Goal: Task Accomplishment & Management: Manage account settings

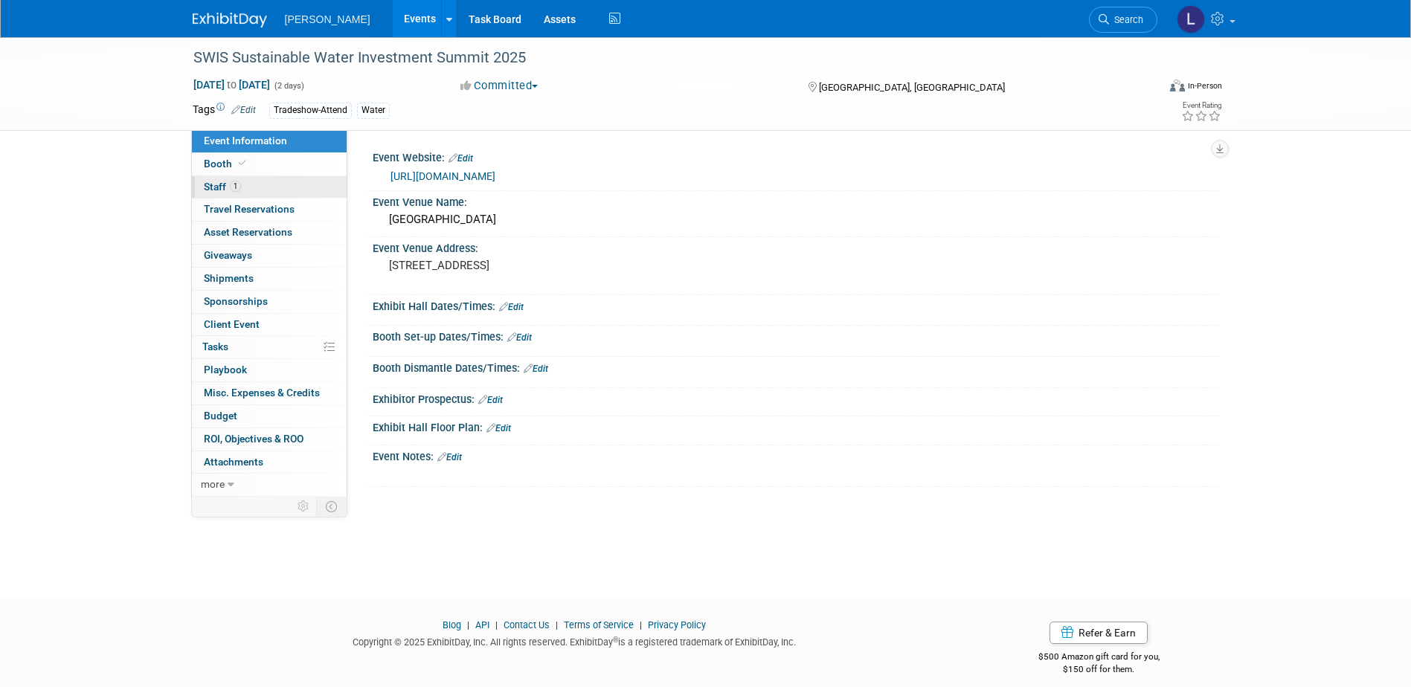
click at [296, 178] on link "1 Staff 1" at bounding box center [269, 187] width 155 height 22
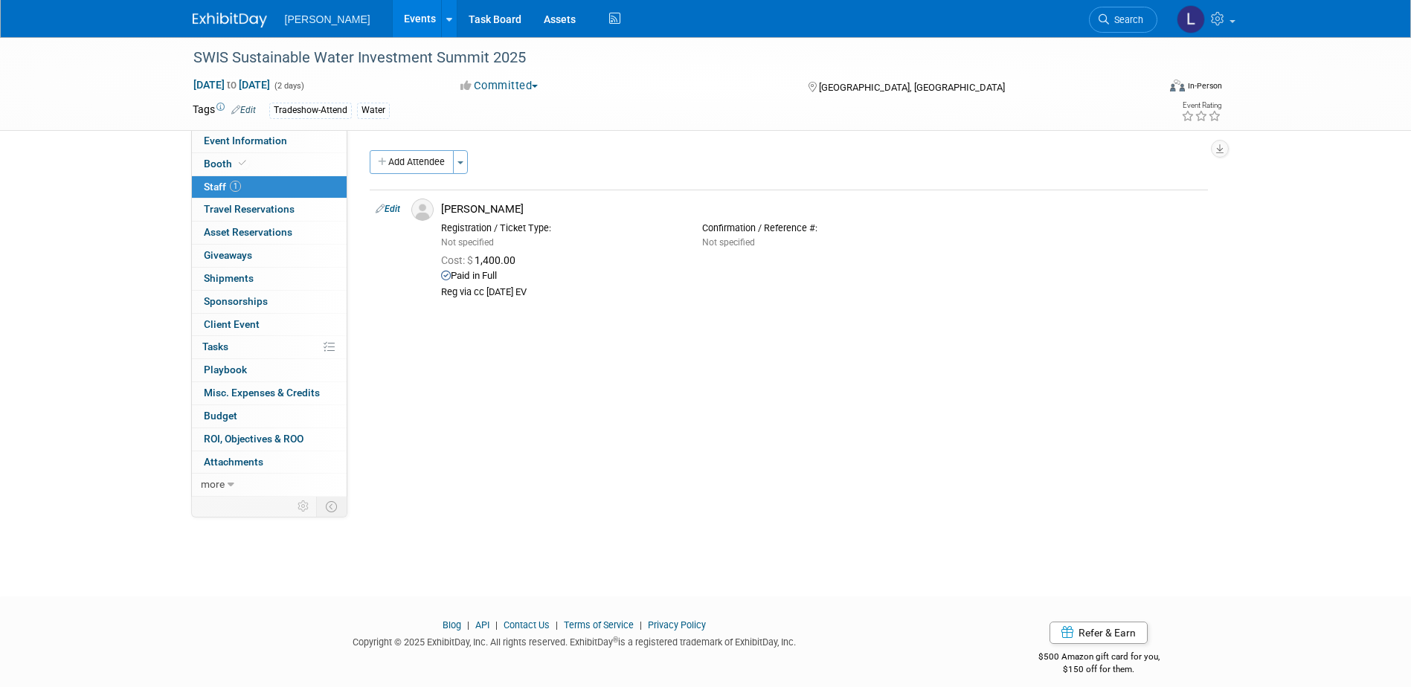
click at [393, 13] on link "Events" at bounding box center [420, 18] width 54 height 37
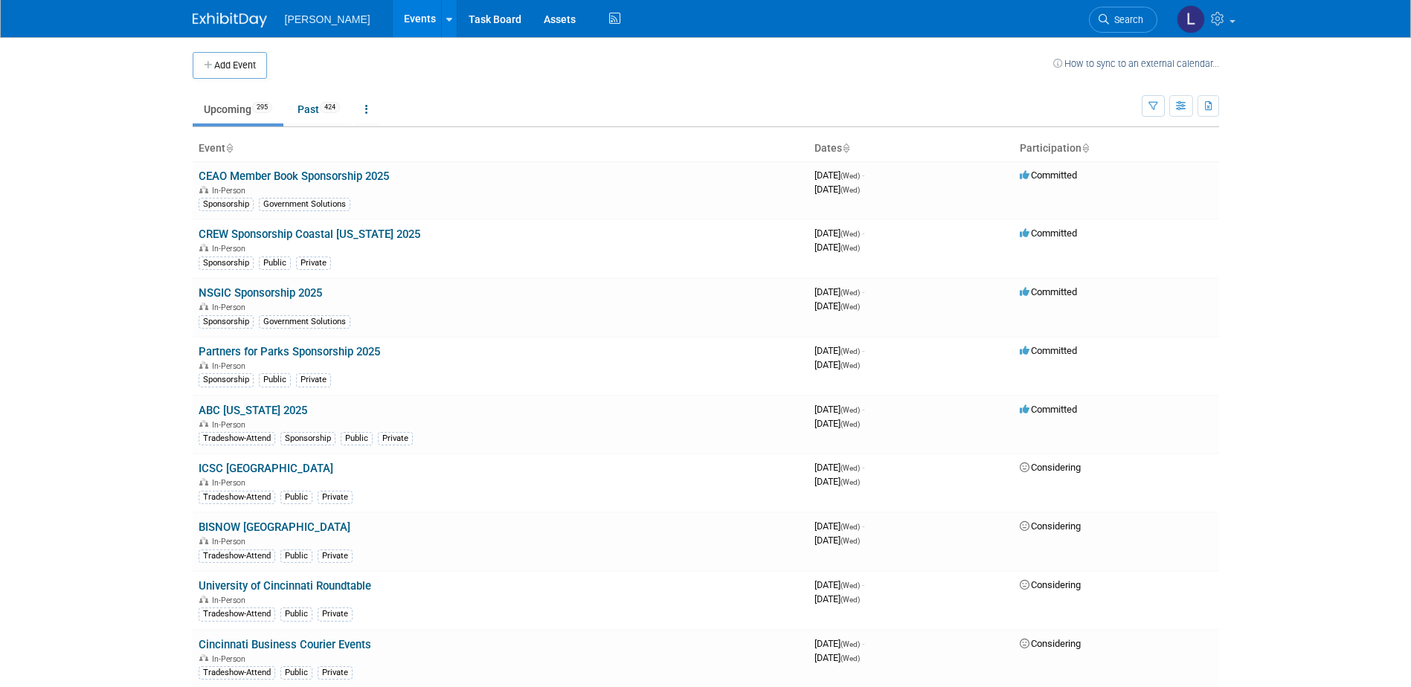
scroll to position [3267, 0]
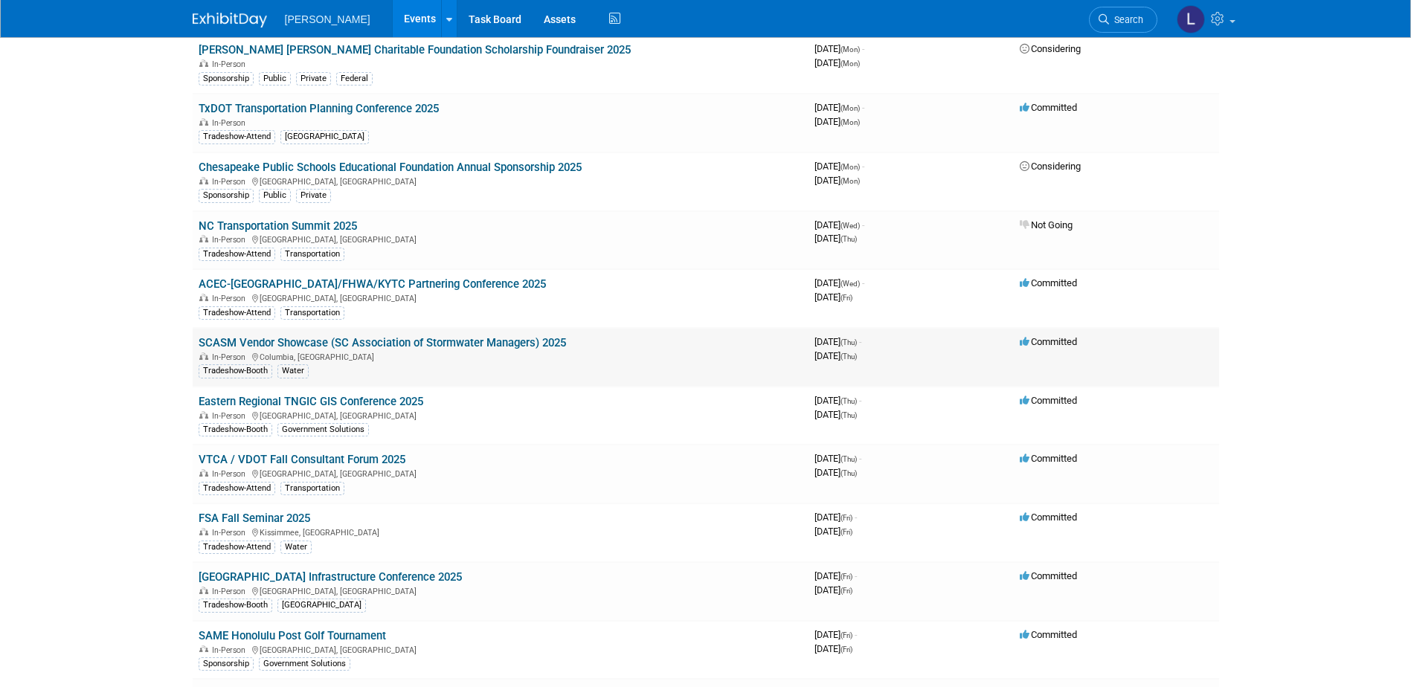
click at [488, 341] on link "SCASM Vendor Showcase (SC Association of Stormwater Managers) 2025" at bounding box center [382, 342] width 367 height 13
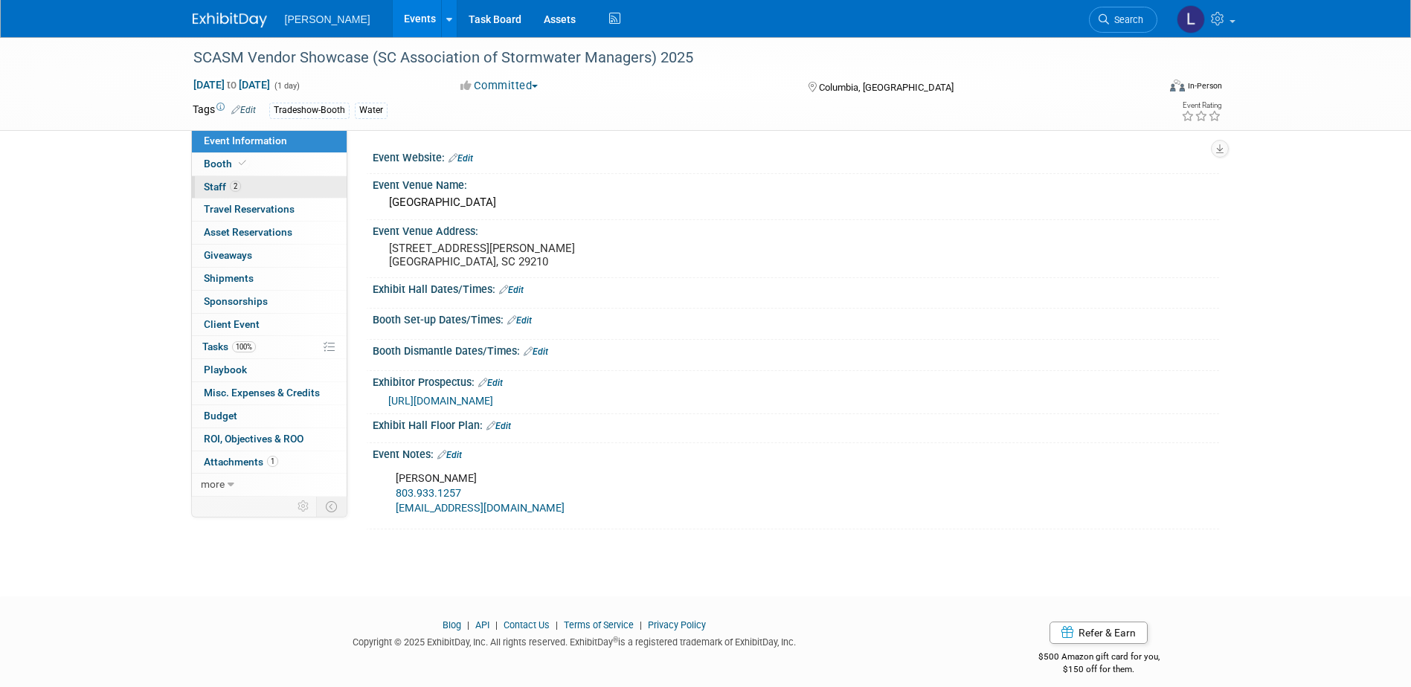
click at [303, 187] on link "2 Staff 2" at bounding box center [269, 187] width 155 height 22
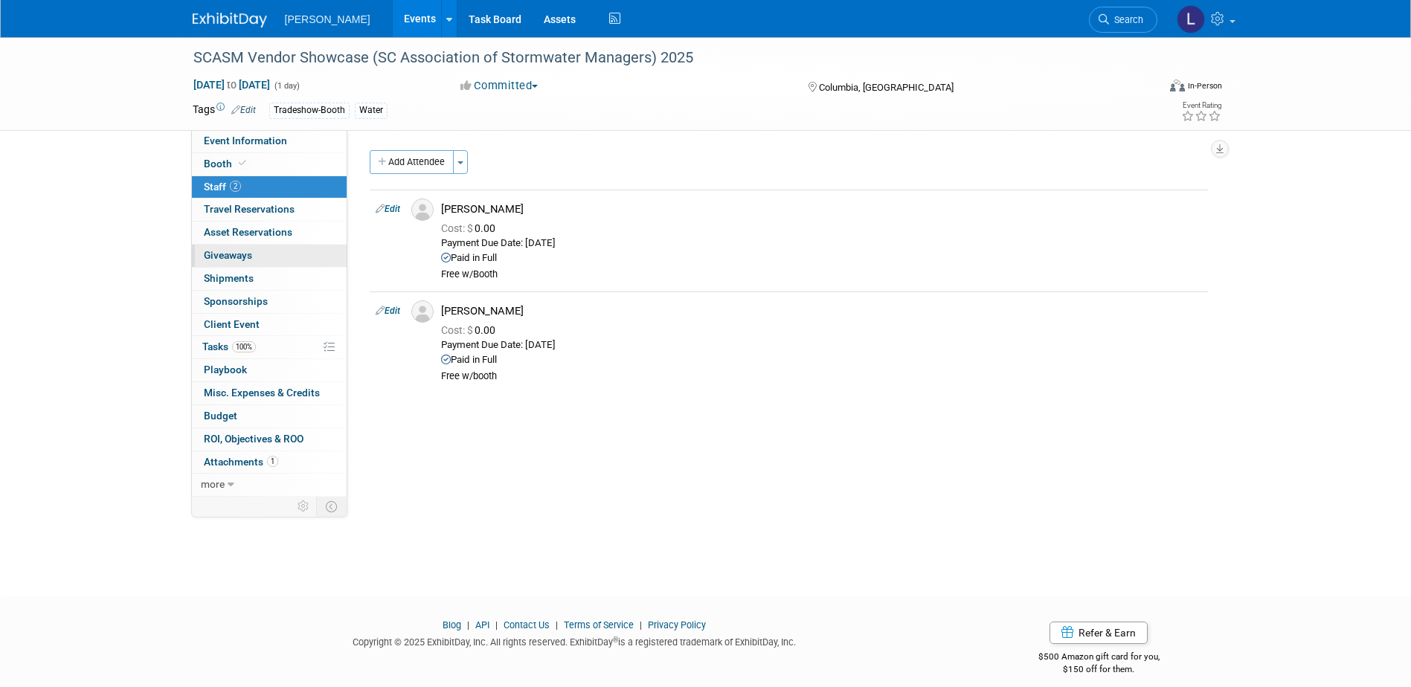
click at [274, 260] on link "0 Giveaways 0" at bounding box center [269, 256] width 155 height 22
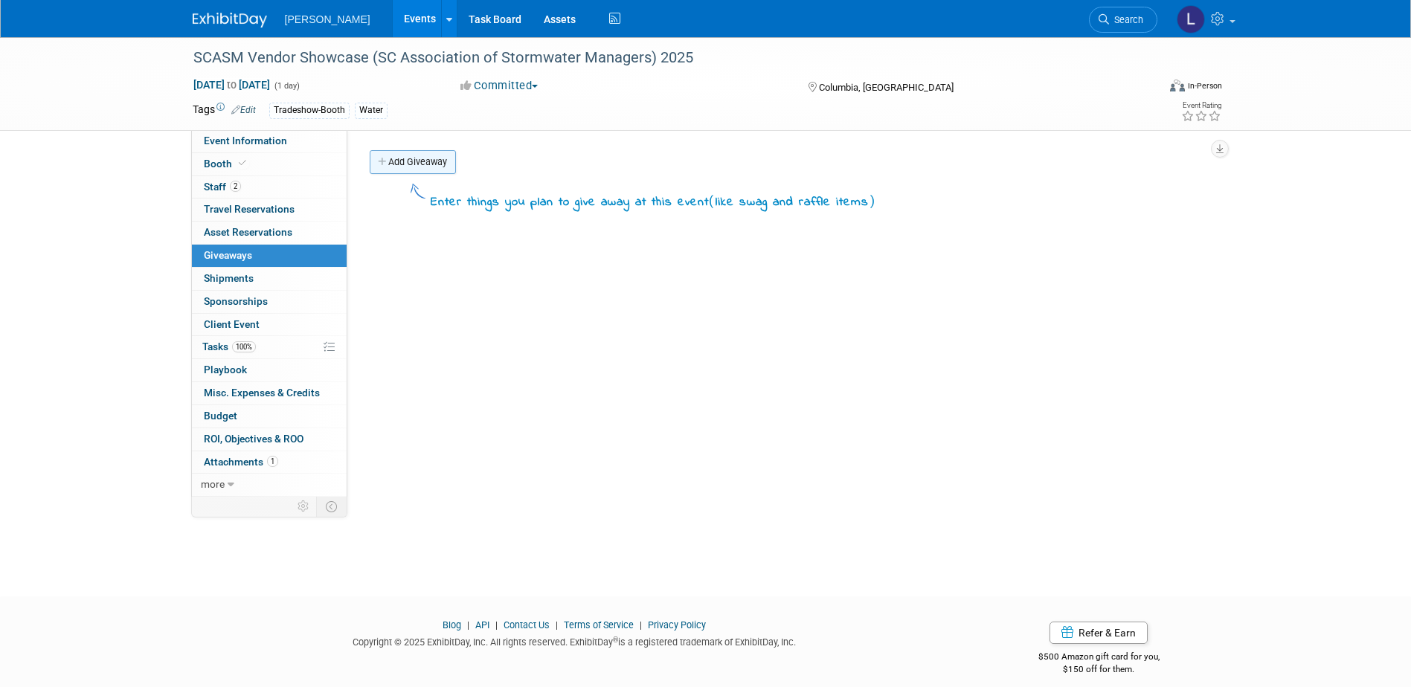
click at [435, 161] on link "Add Giveaway" at bounding box center [413, 162] width 86 height 24
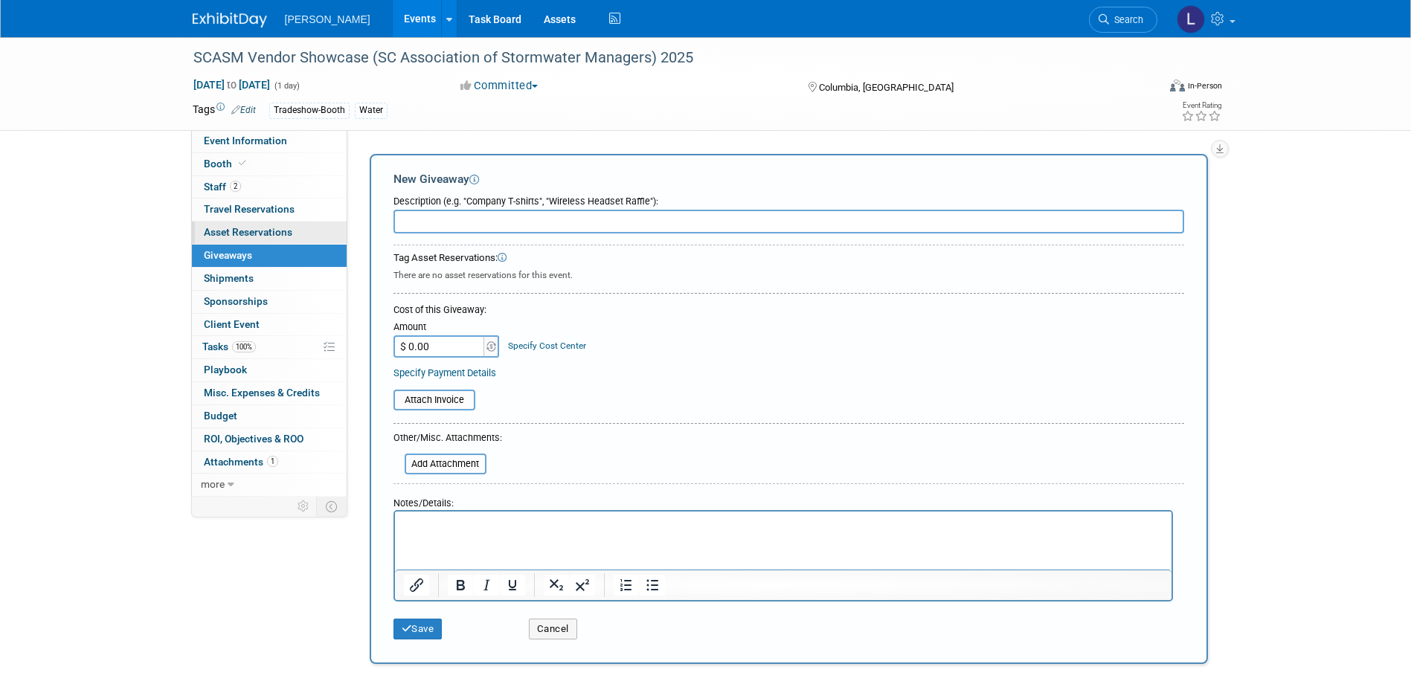
click at [265, 232] on span "Asset Reservations 0" at bounding box center [248, 232] width 88 height 12
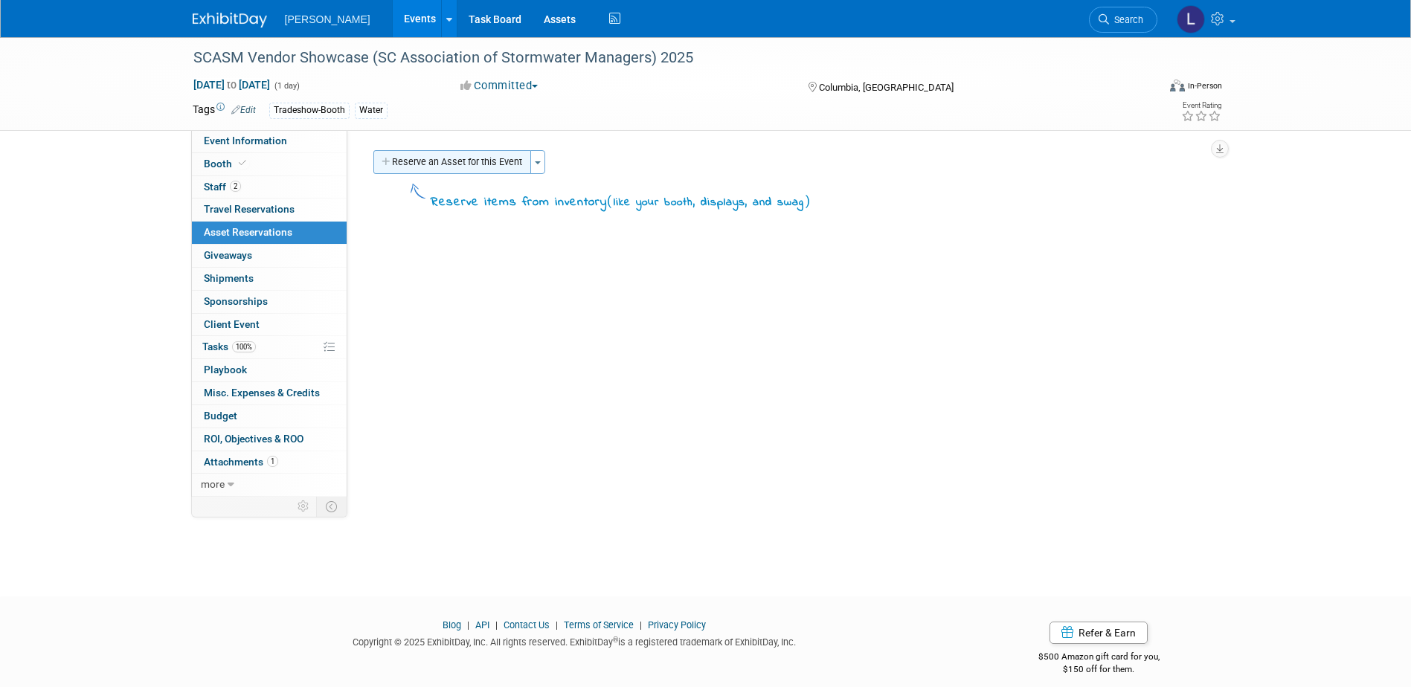
click at [451, 170] on button "Reserve an Asset for this Event" at bounding box center [452, 162] width 158 height 24
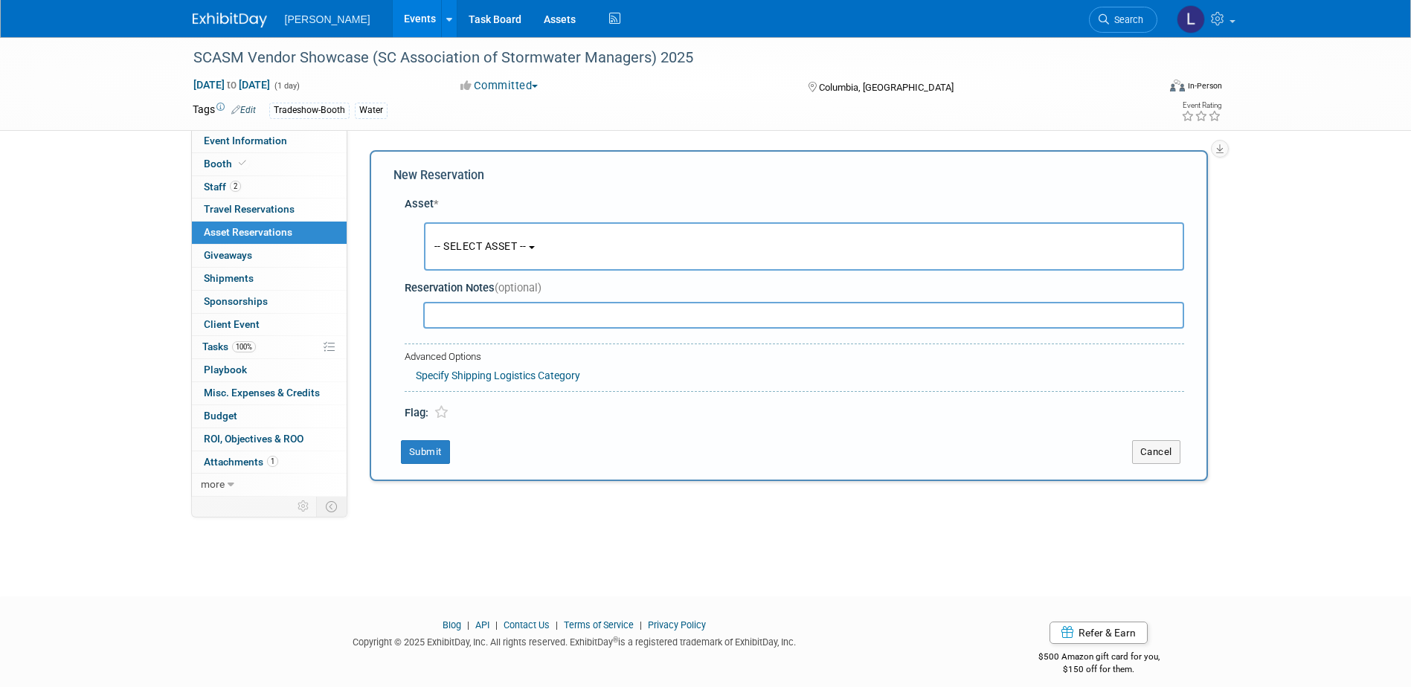
scroll to position [13, 0]
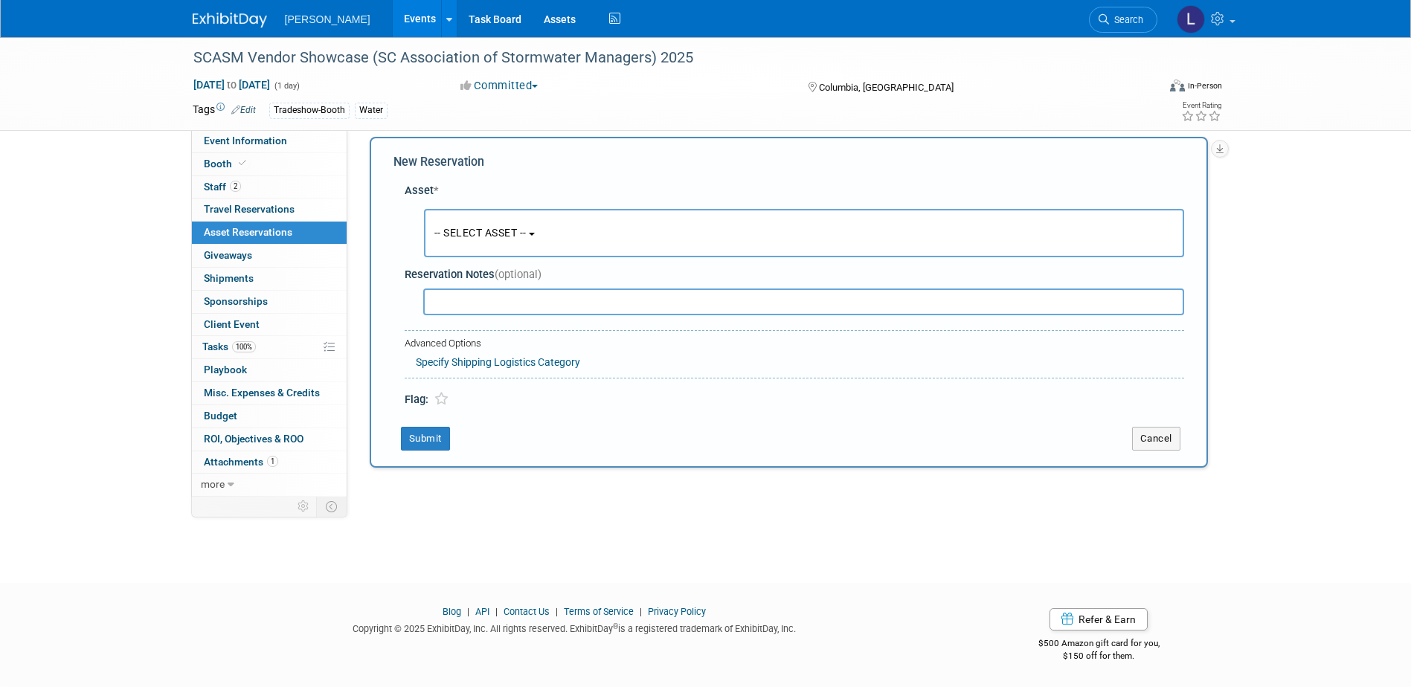
click at [500, 232] on span "-- SELECT ASSET --" at bounding box center [480, 233] width 92 height 12
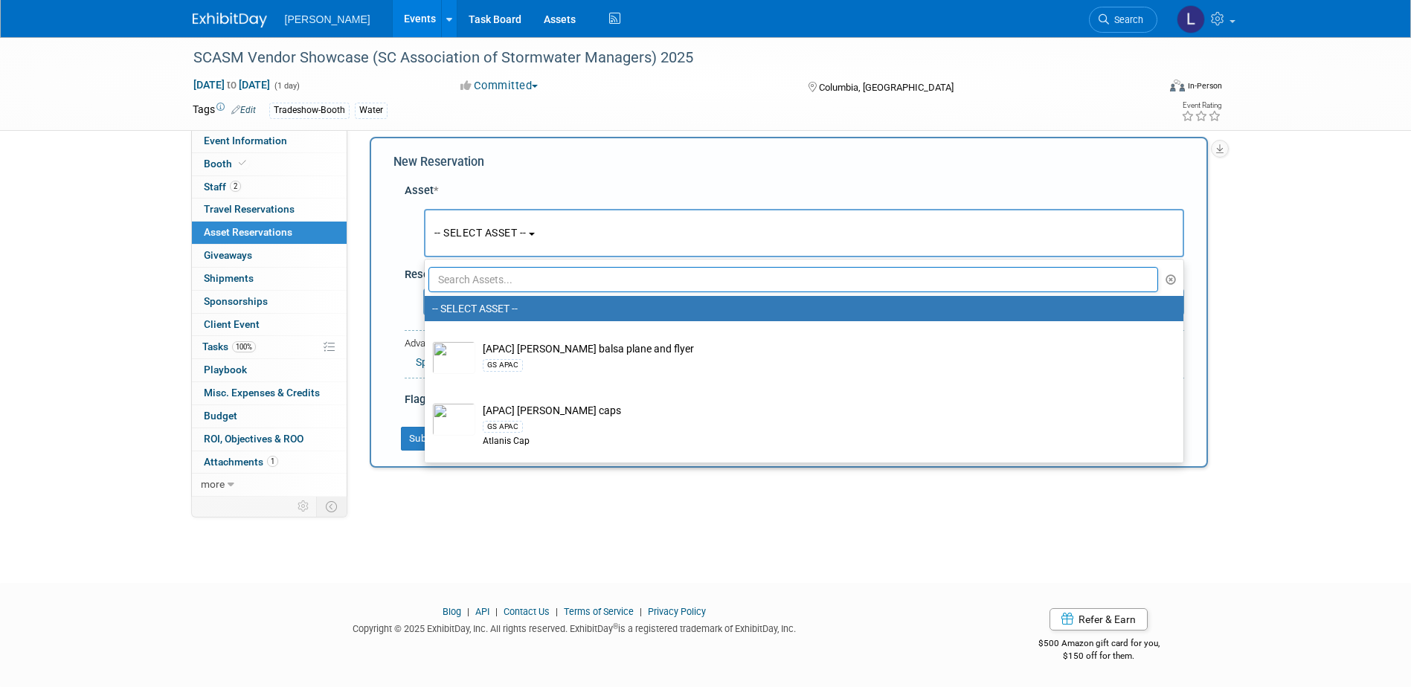
click at [510, 284] on input "text" at bounding box center [793, 279] width 730 height 25
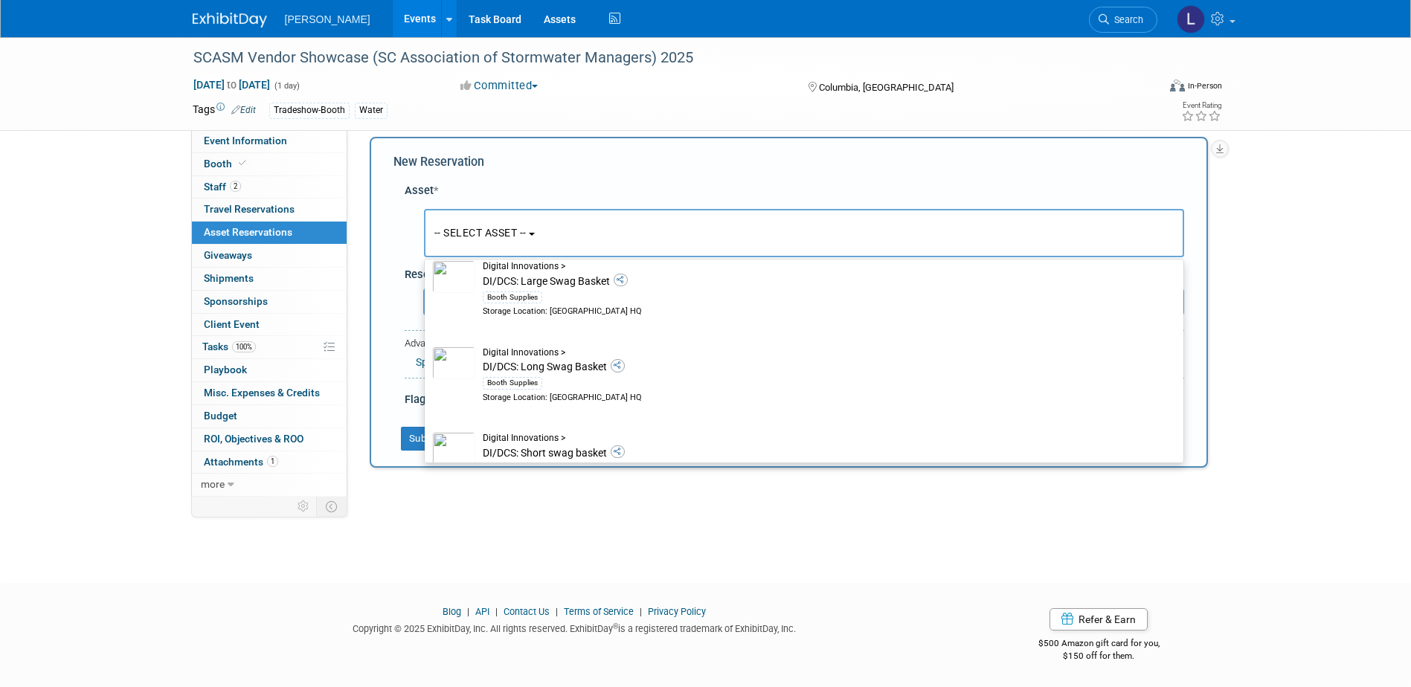
scroll to position [0, 0]
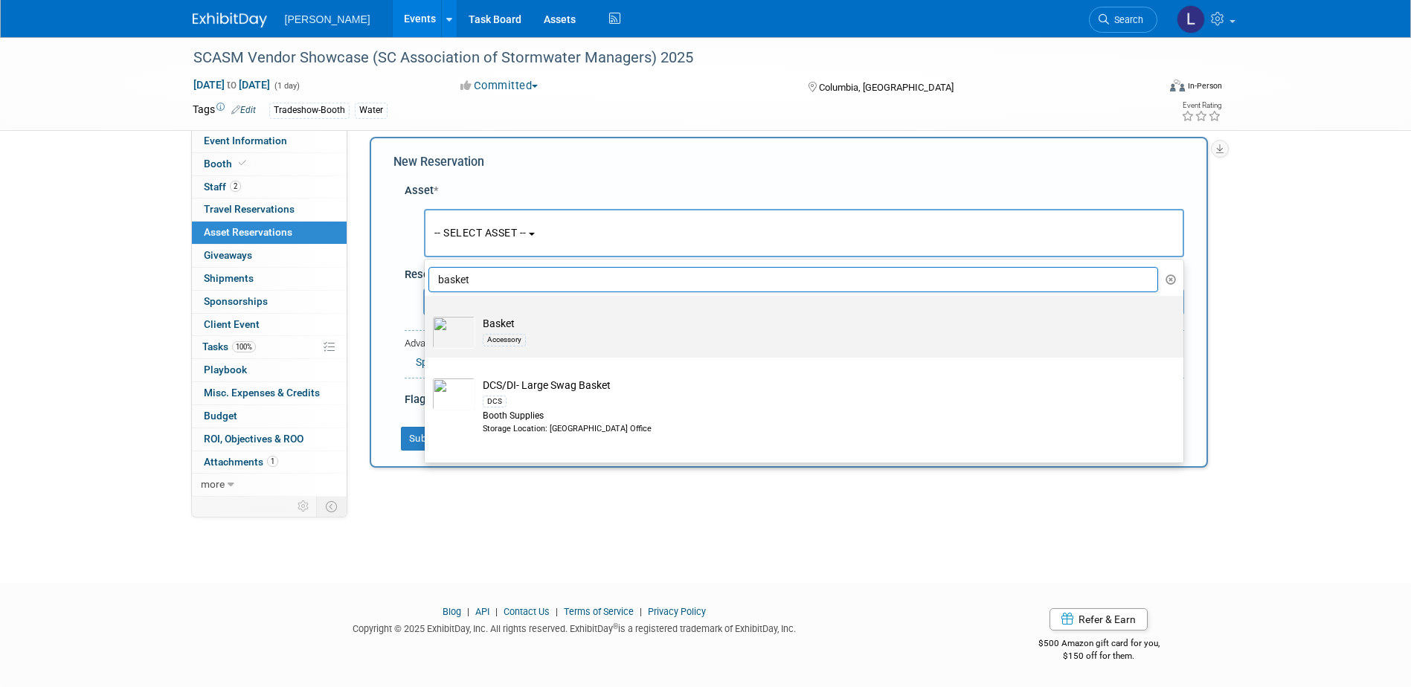
type input "basket"
click at [613, 331] on div "Accessory" at bounding box center [818, 339] width 671 height 17
click at [427, 314] on input "Basket Accessory" at bounding box center [422, 309] width 10 height 10
select select "10724447"
select select "8"
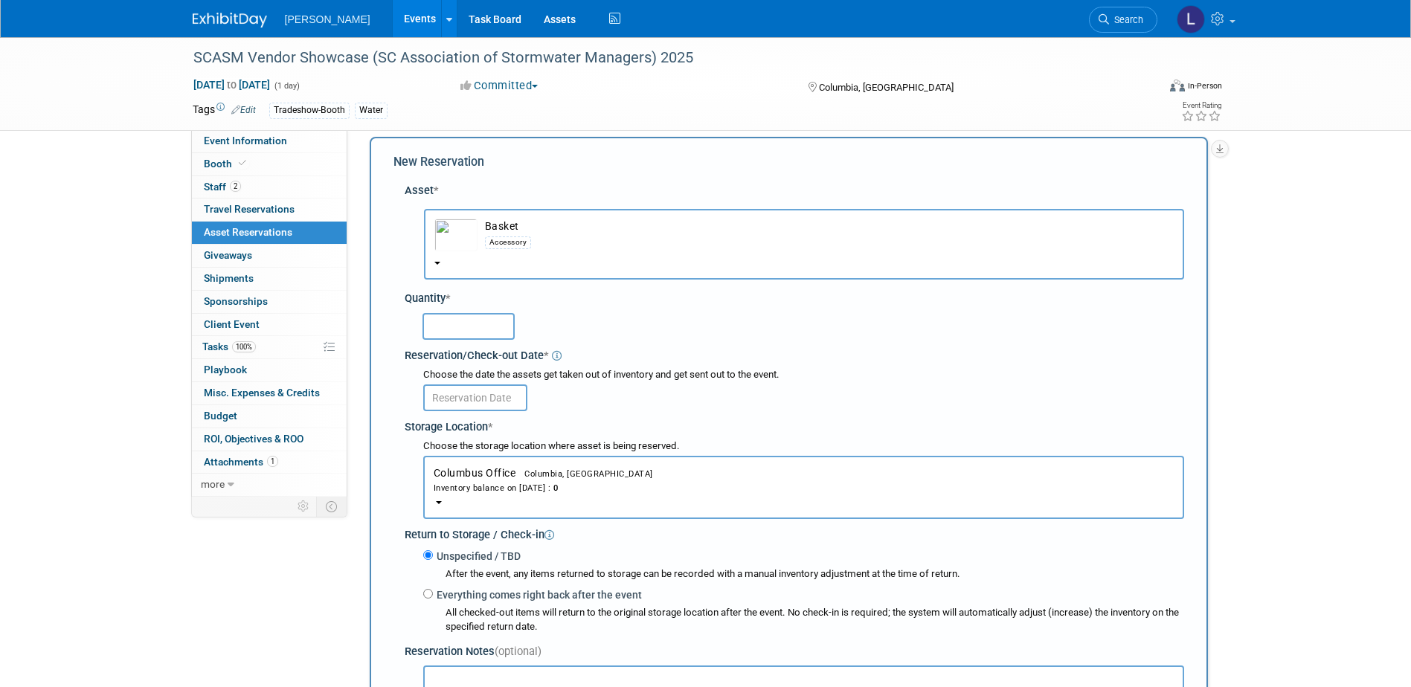
click at [477, 328] on input "text" at bounding box center [468, 326] width 92 height 27
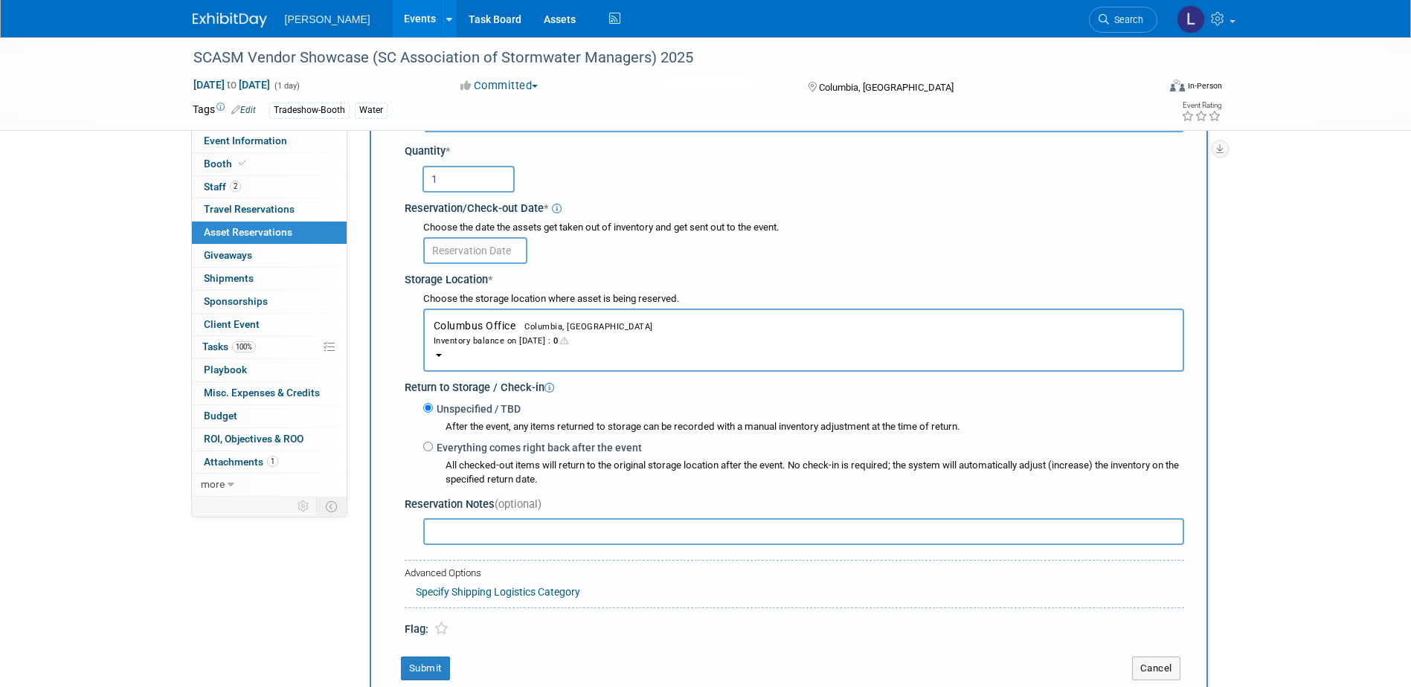
scroll to position [162, 0]
type input "1"
click at [476, 245] on input "text" at bounding box center [475, 249] width 104 height 27
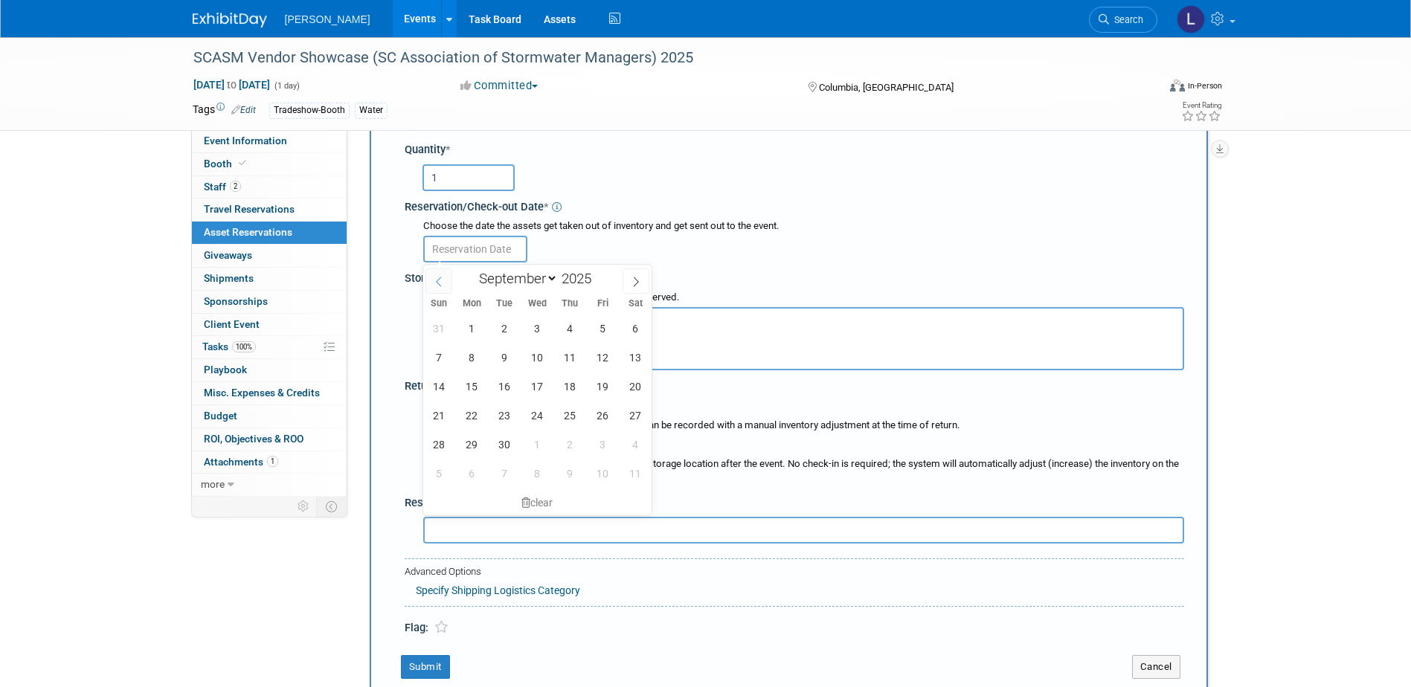
click at [446, 287] on span at bounding box center [438, 280] width 27 height 25
select select "7"
click at [471, 415] on span "18" at bounding box center [471, 415] width 29 height 29
type input "Aug 18, 2025"
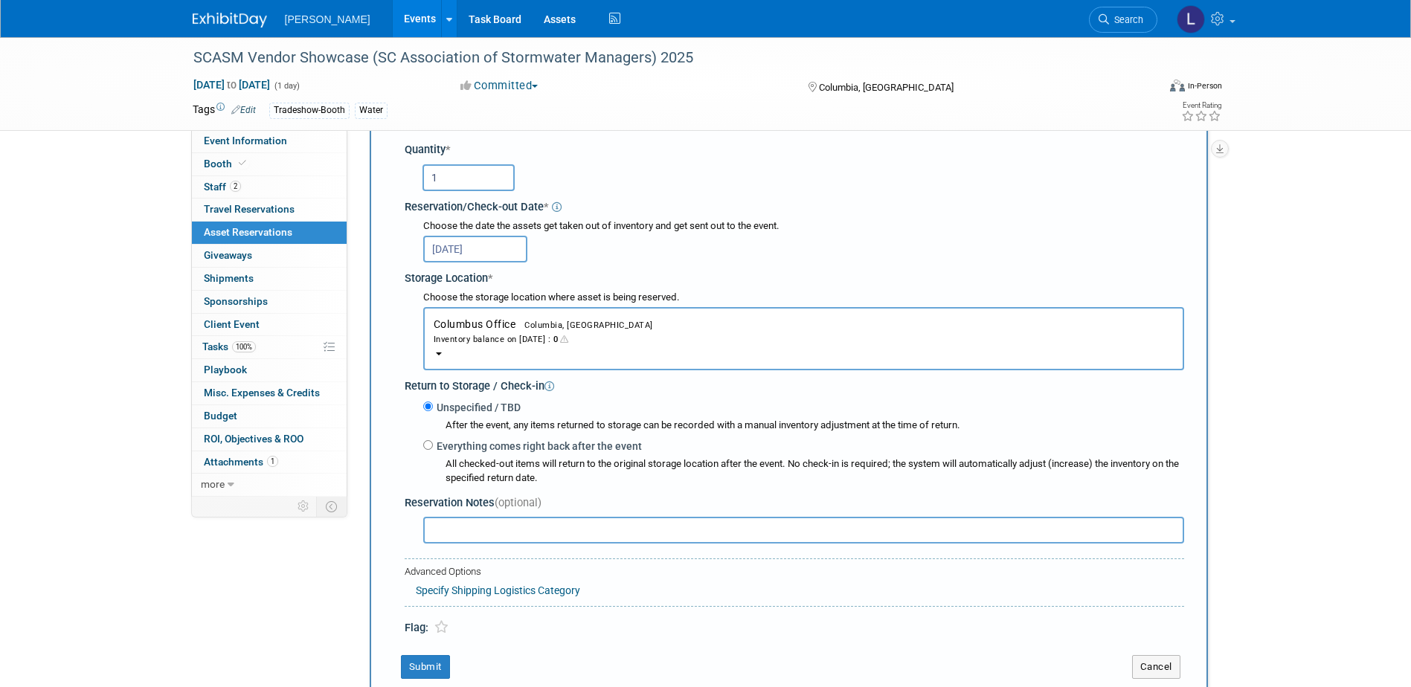
click at [621, 344] on div "Inventory balance on Aug 18, 2025 : 0" at bounding box center [804, 339] width 740 height 14
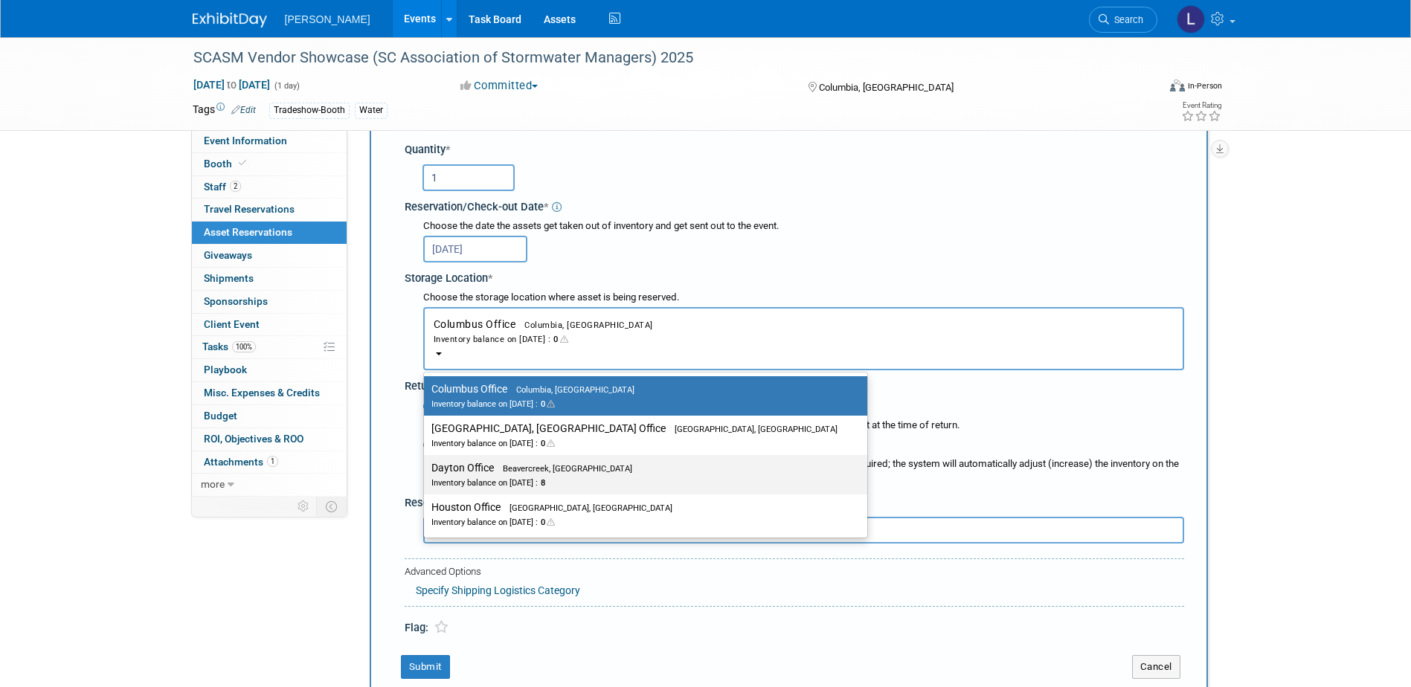
click at [550, 474] on label "Dayton Office Beavercreek, OH Inventory balance on Aug 18, 2025 : 8" at bounding box center [641, 474] width 421 height 33
click at [426, 473] on input "Dayton Office Beavercreek, OH Inventory balance on Aug 18, 2025 : 8" at bounding box center [421, 468] width 10 height 10
select select "11223930"
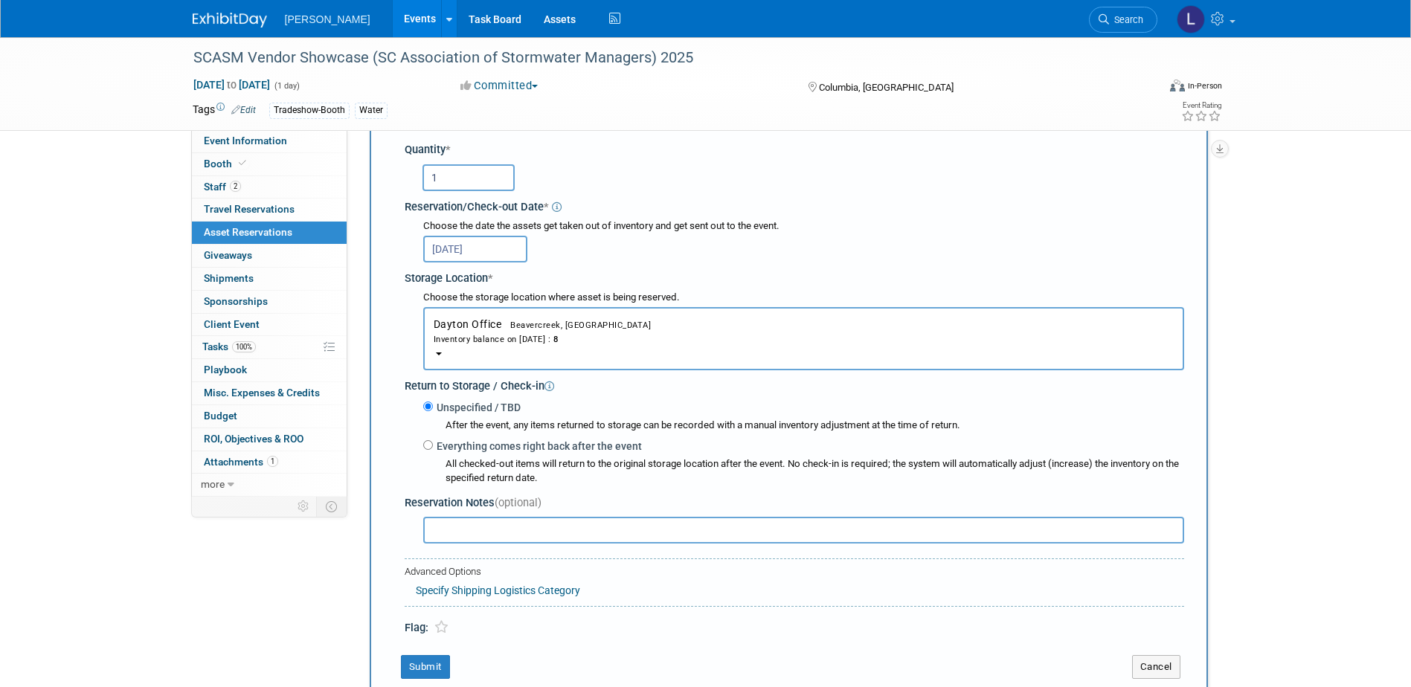
scroll to position [311, 0]
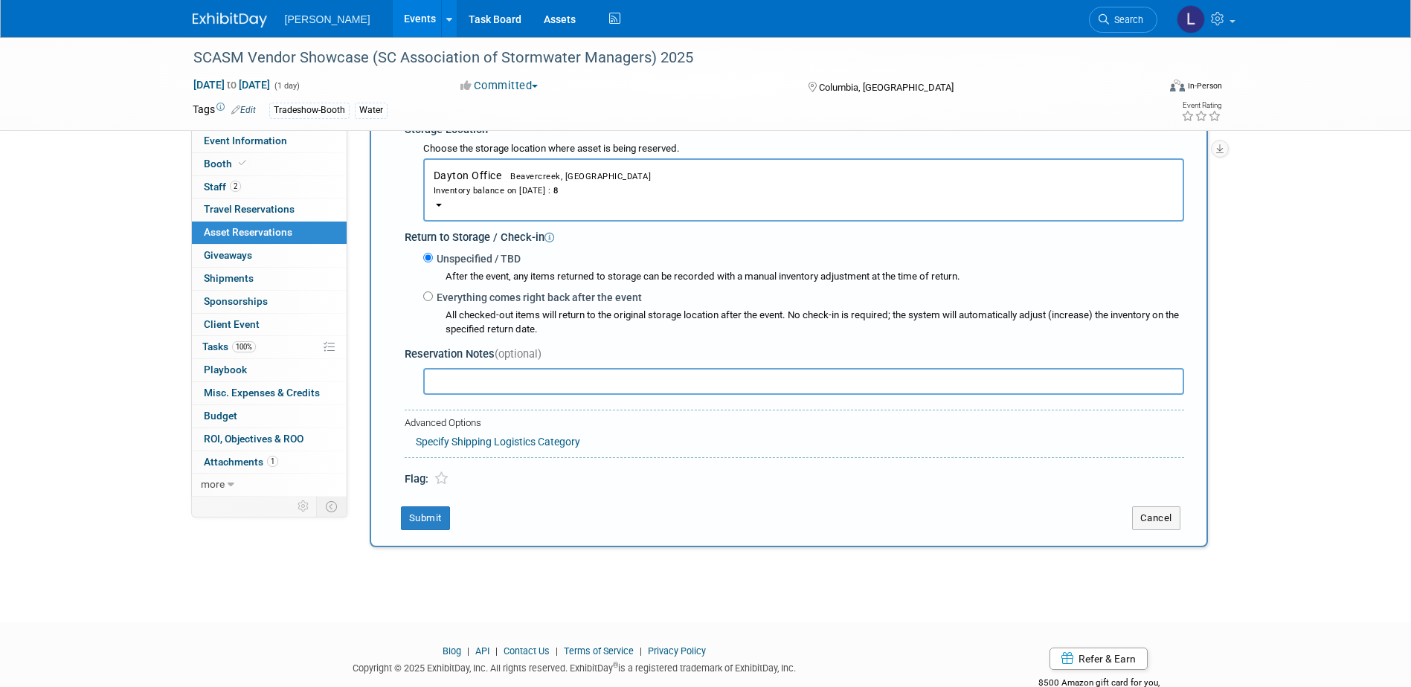
drag, startPoint x: 492, startPoint y: 385, endPoint x: 689, endPoint y: 380, distance: 197.1
click at [492, 384] on input "text" at bounding box center [803, 381] width 761 height 27
type input "Please put crinkle paper (blue or white) in bottom of basket before shipping."
click at [415, 521] on button "Submit" at bounding box center [425, 518] width 49 height 24
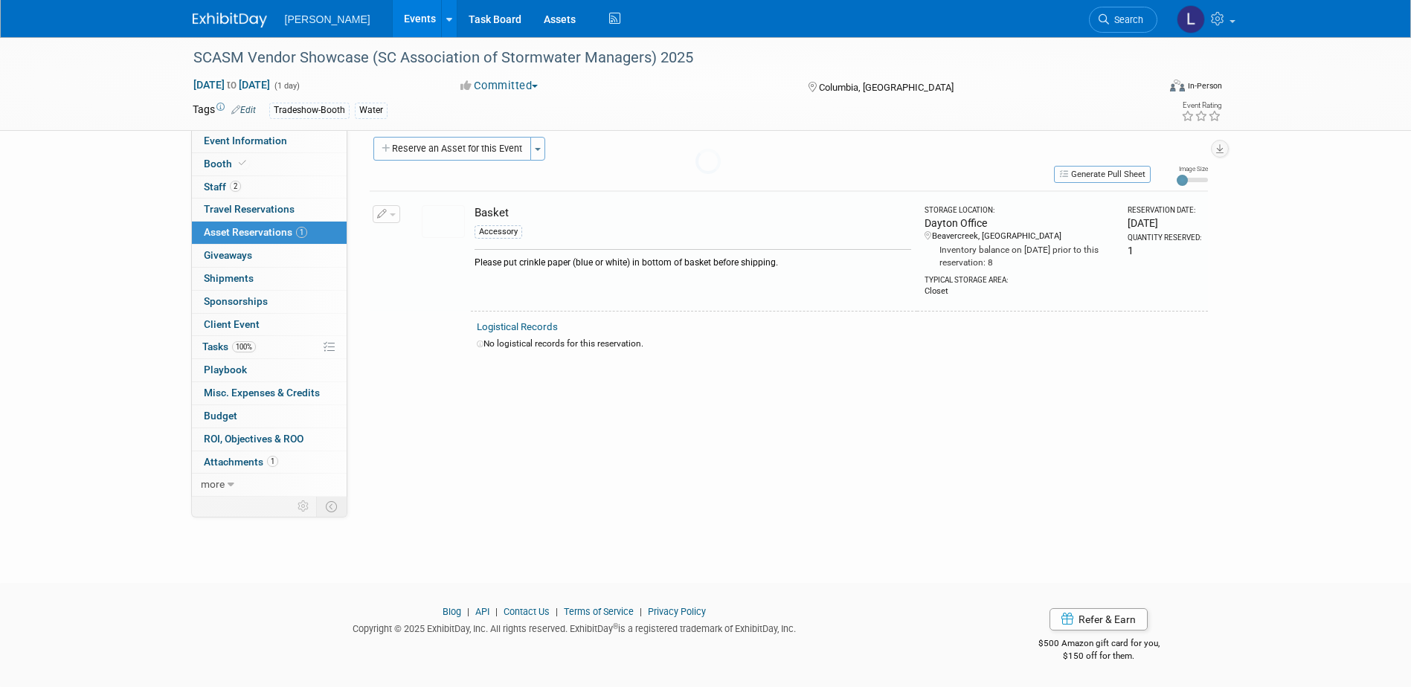
scroll to position [13, 0]
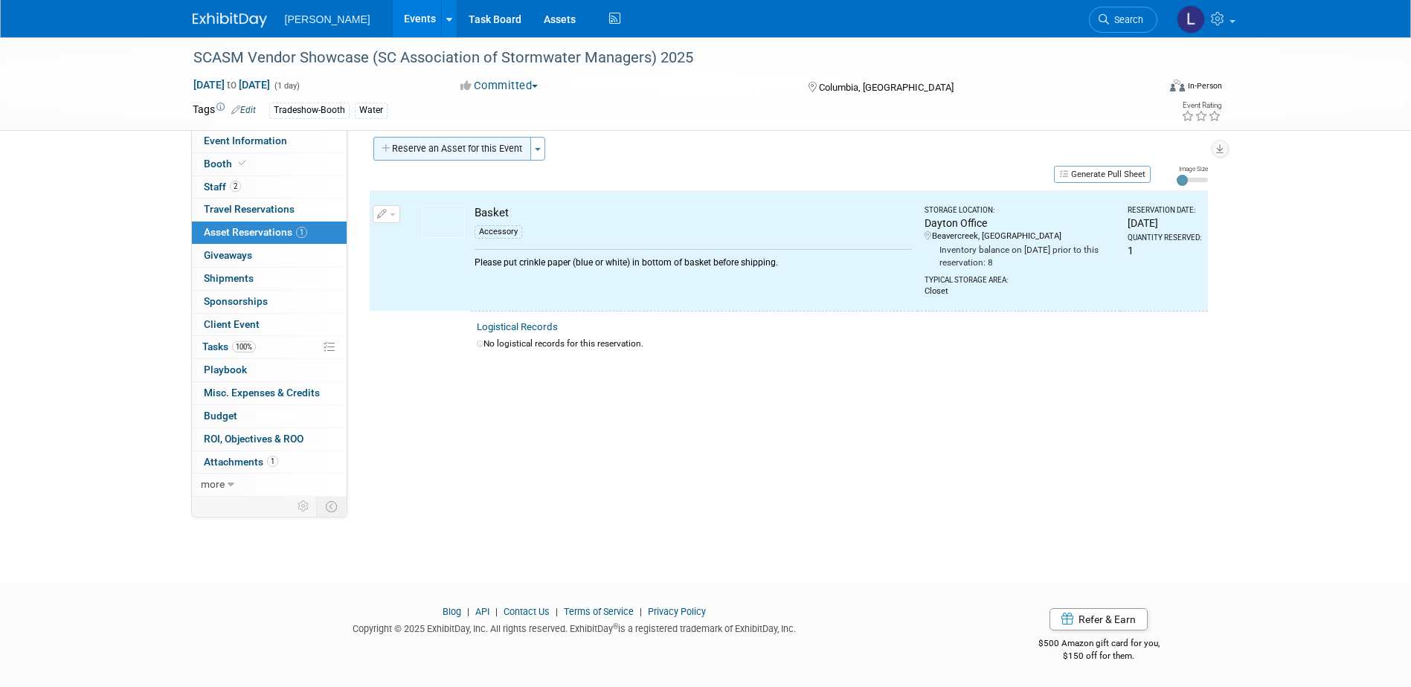
click at [439, 147] on button "Reserve an Asset for this Event" at bounding box center [452, 149] width 158 height 24
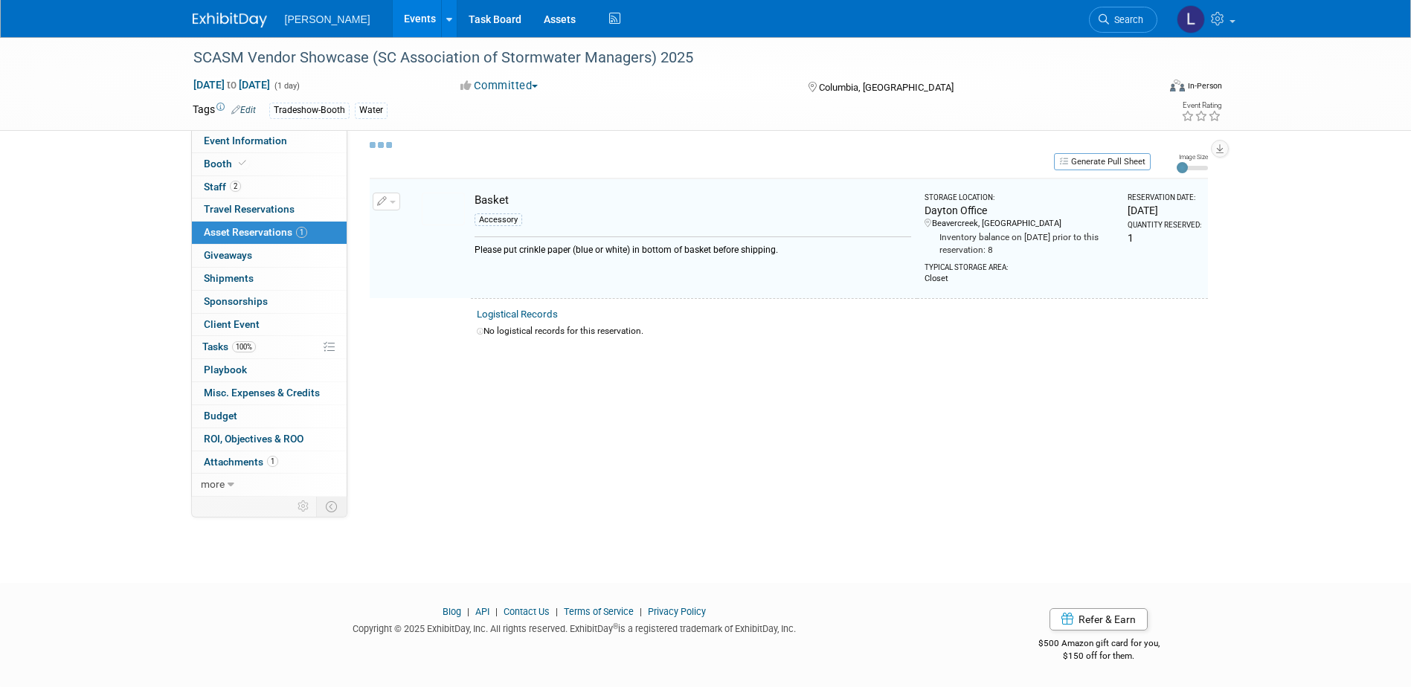
select select "8"
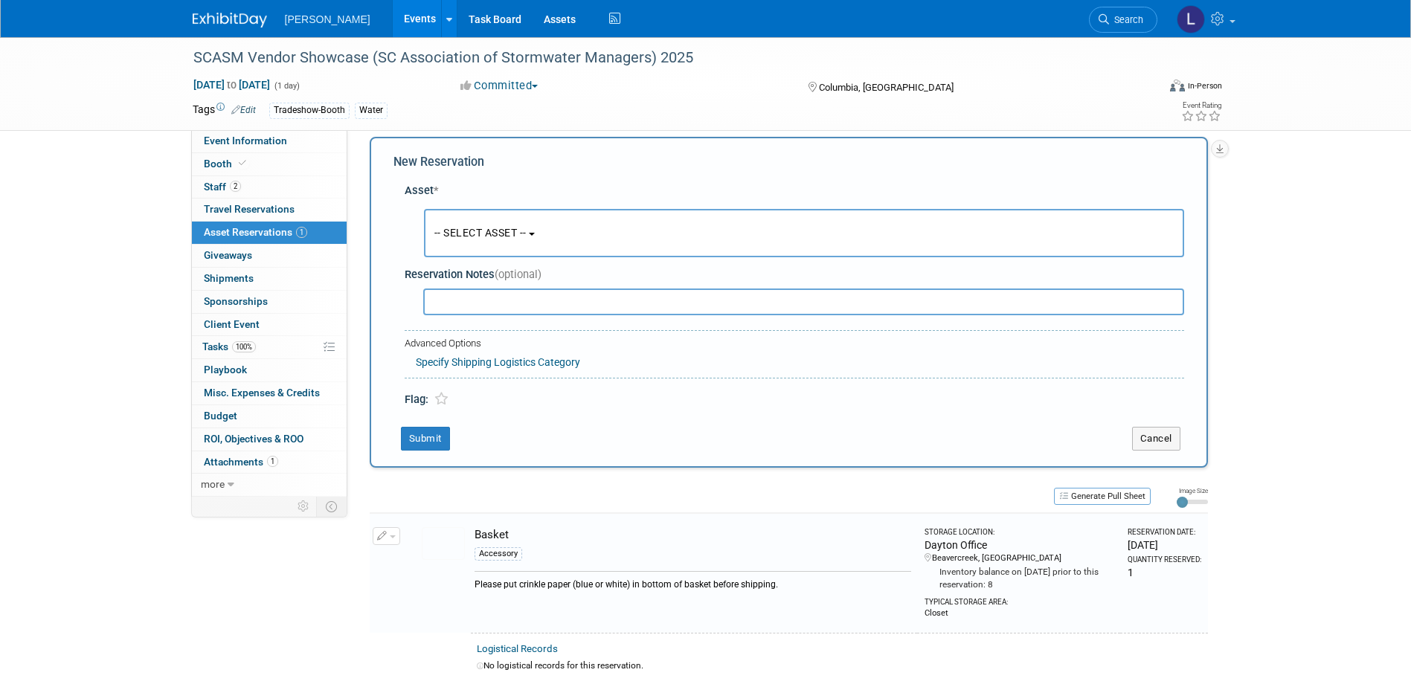
scroll to position [14, 0]
click at [463, 222] on button "-- SELECT ASSET --" at bounding box center [804, 232] width 760 height 48
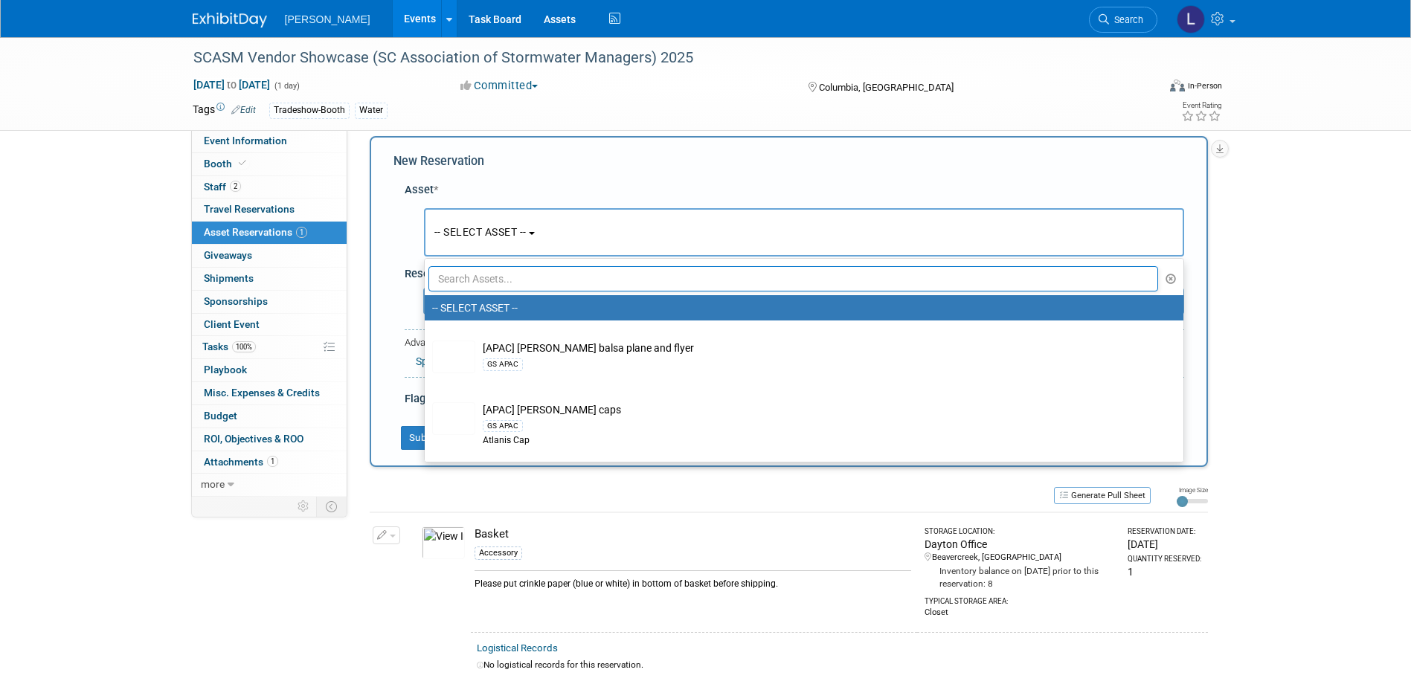
click at [488, 286] on input "text" at bounding box center [793, 278] width 730 height 25
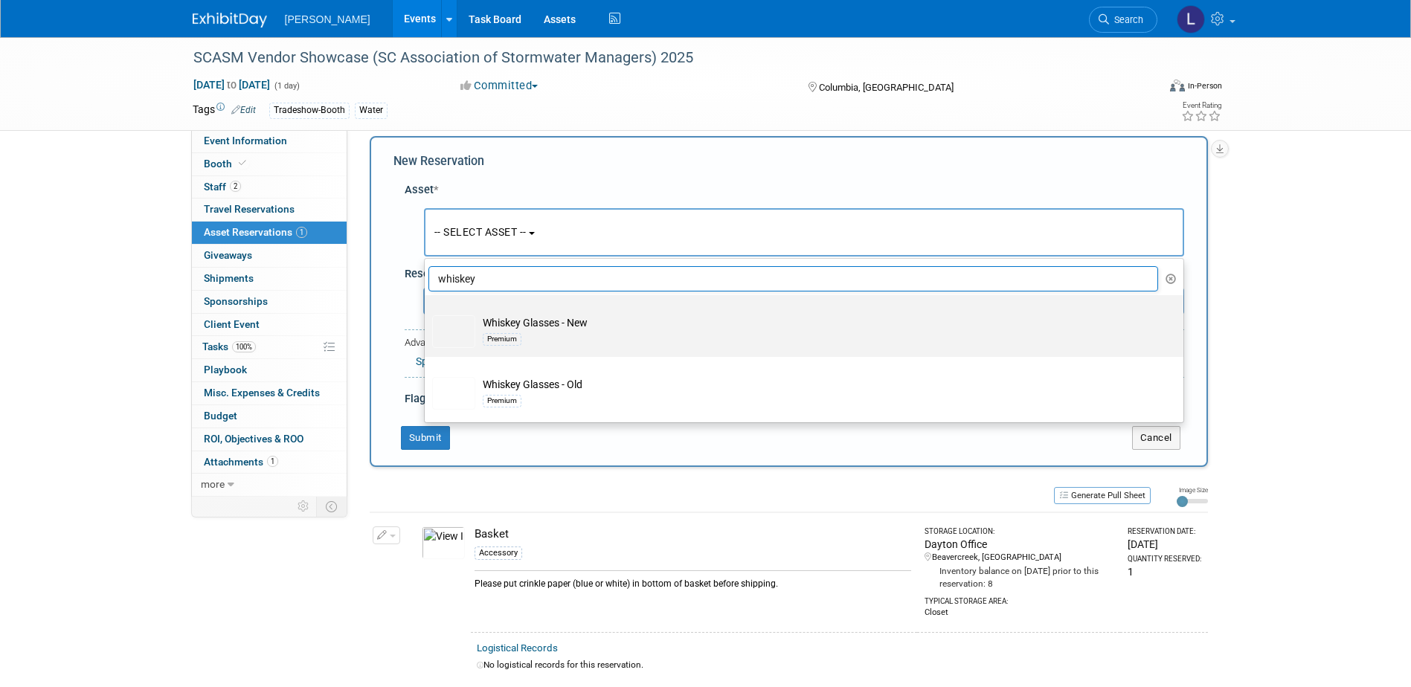
type input "whiskey"
click at [646, 330] on div "Premium" at bounding box center [818, 338] width 671 height 17
click at [427, 313] on input "Whiskey Glasses - New Premium" at bounding box center [422, 308] width 10 height 10
select select "10726618"
select select "8"
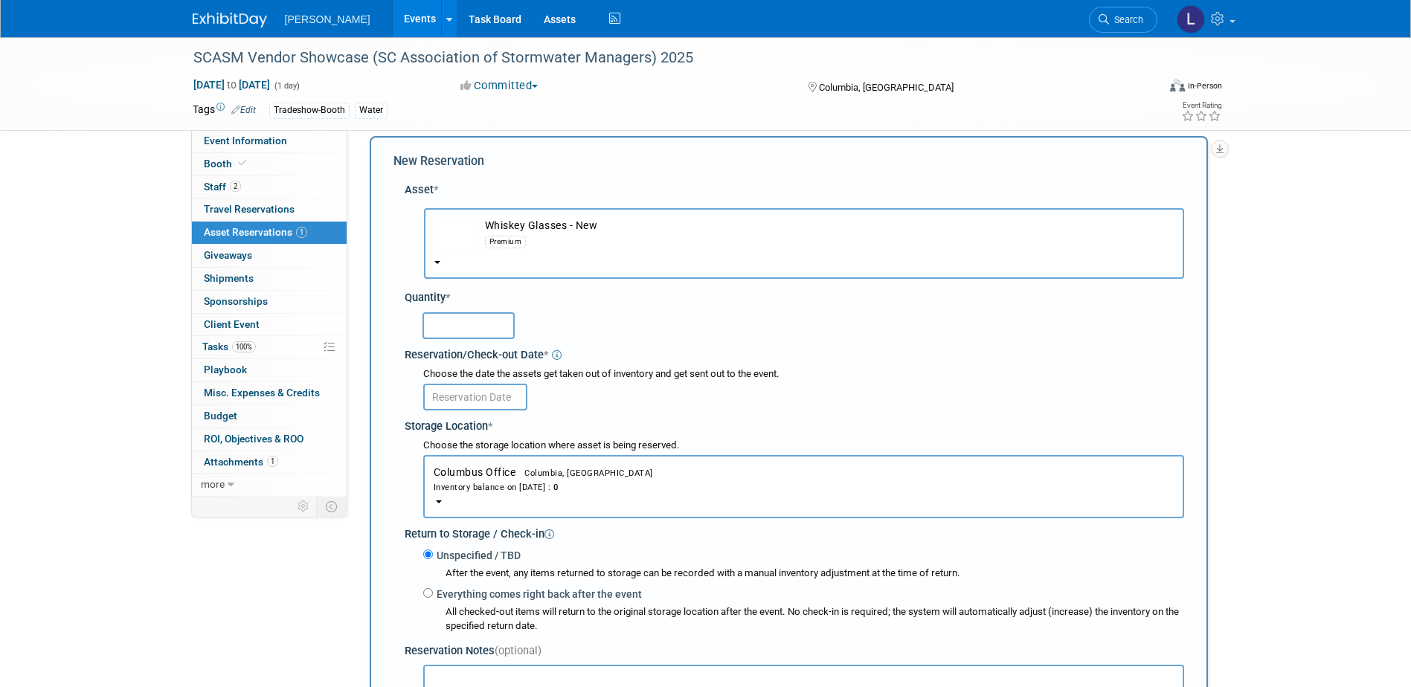
click at [469, 327] on input "text" at bounding box center [468, 325] width 92 height 27
type input "2"
click at [477, 402] on input "text" at bounding box center [475, 397] width 104 height 27
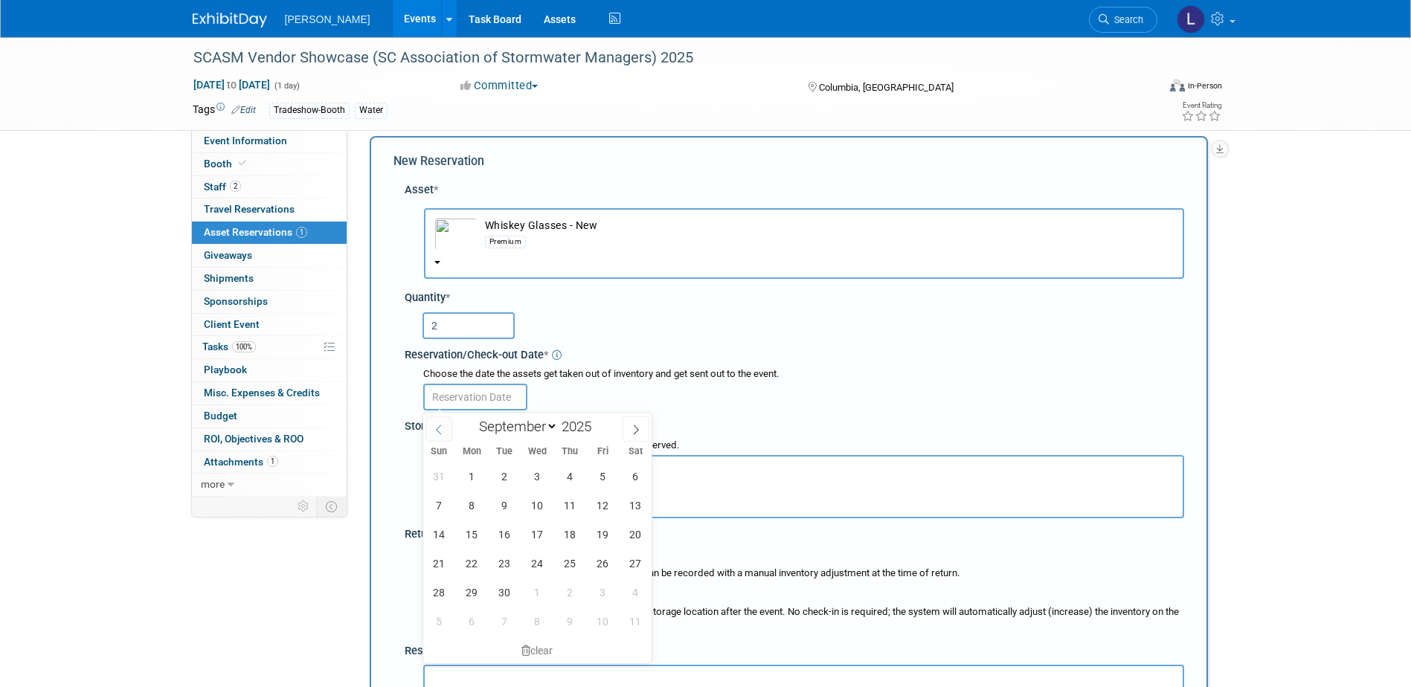
click at [442, 432] on icon at bounding box center [439, 430] width 10 height 10
select select "7"
click at [476, 574] on span "18" at bounding box center [471, 563] width 29 height 29
type input "Aug 18, 2025"
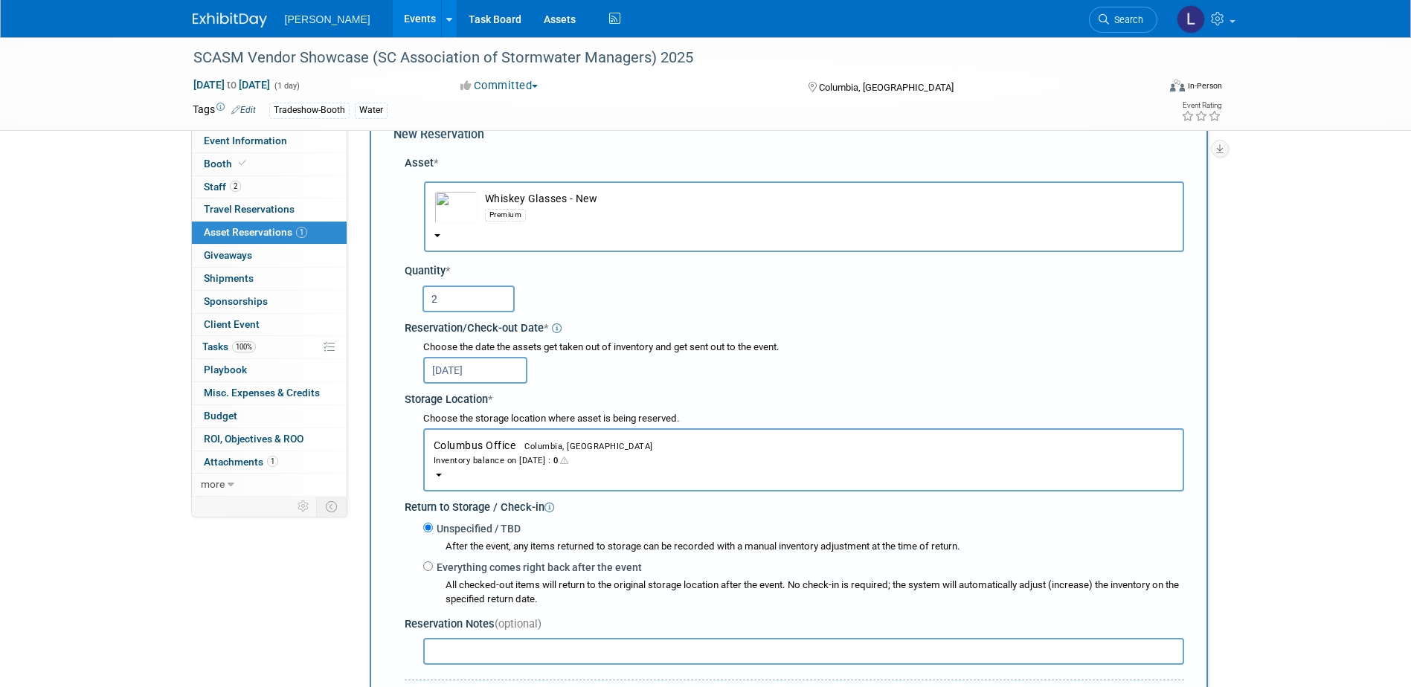
scroll to position [312, 0]
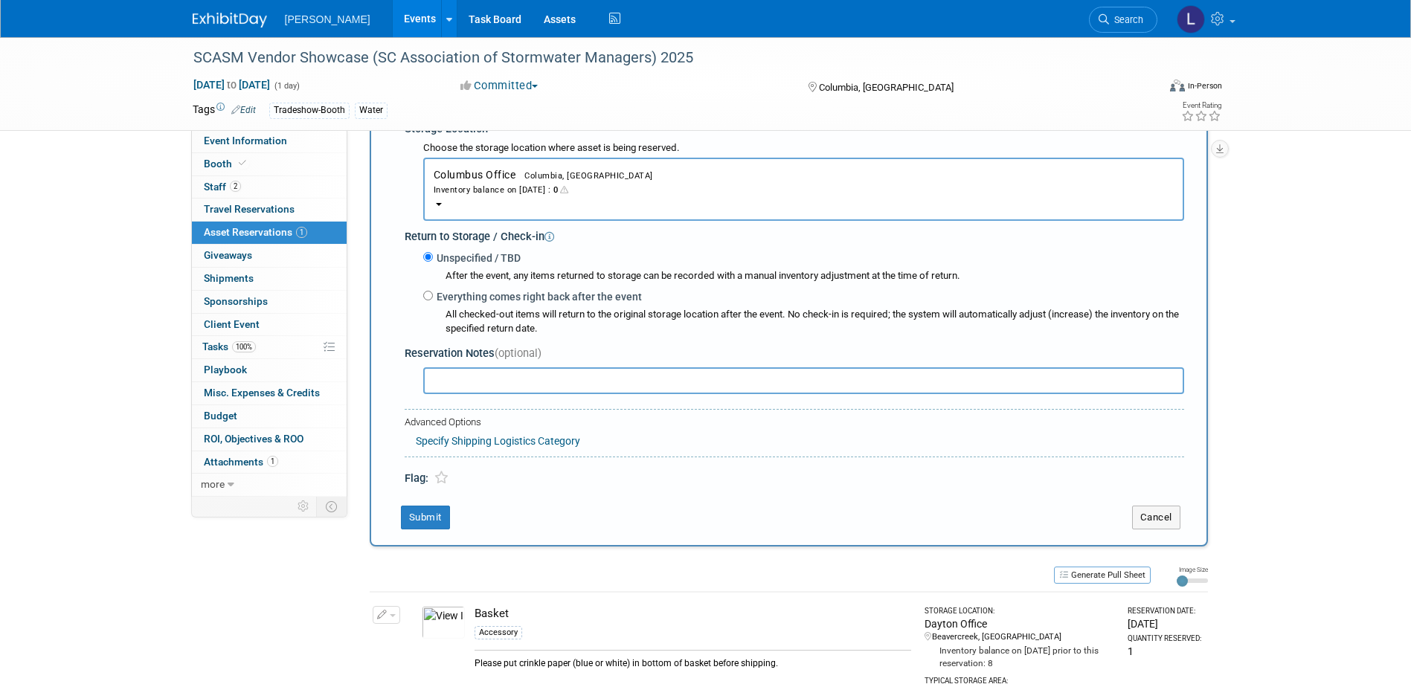
click at [477, 379] on input "text" at bounding box center [803, 380] width 761 height 27
click at [445, 530] on button "Submit" at bounding box center [425, 518] width 49 height 24
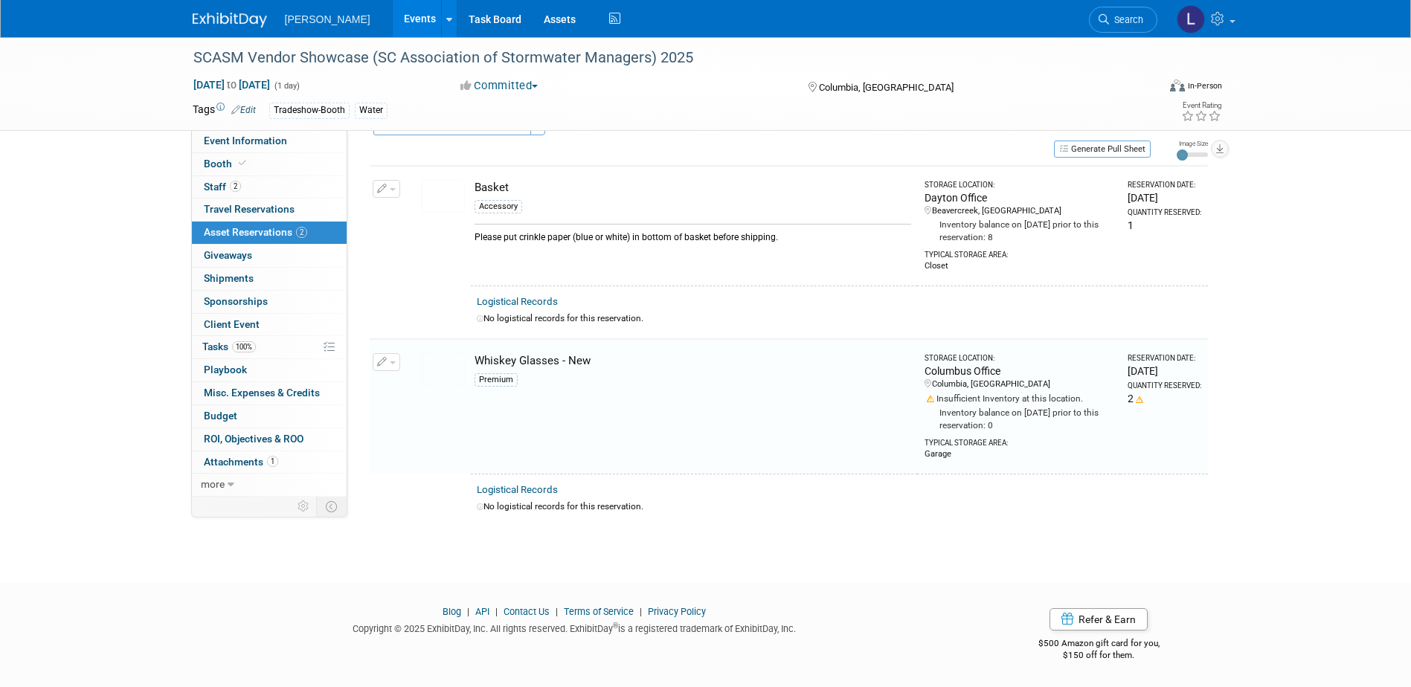
scroll to position [37, 0]
click at [265, 274] on link "0 Shipments 0" at bounding box center [269, 279] width 155 height 22
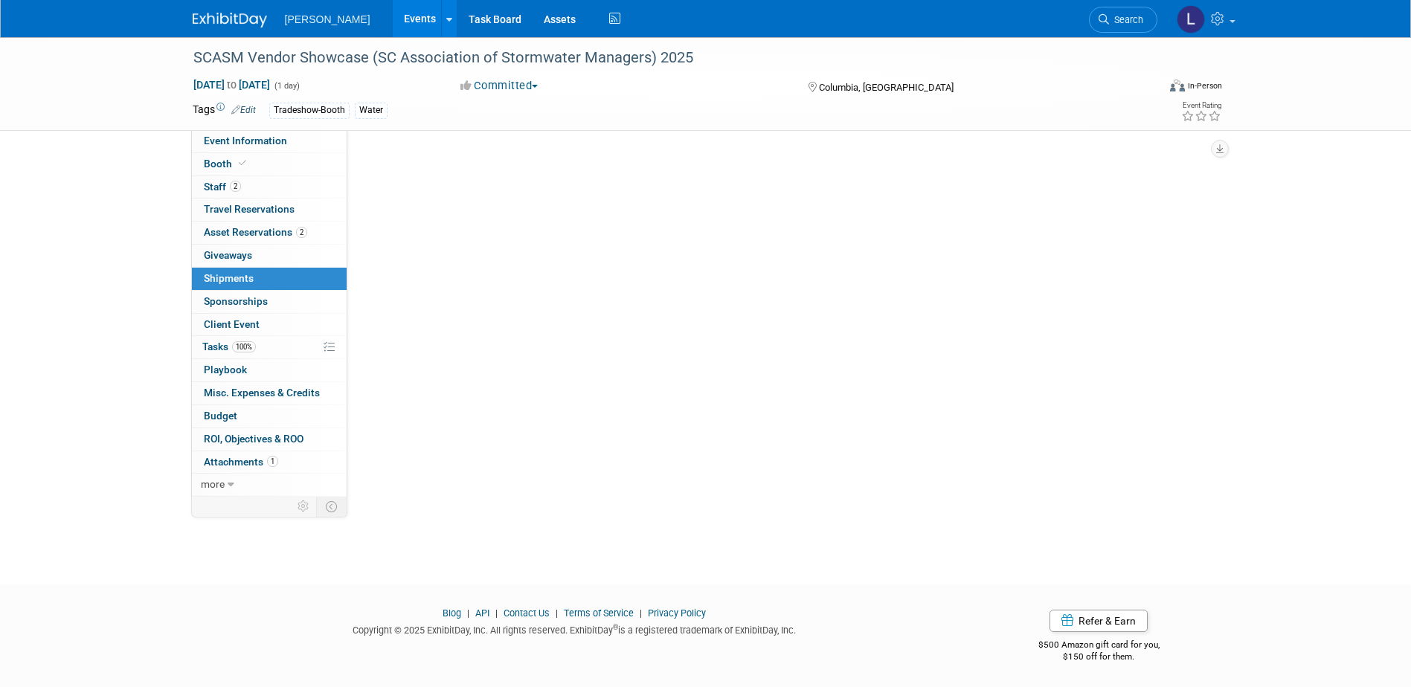
scroll to position [0, 0]
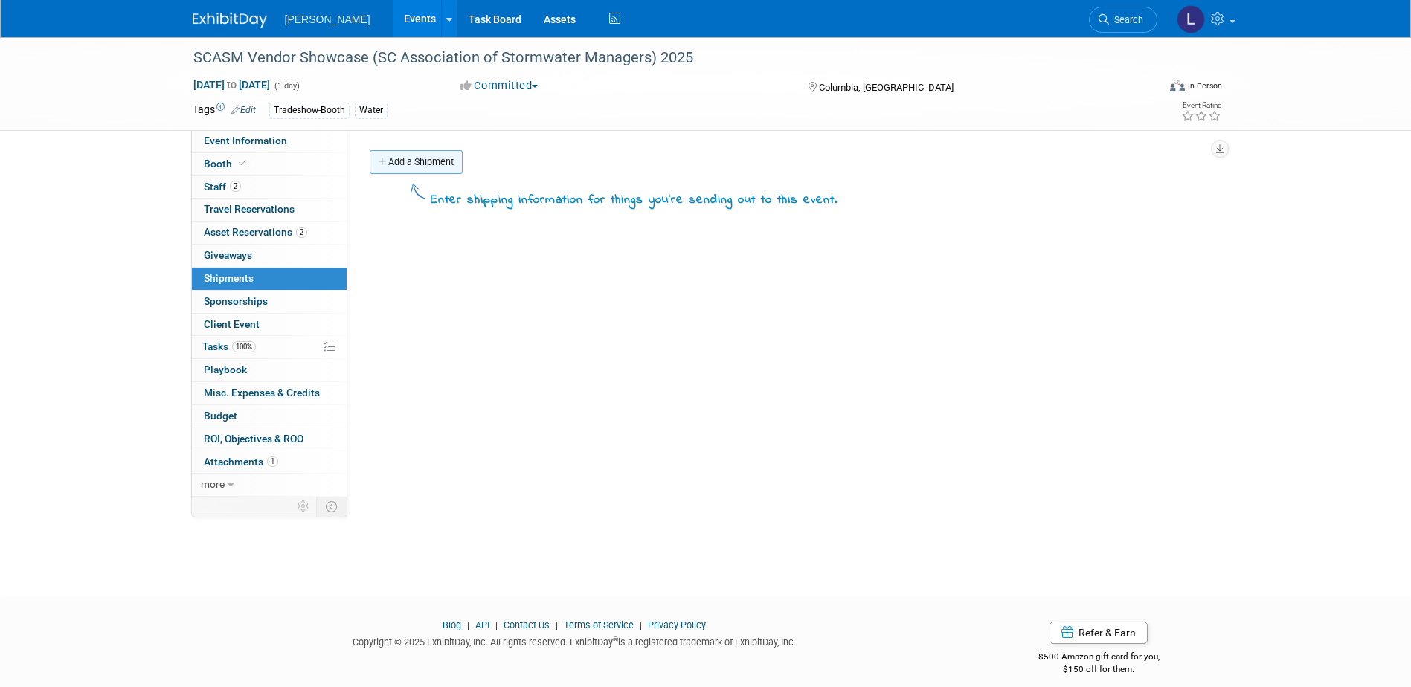
click at [424, 166] on link "Add a Shipment" at bounding box center [416, 162] width 93 height 24
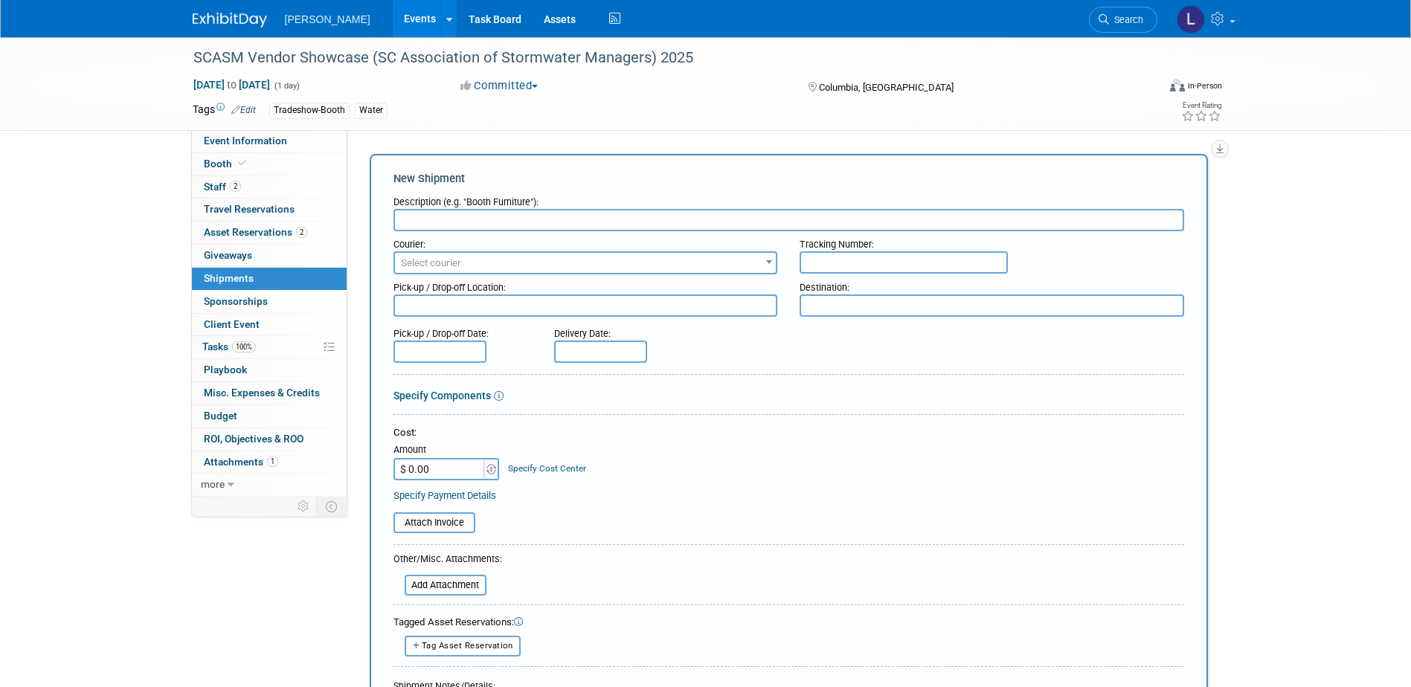
type input "B"
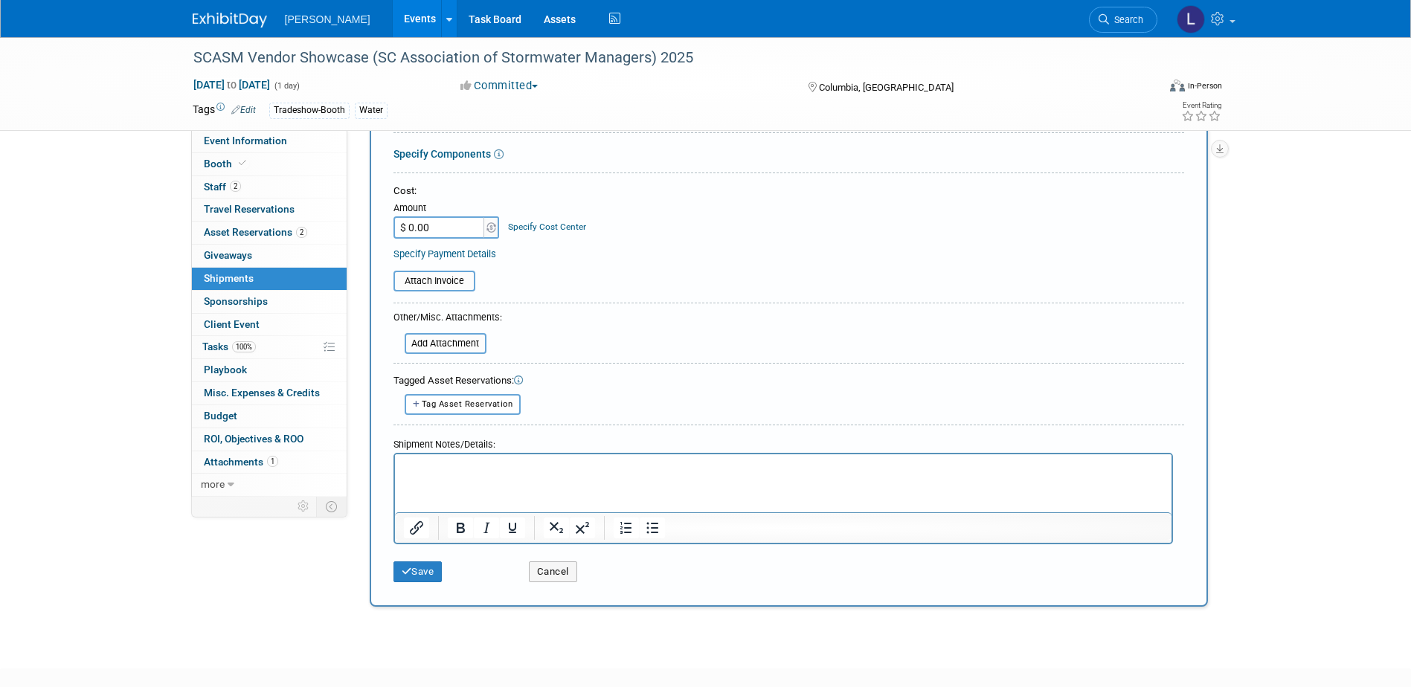
scroll to position [297, 0]
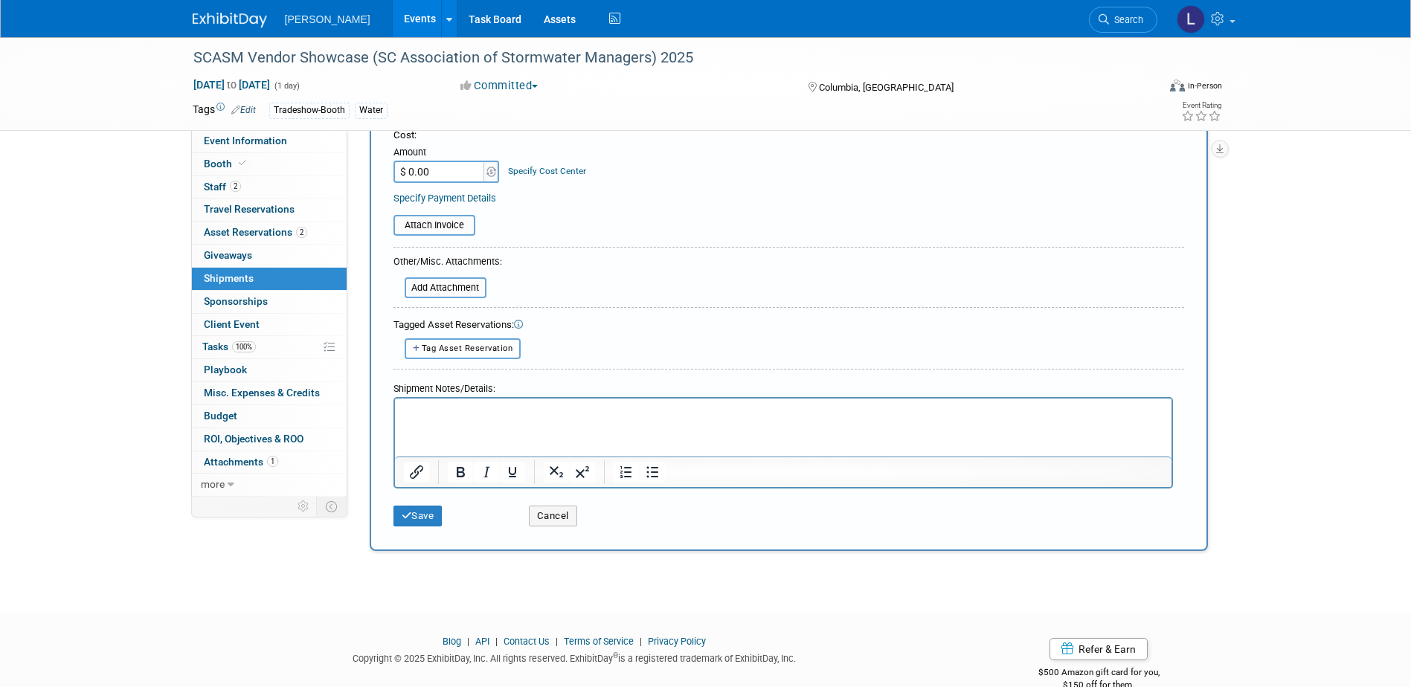
type input "Basket, crinkle paper and 2 NEW whiskey glasses"
click at [551, 412] on p "Rich Text Area. Press ALT-0 for help." at bounding box center [782, 411] width 759 height 15
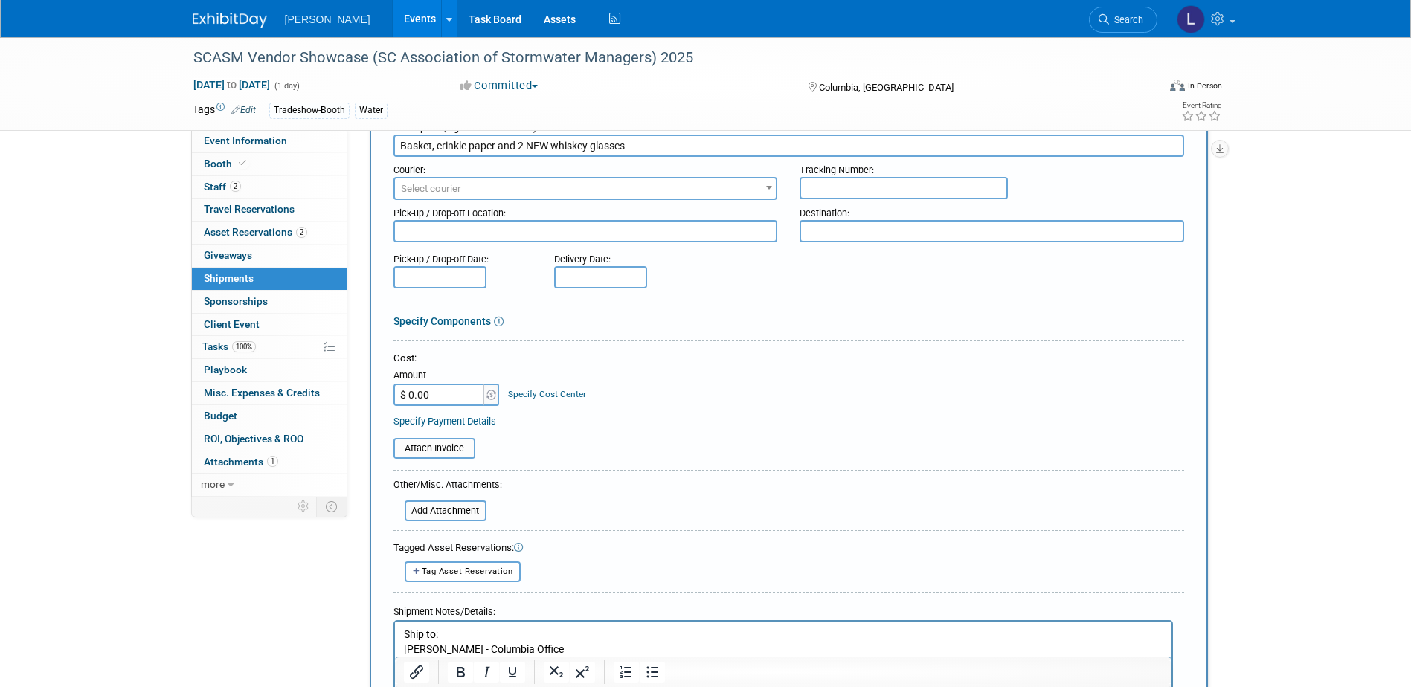
scroll to position [0, 0]
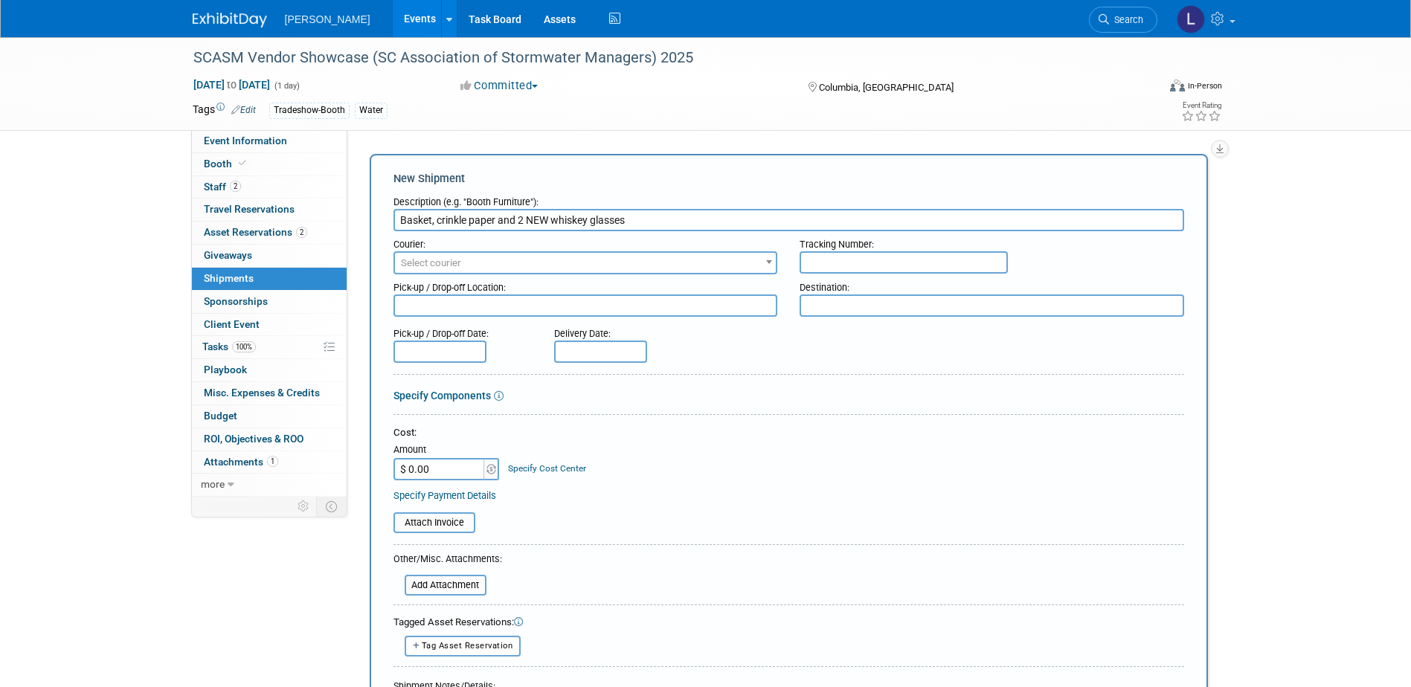
click at [457, 355] on input "text" at bounding box center [439, 352] width 93 height 22
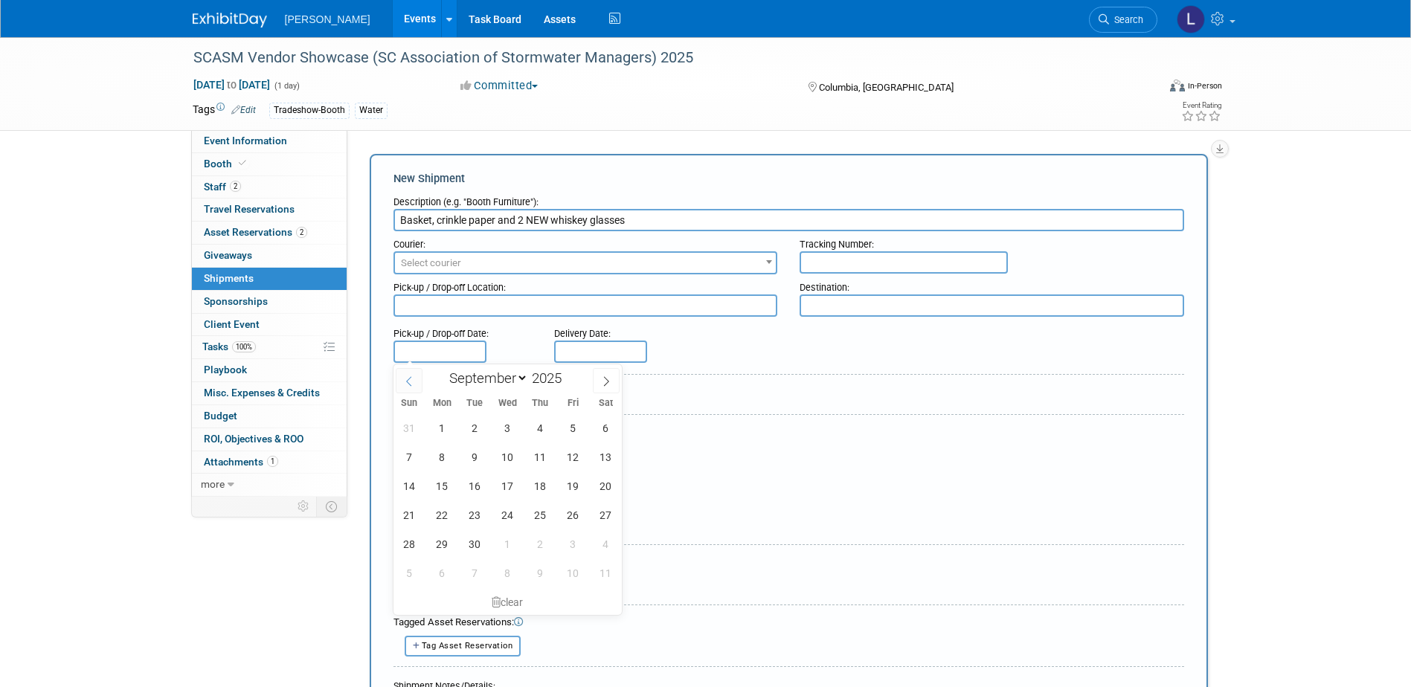
click at [418, 382] on span at bounding box center [409, 380] width 27 height 25
select select "7"
click at [512, 518] on span "20" at bounding box center [507, 515] width 29 height 29
type input "Aug 20, 2025"
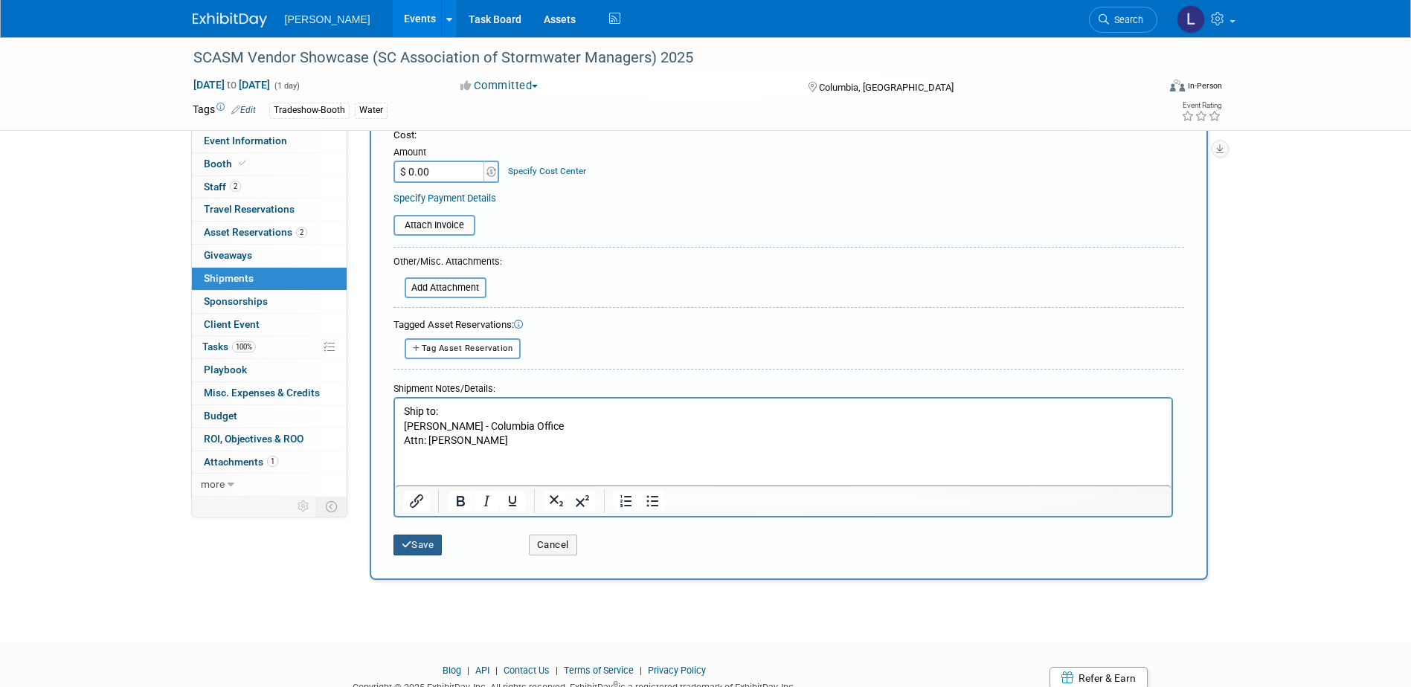
click at [440, 553] on button "Save" at bounding box center [417, 545] width 49 height 21
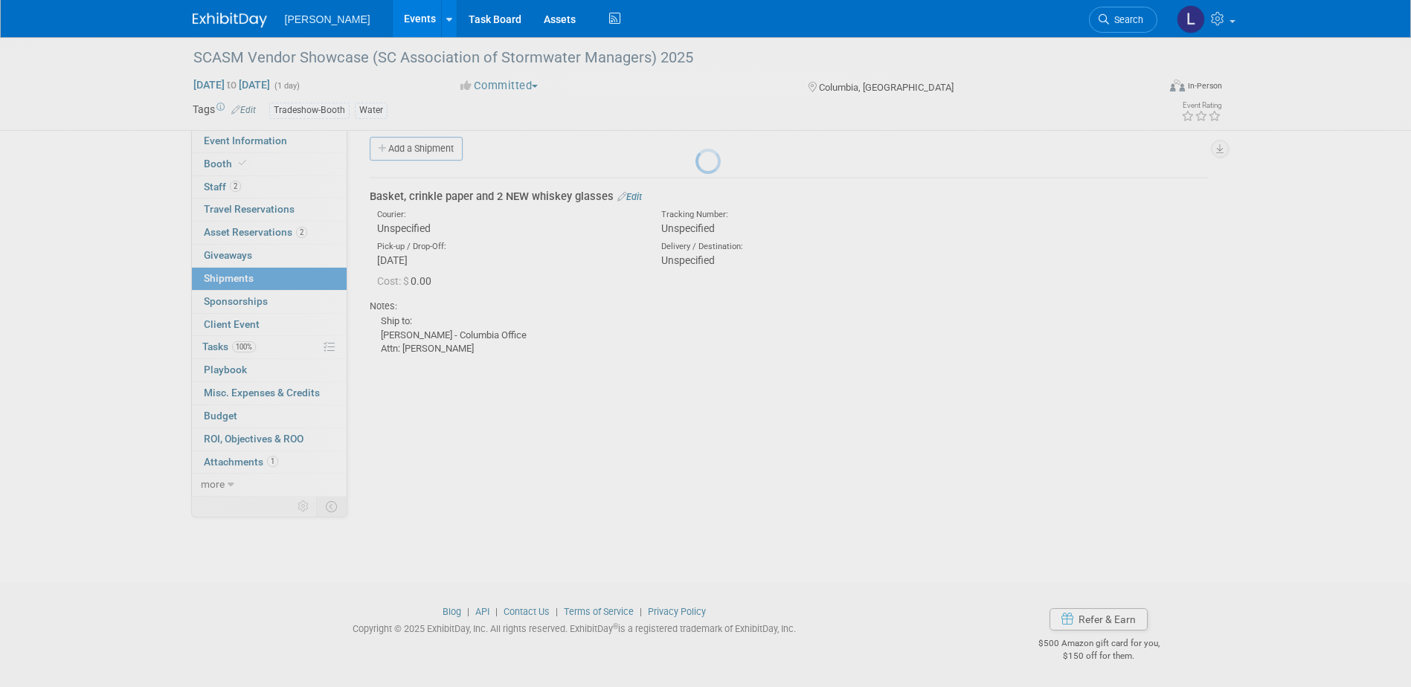
scroll to position [13, 0]
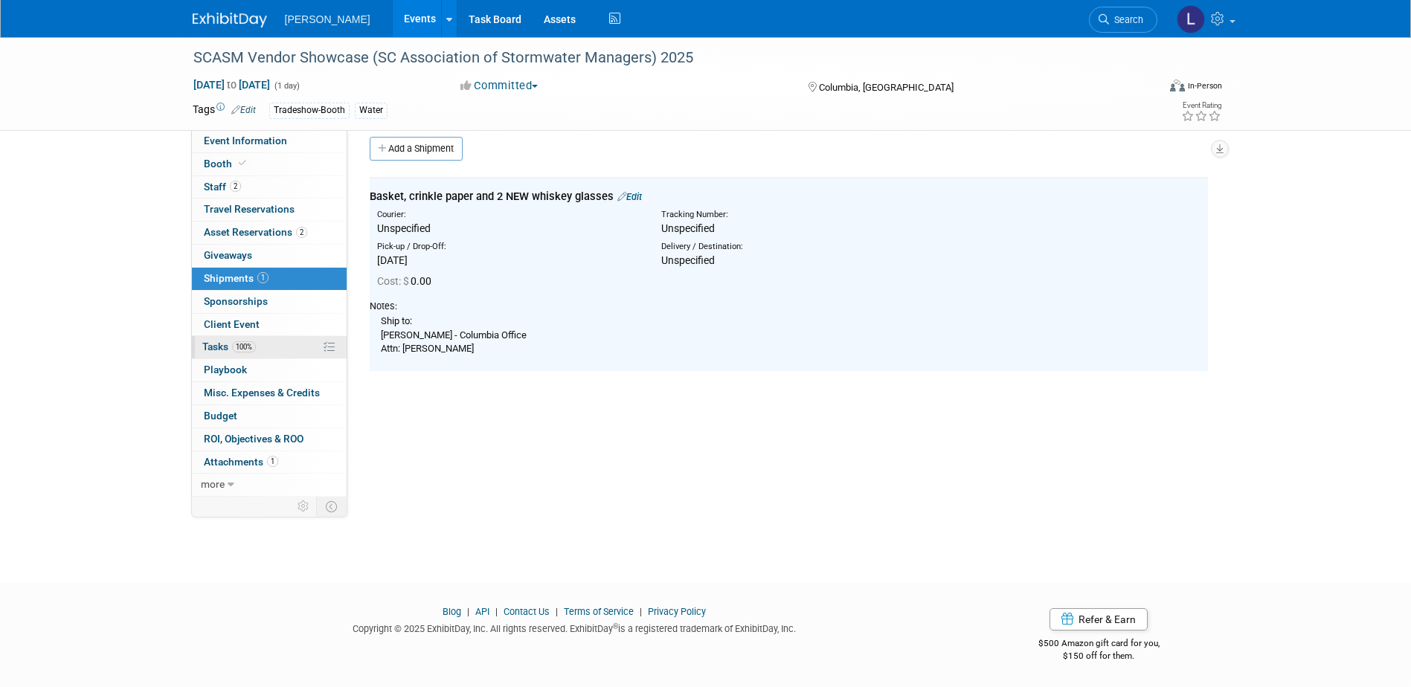
click at [256, 350] on span "100%" at bounding box center [244, 346] width 24 height 11
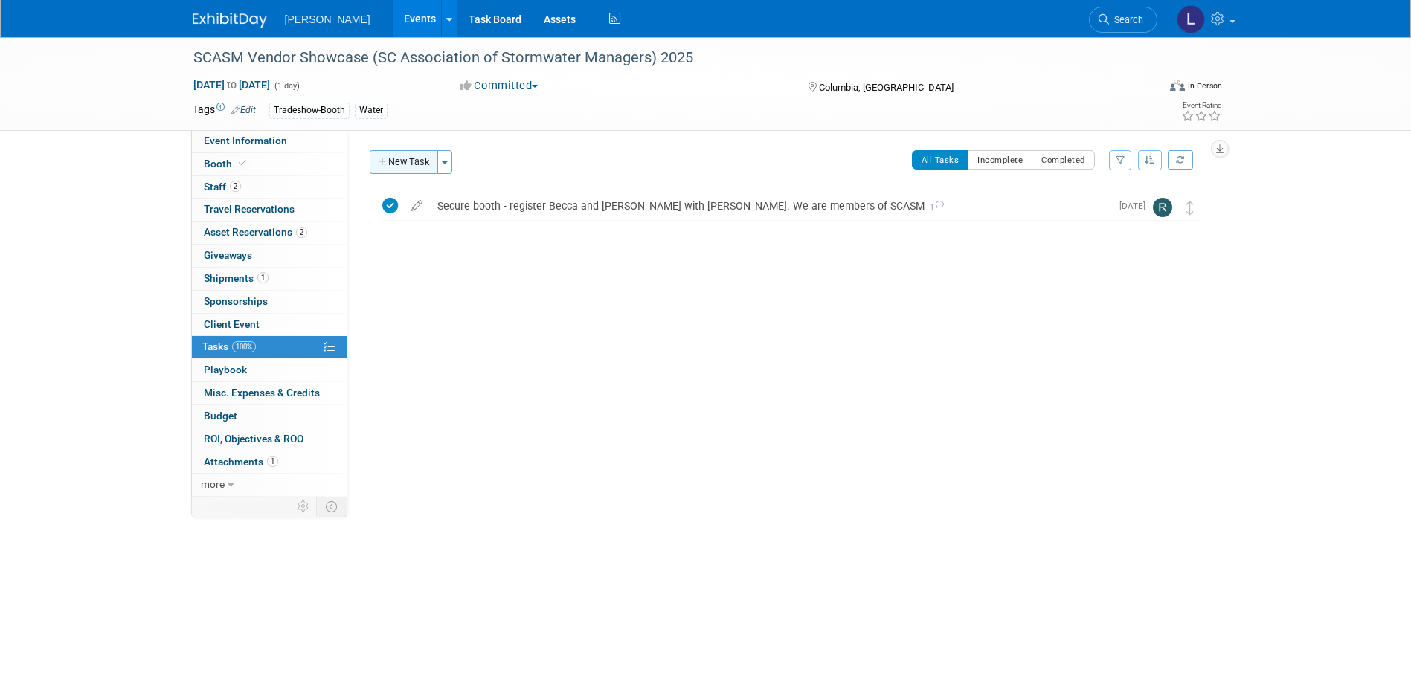
click at [402, 160] on button "New Task" at bounding box center [404, 162] width 68 height 24
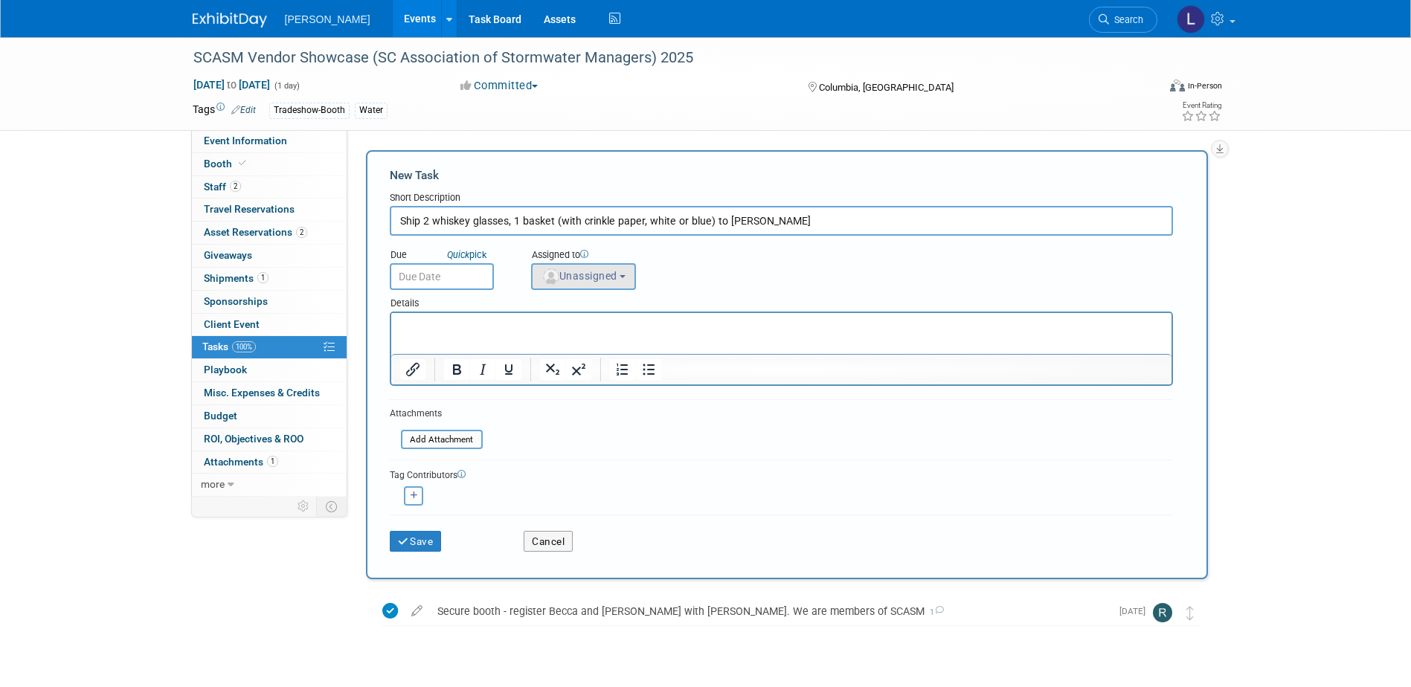
type input "Ship 2 whiskey glasses, 1 basket (with crinkle paper, white or blue) to James R…"
click at [577, 265] on button "Unassigned" at bounding box center [584, 276] width 106 height 27
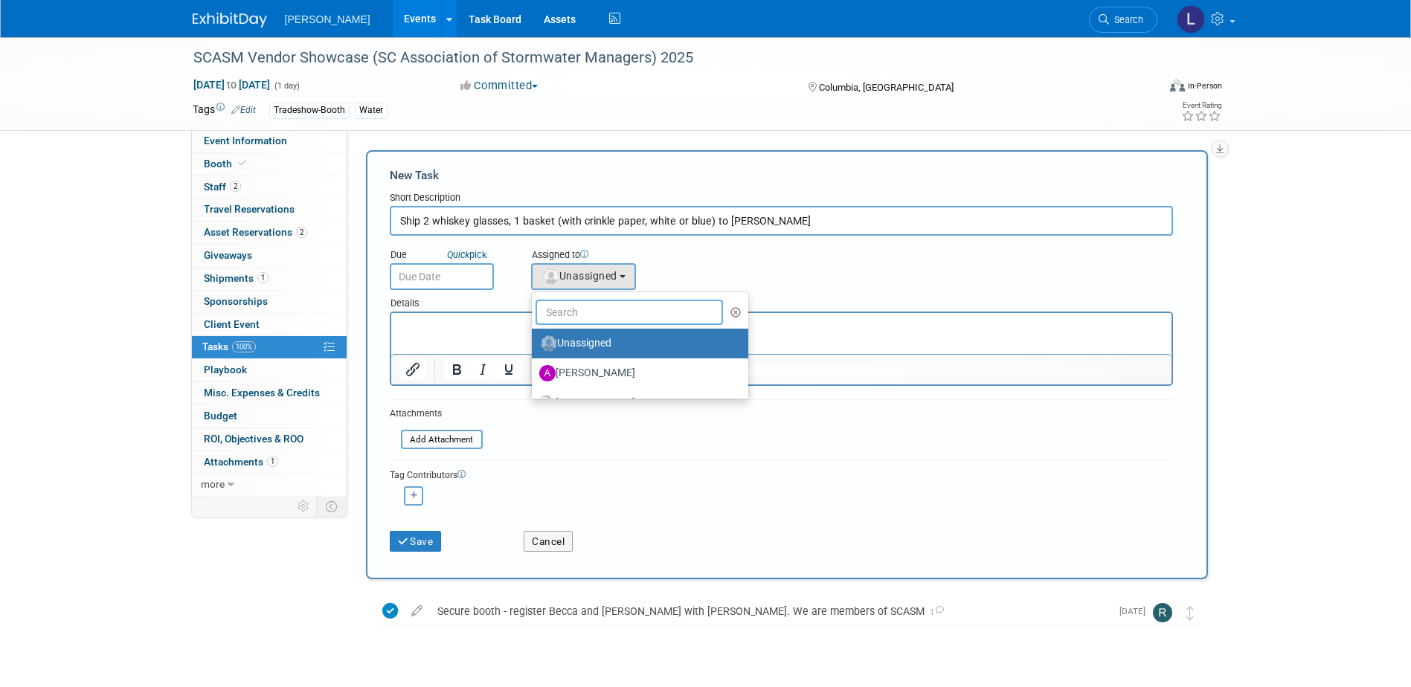
click at [585, 309] on input "text" at bounding box center [629, 312] width 188 height 25
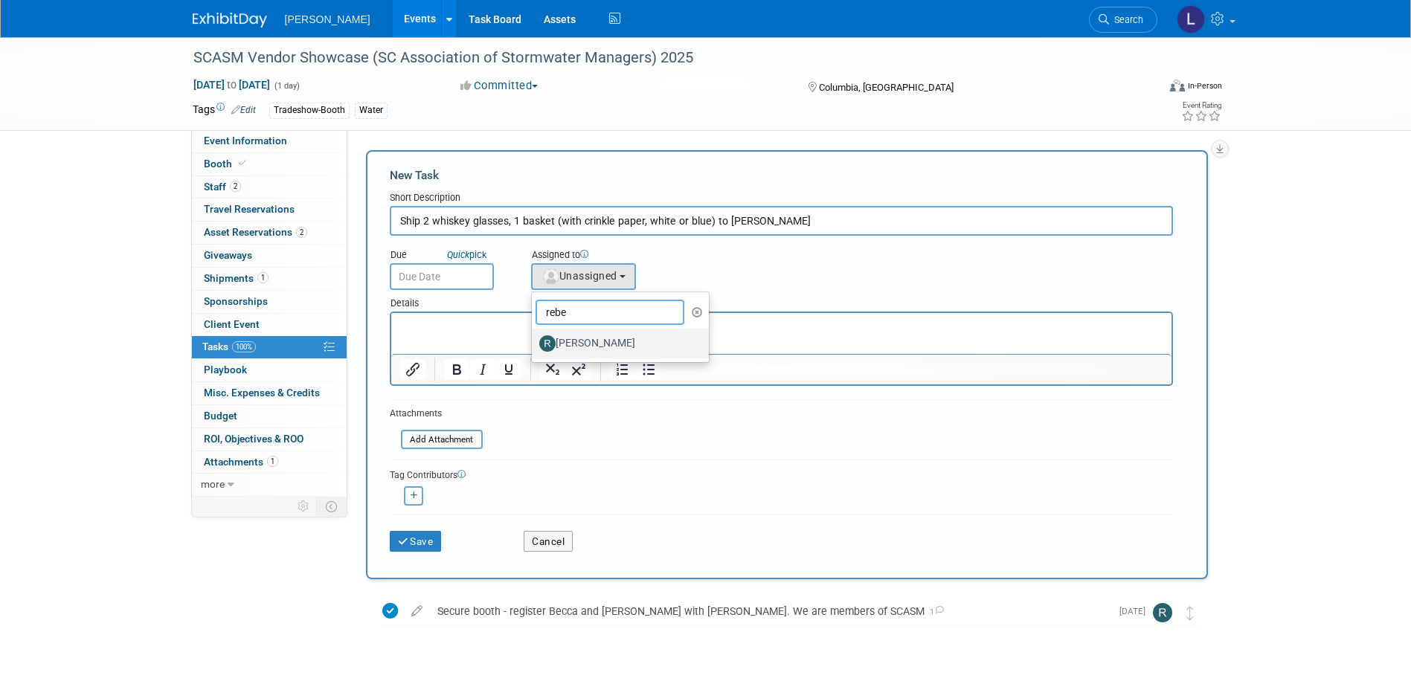
type input "rebe"
click at [588, 335] on label "[PERSON_NAME]" at bounding box center [616, 344] width 155 height 24
click at [534, 337] on input "[PERSON_NAME]" at bounding box center [529, 342] width 10 height 10
select select "844a177d-a181-44ff-a72a-5731d68e4351"
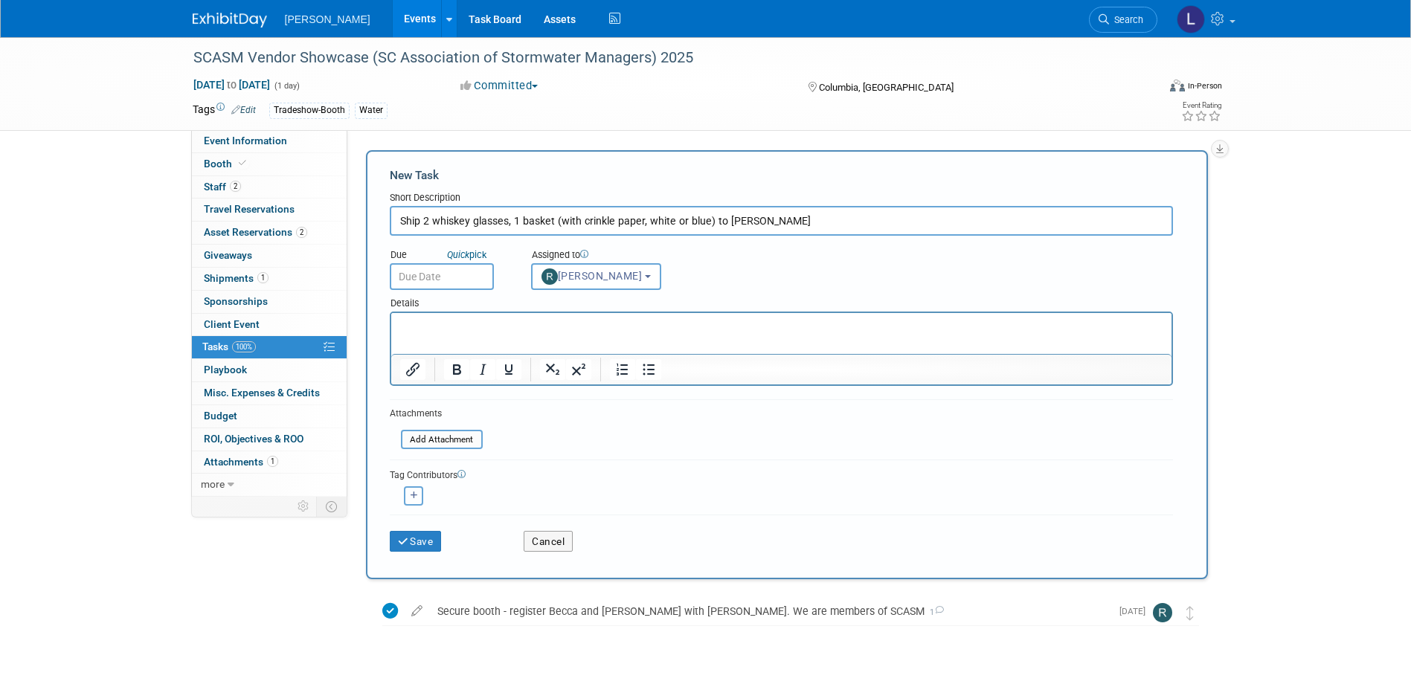
click at [410, 502] on button "button" at bounding box center [413, 495] width 19 height 19
select select
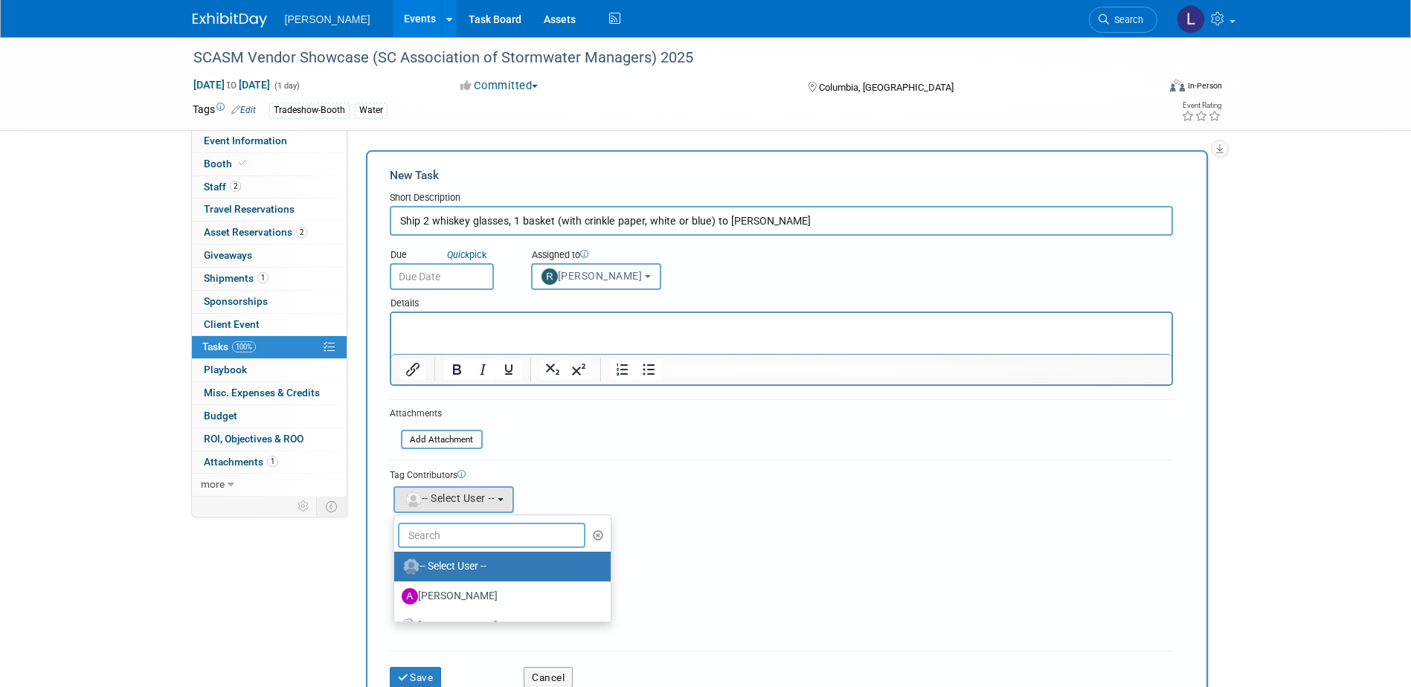
click at [464, 532] on input "text" at bounding box center [492, 535] width 188 height 25
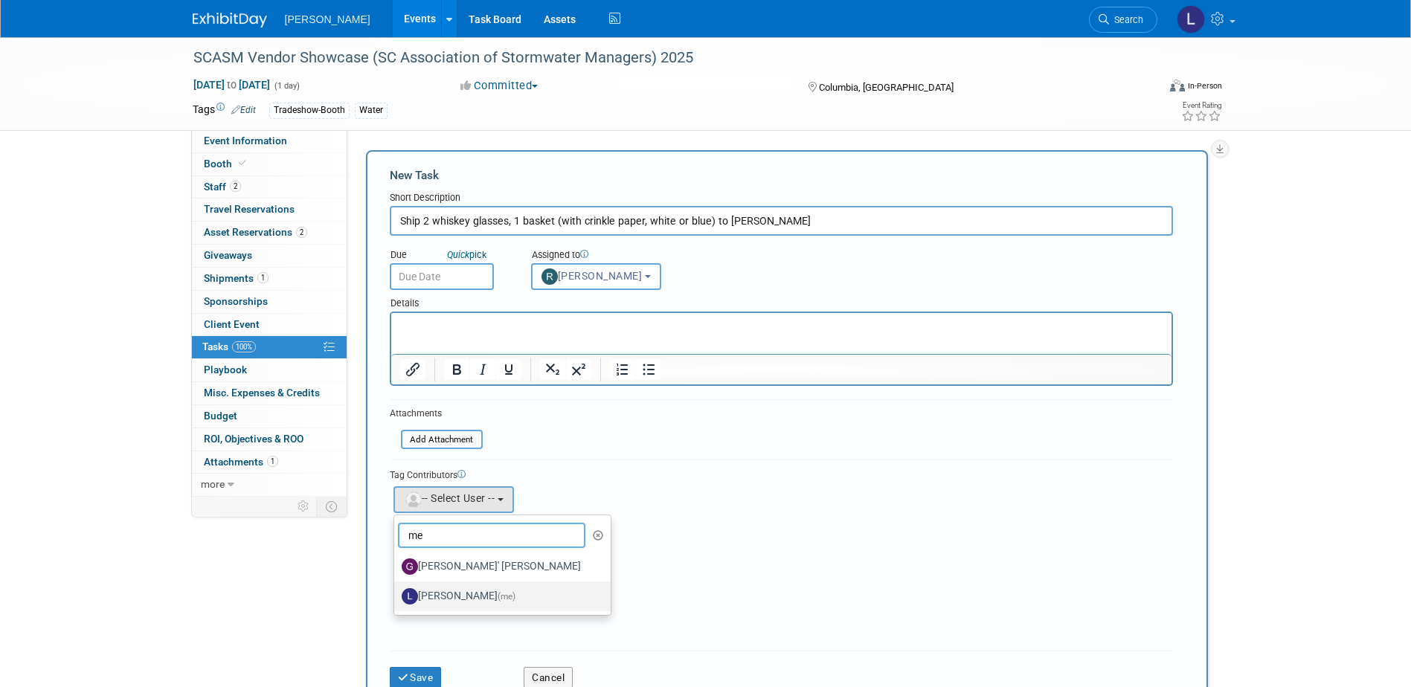
type input "me"
click at [453, 590] on label "Lindsey Wolanczyk (me)" at bounding box center [499, 597] width 194 height 24
click at [396, 590] on input "Lindsey Wolanczyk (me)" at bounding box center [392, 595] width 10 height 10
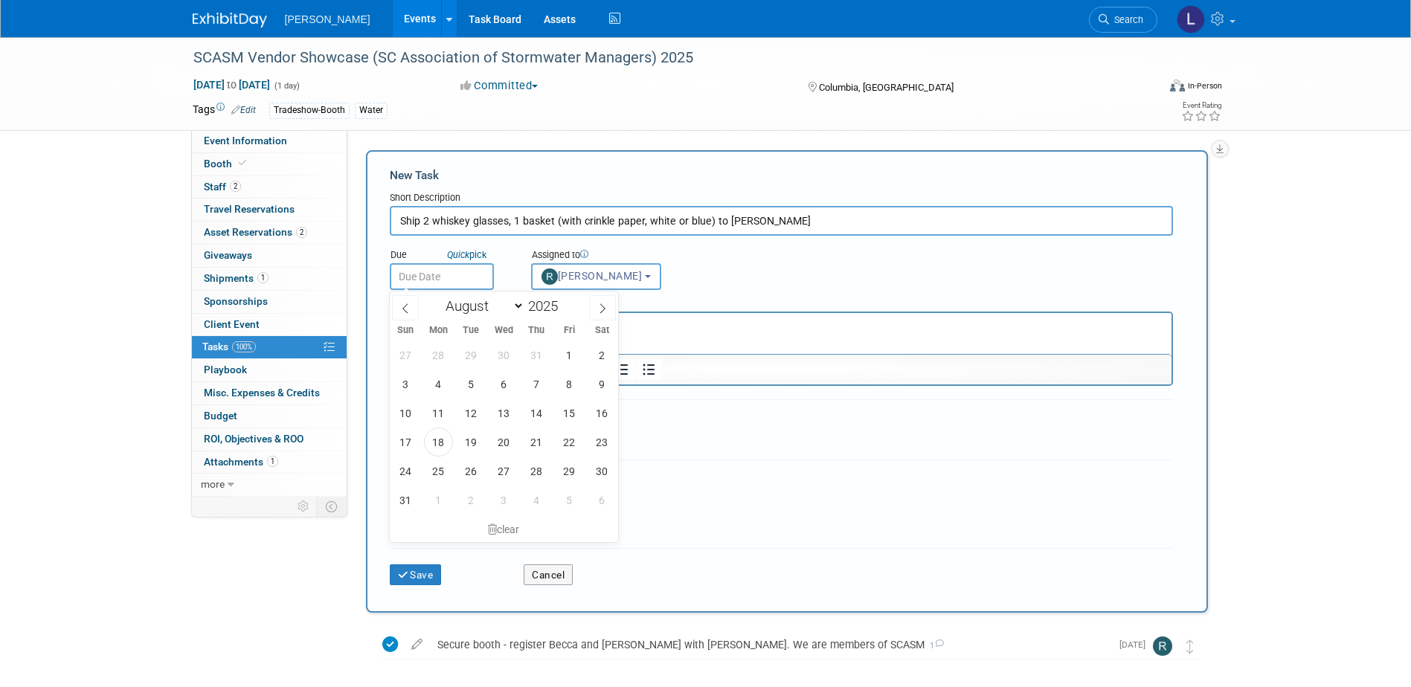
click at [463, 275] on input "text" at bounding box center [442, 276] width 104 height 27
click at [516, 445] on span "20" at bounding box center [503, 442] width 29 height 29
type input "Aug 20, 2025"
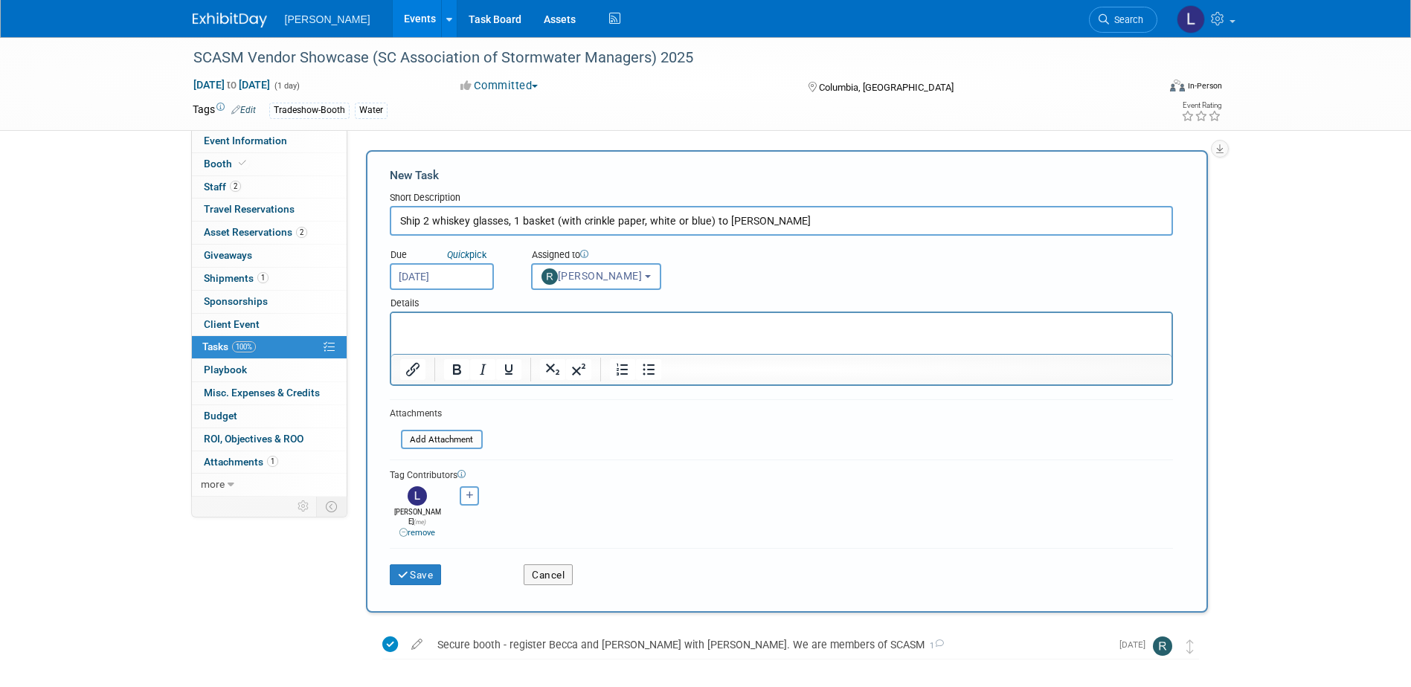
click at [611, 321] on p "Rich Text Area. Press ALT-0 for help." at bounding box center [780, 326] width 763 height 15
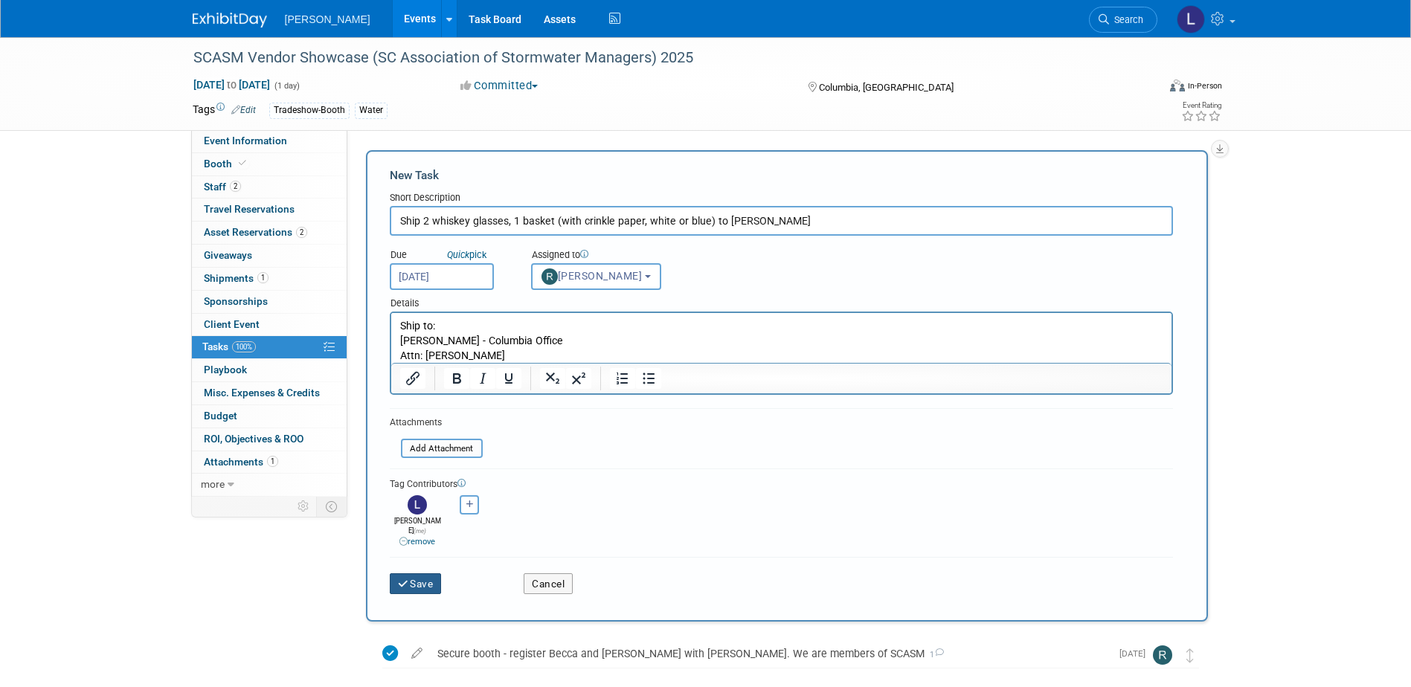
click at [428, 576] on button "Save" at bounding box center [416, 583] width 52 height 21
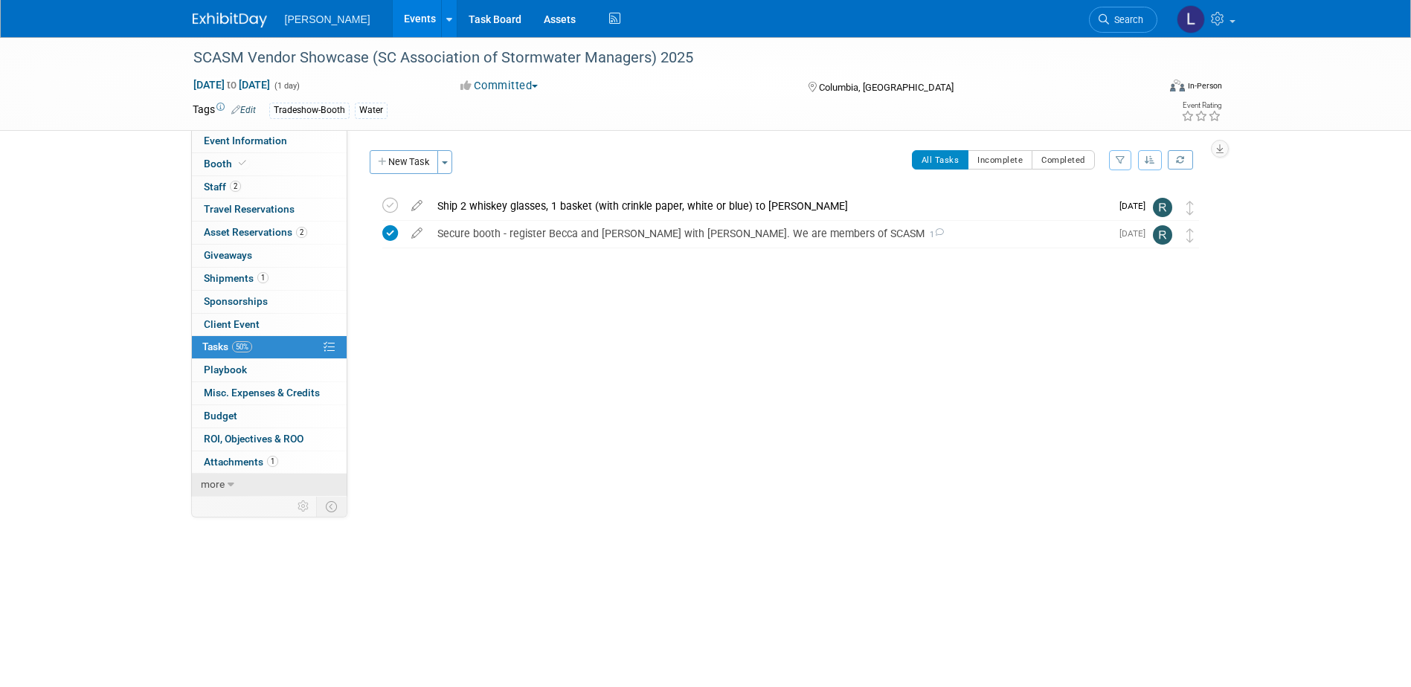
click at [234, 481] on link "more" at bounding box center [269, 485] width 155 height 22
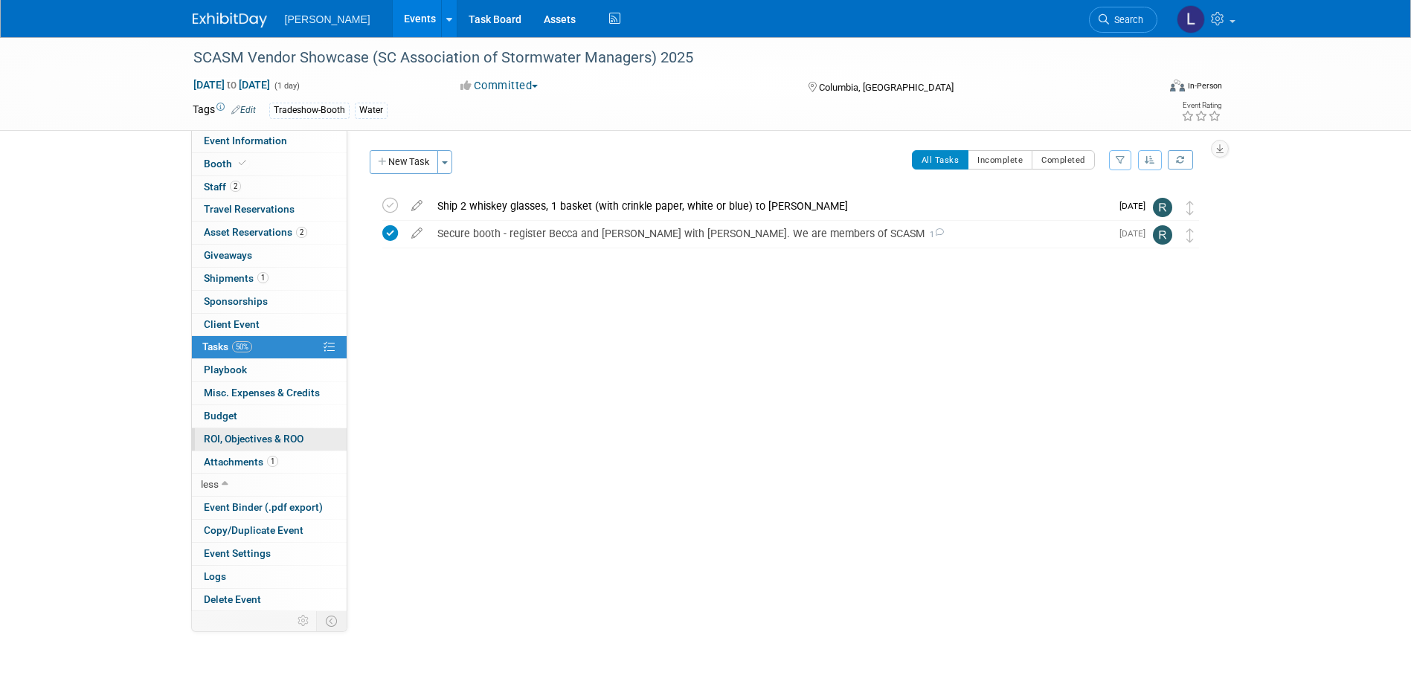
click at [274, 433] on span "ROI, Objectives & ROO 0" at bounding box center [254, 439] width 100 height 12
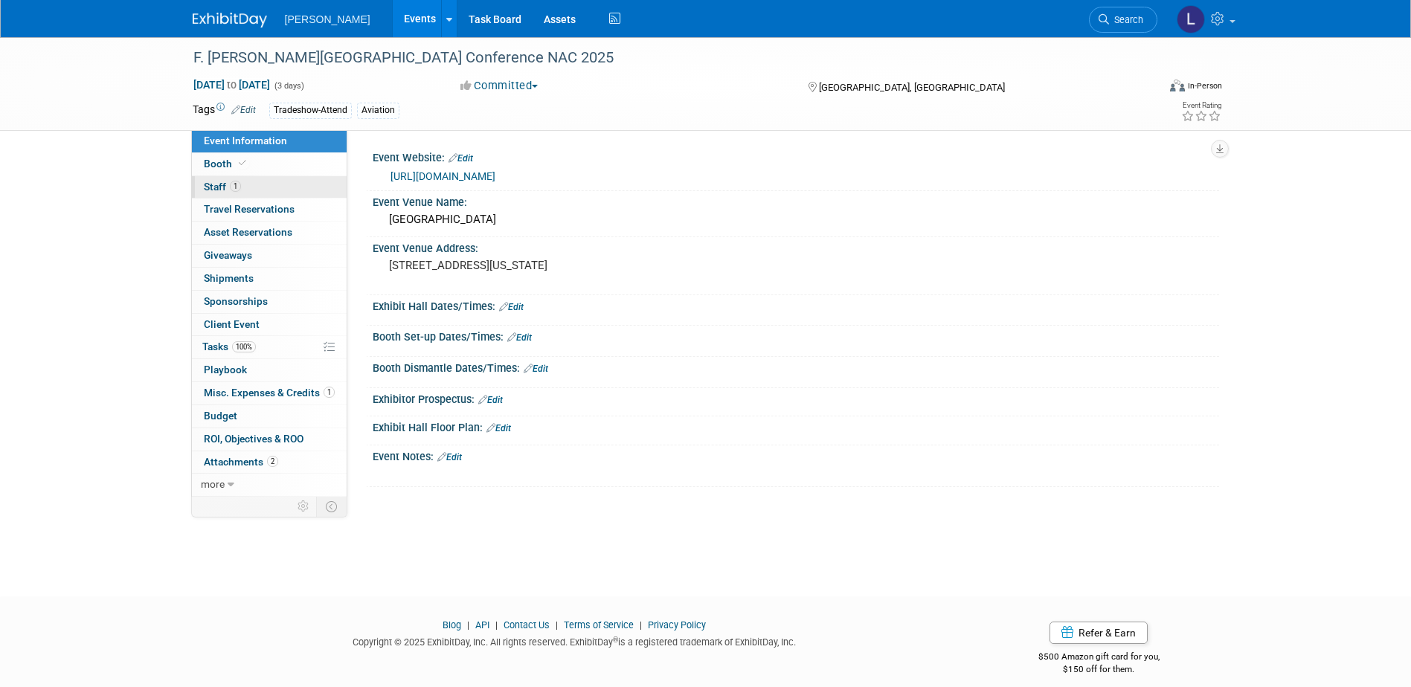
click at [245, 188] on link "1 Staff 1" at bounding box center [269, 187] width 155 height 22
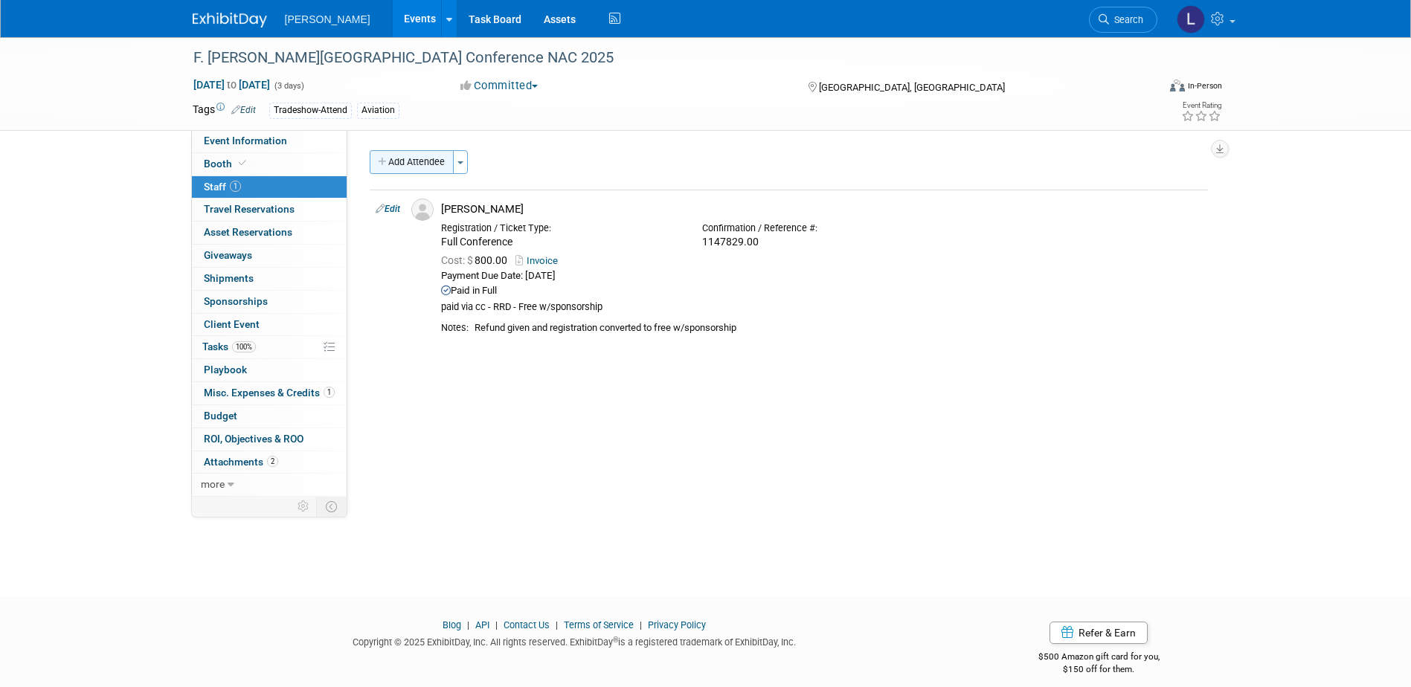
click at [424, 170] on button "Add Attendee" at bounding box center [412, 162] width 84 height 24
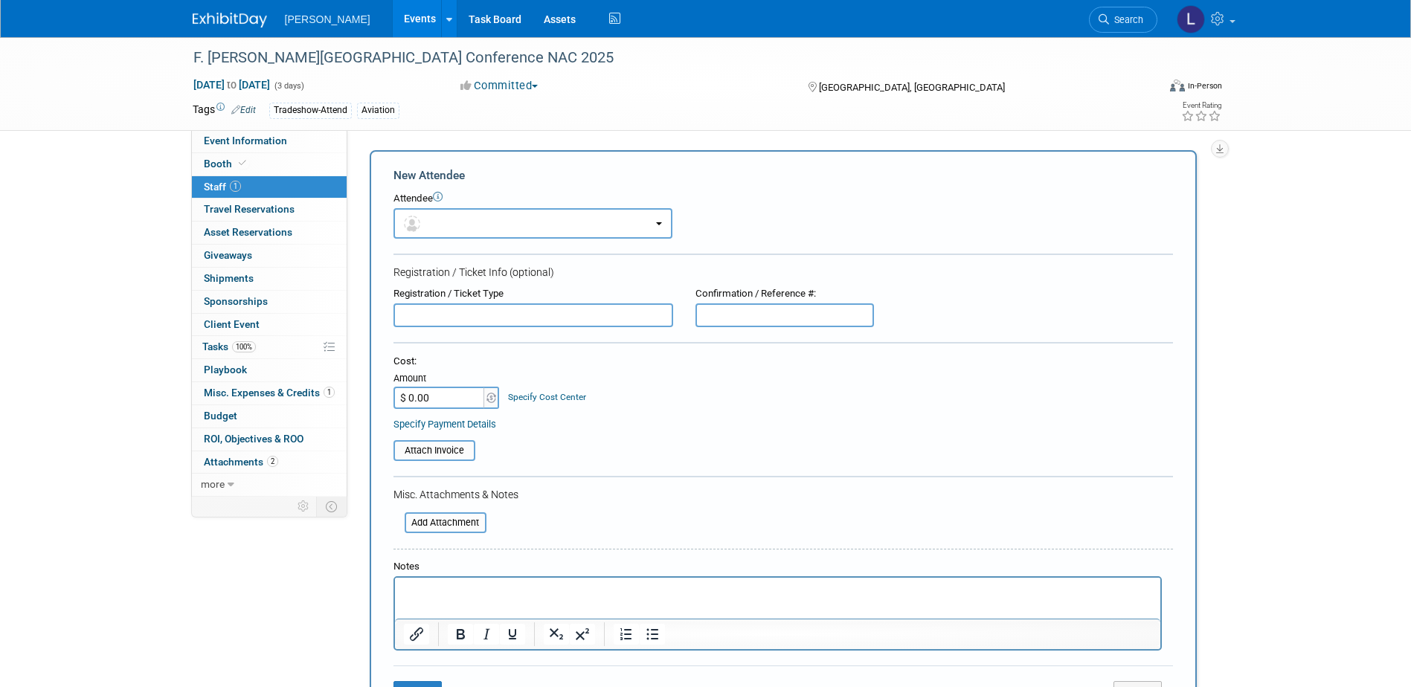
click at [442, 200] on icon at bounding box center [438, 197] width 10 height 10
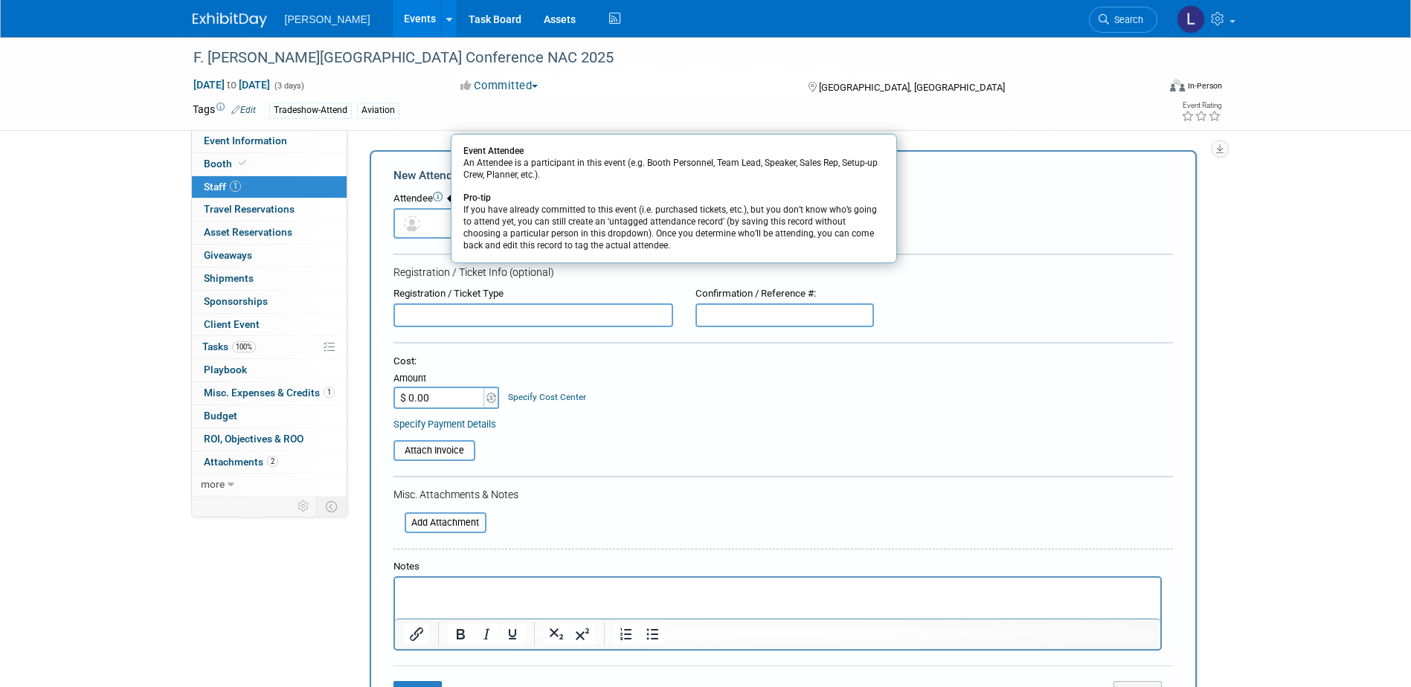
click at [454, 215] on div "Event Attendee An Attendee is a participant in this event (e.g. Booth Personnel…" at bounding box center [674, 198] width 446 height 129
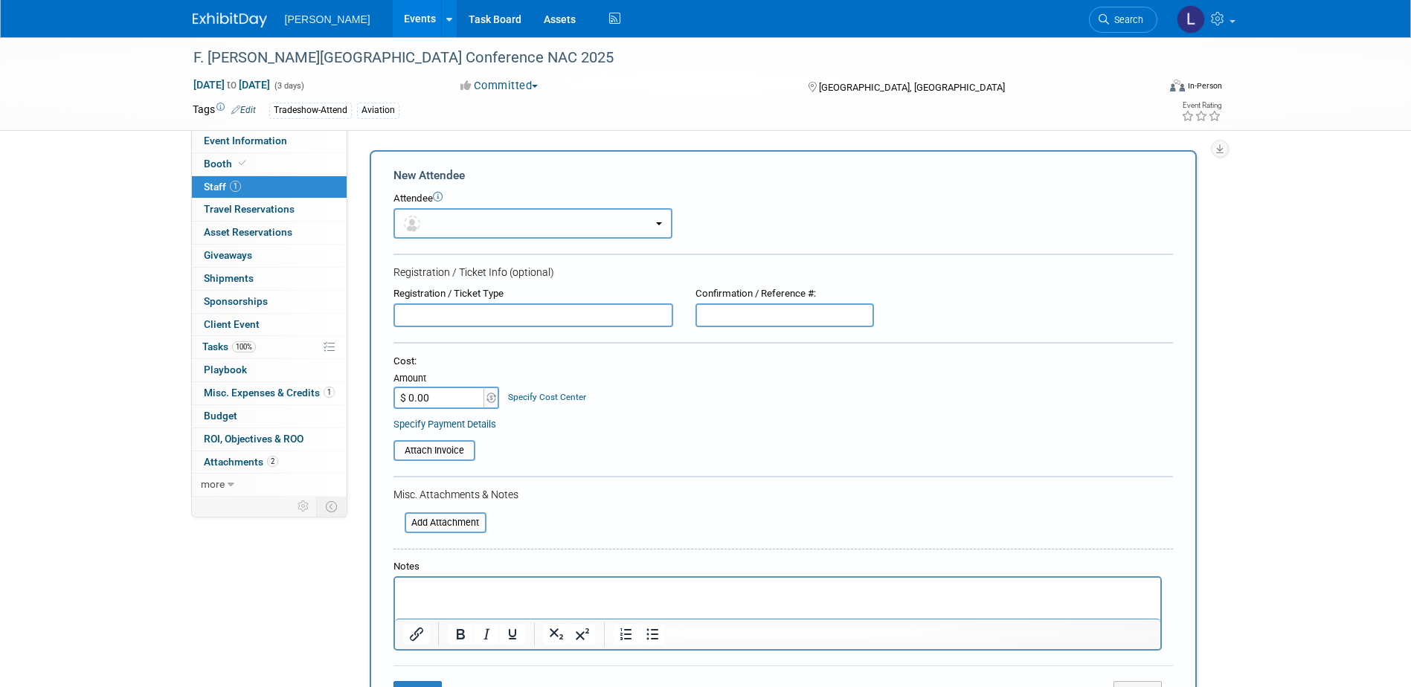
click at [428, 219] on button "button" at bounding box center [532, 223] width 279 height 30
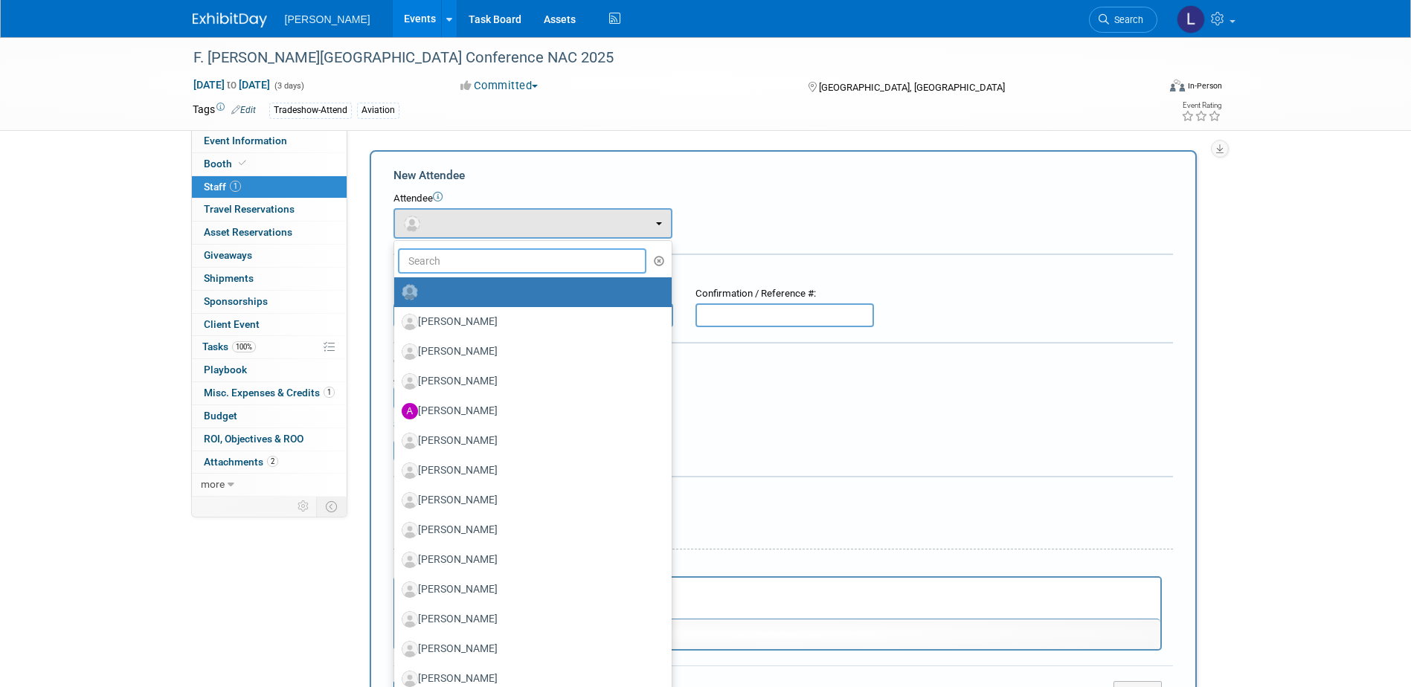
click at [464, 248] on input "text" at bounding box center [522, 260] width 249 height 25
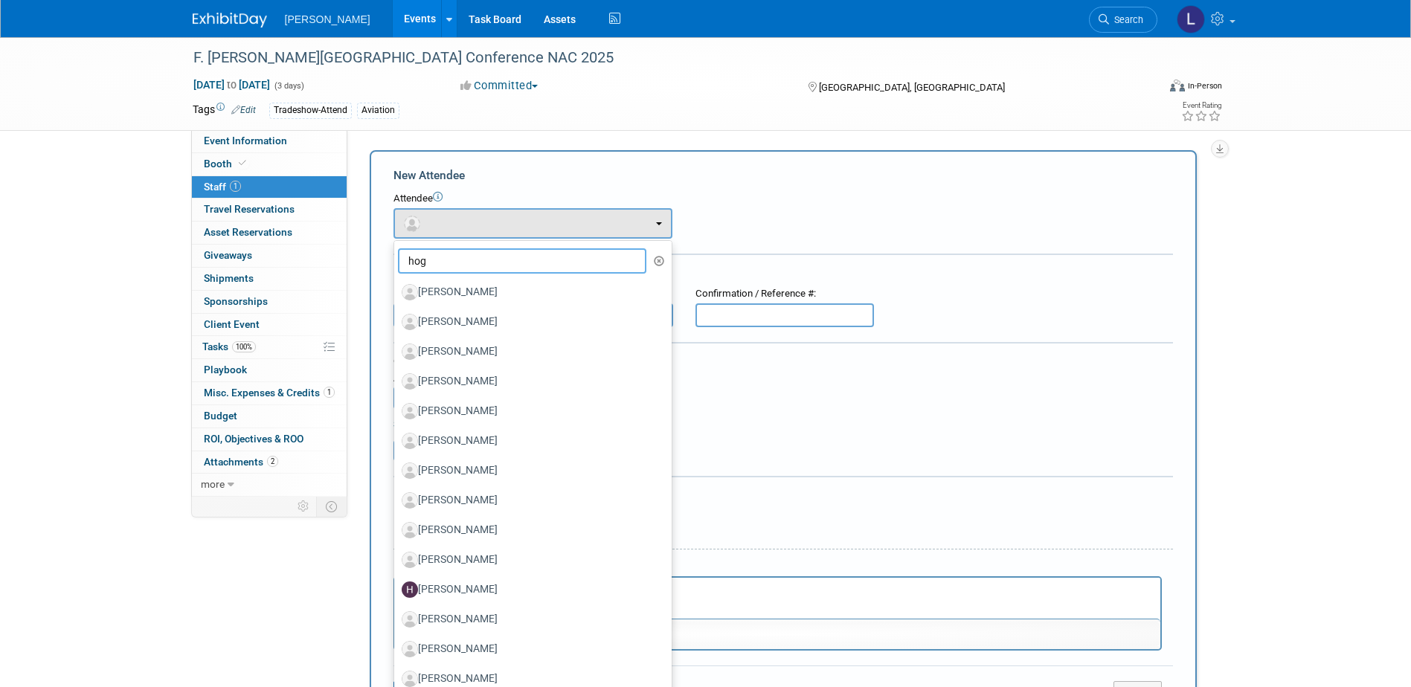
type input "hoga"
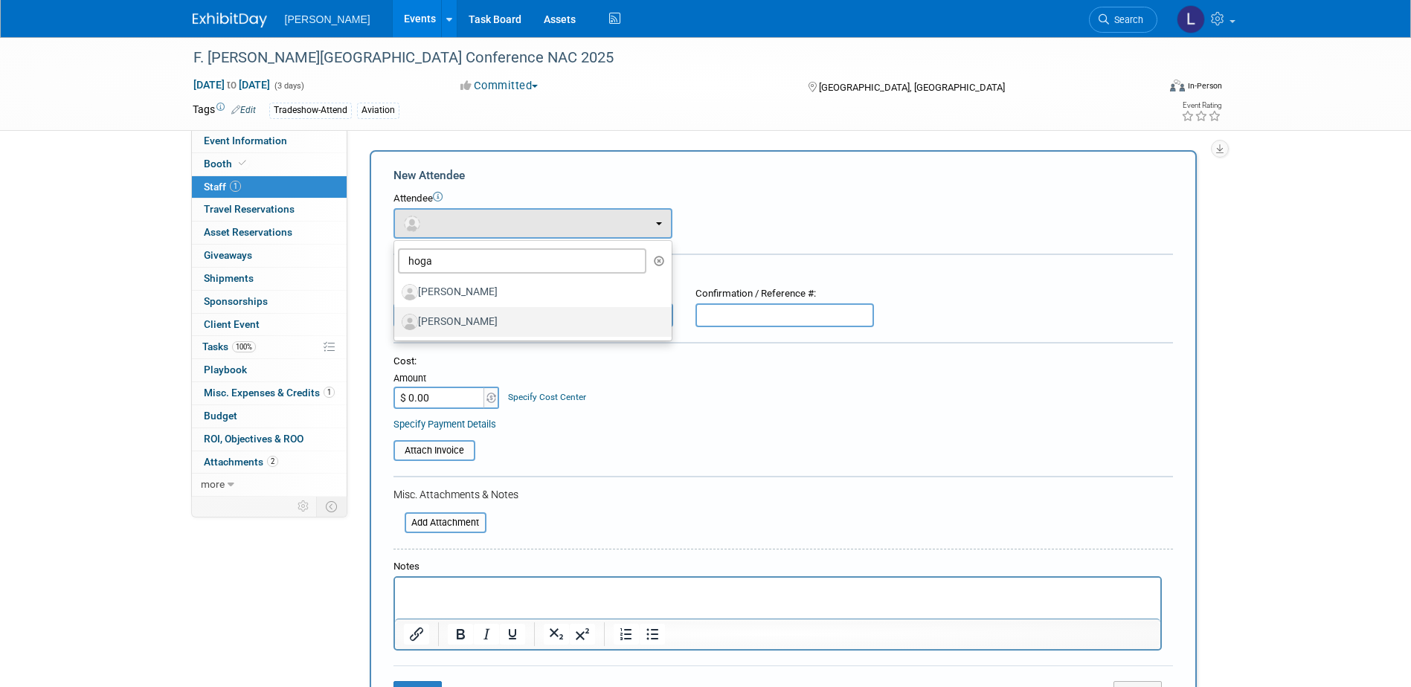
click at [454, 315] on label "[PERSON_NAME]" at bounding box center [529, 322] width 255 height 24
click at [396, 315] on input "[PERSON_NAME]" at bounding box center [392, 320] width 10 height 10
select select "b9603013-97bf-46ac-867d-e1d7e80ddee9"
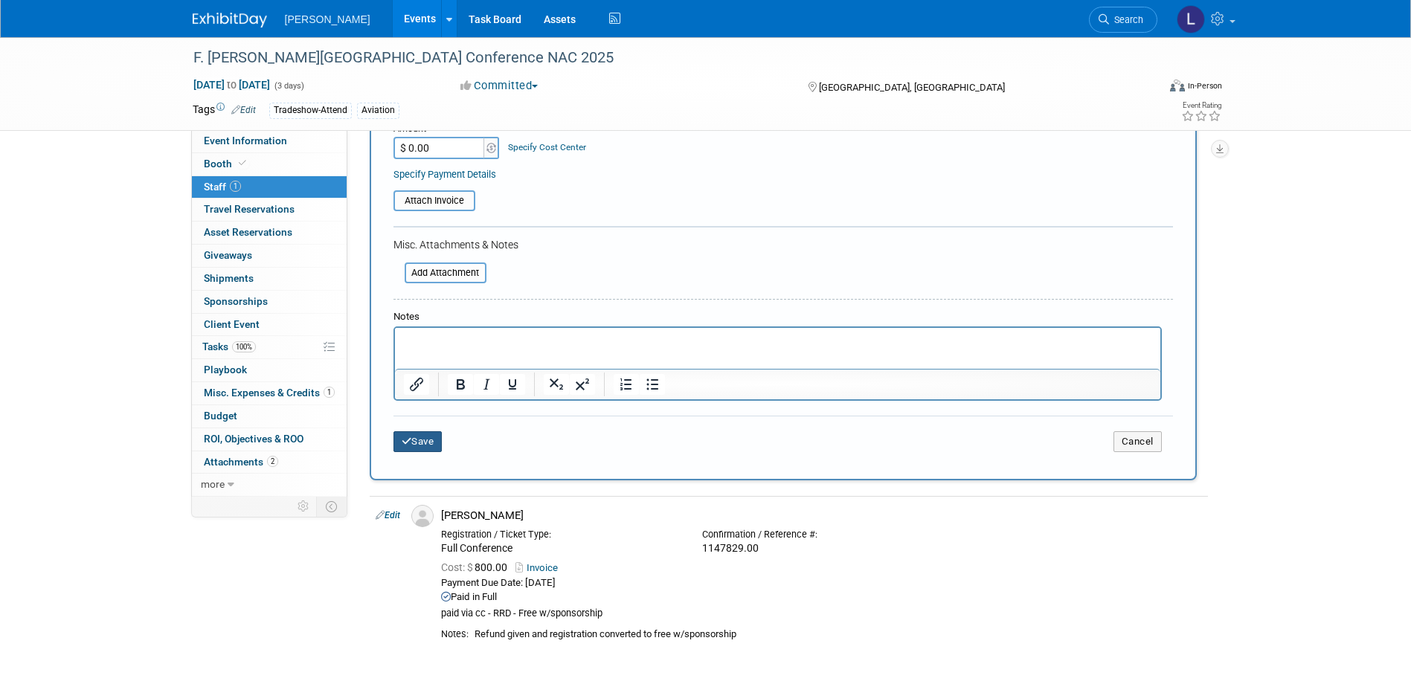
click at [435, 442] on button "Save" at bounding box center [417, 441] width 49 height 21
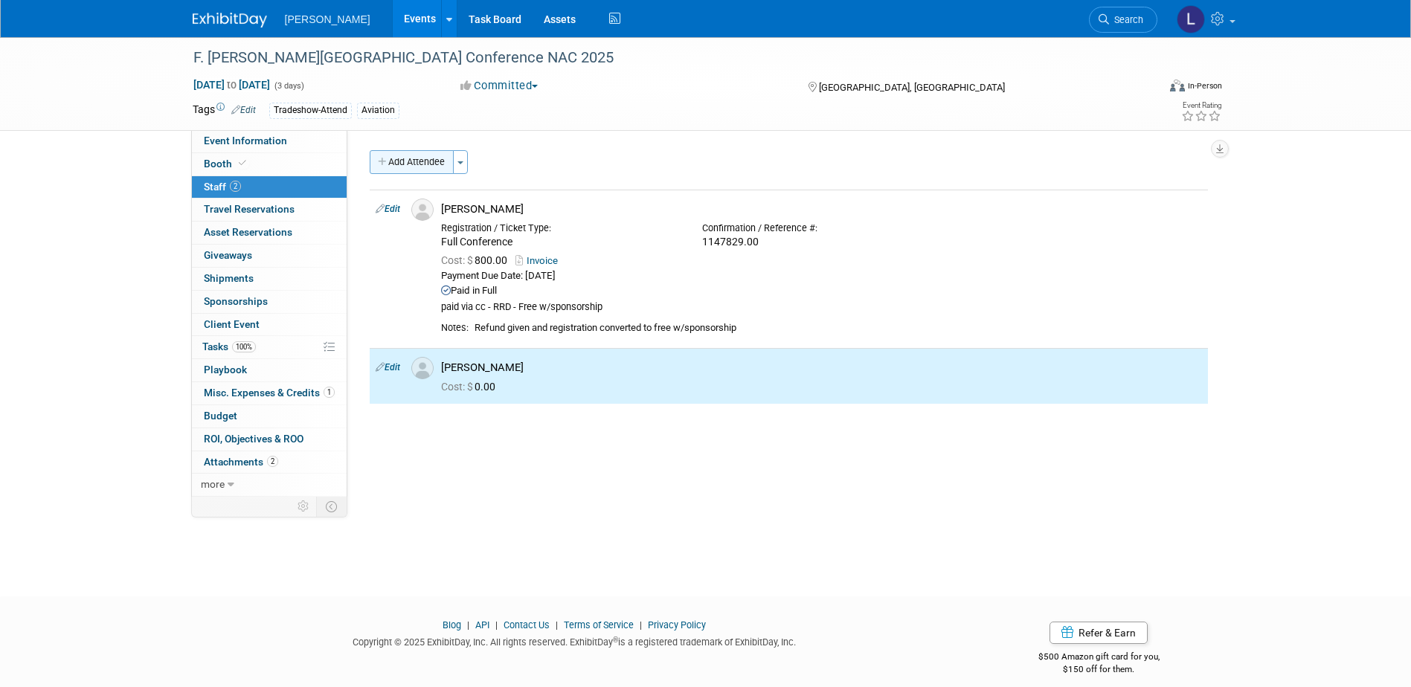
click at [414, 159] on button "Add Attendee" at bounding box center [412, 162] width 84 height 24
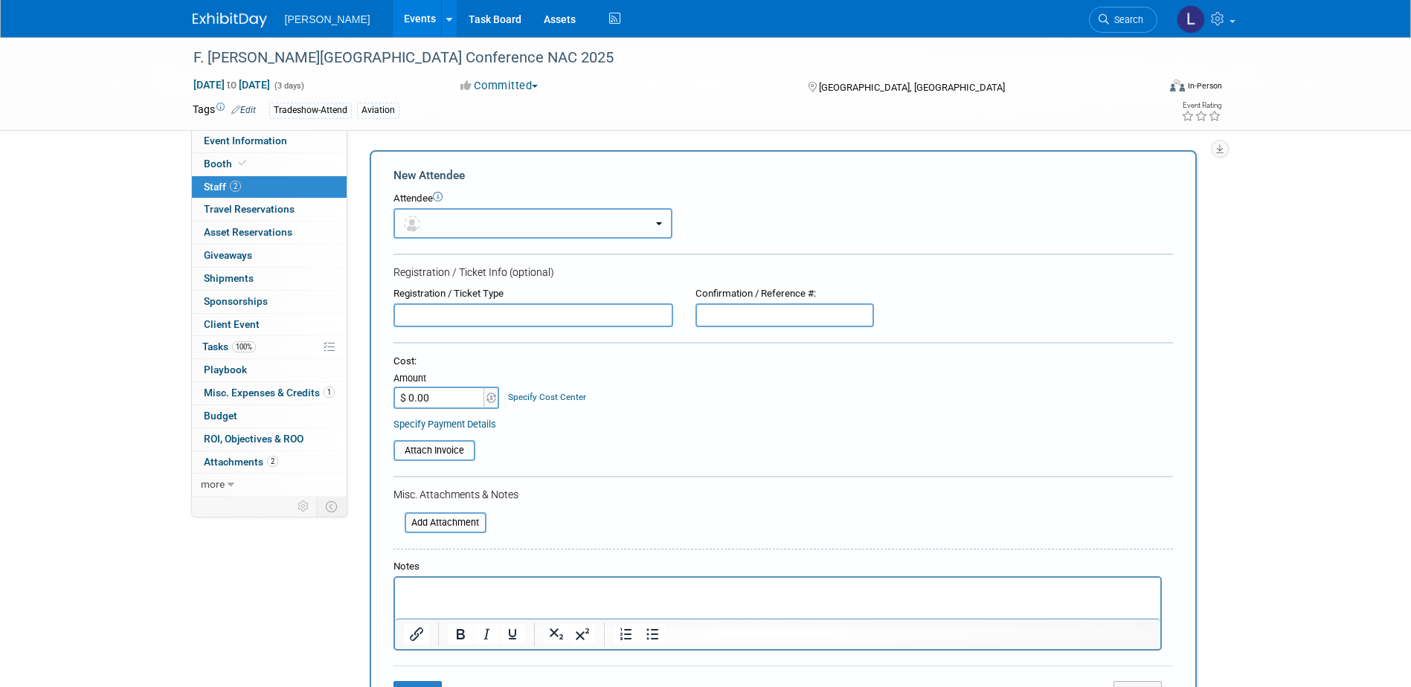
click at [458, 228] on button "button" at bounding box center [532, 223] width 279 height 30
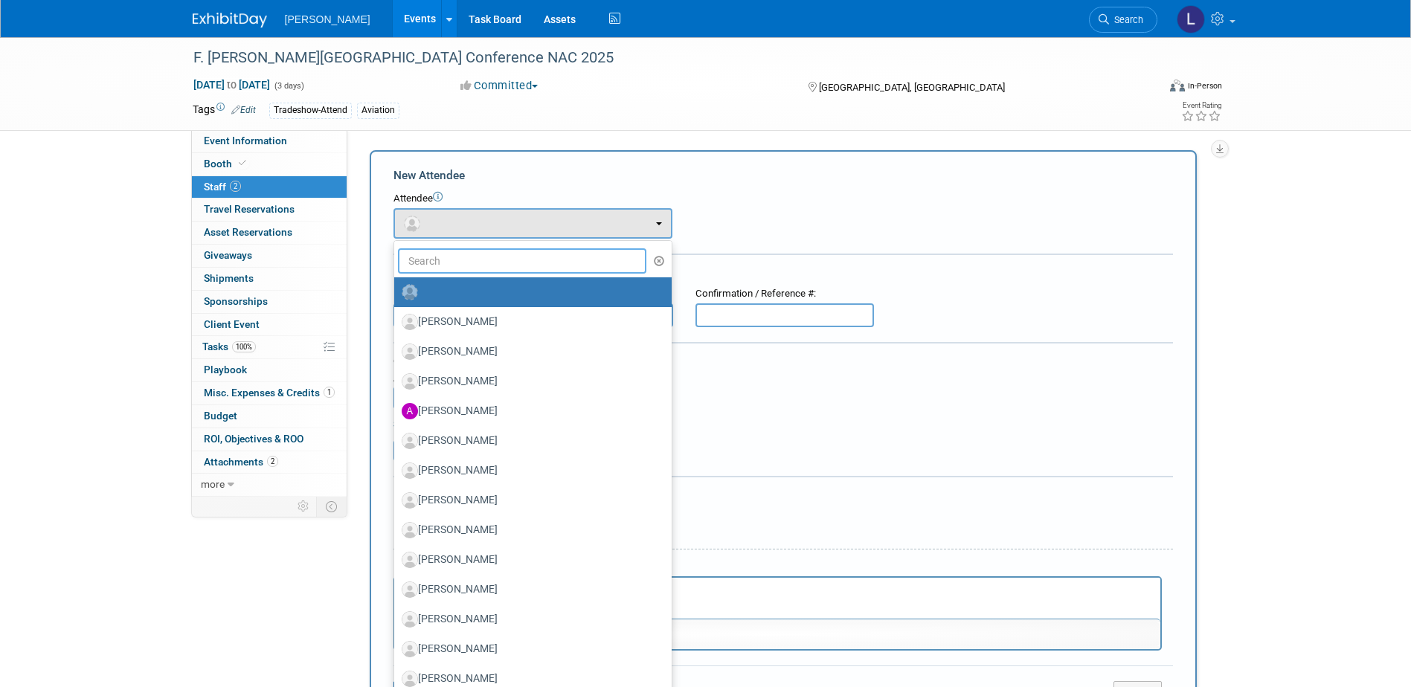
click at [464, 258] on input "text" at bounding box center [522, 260] width 249 height 25
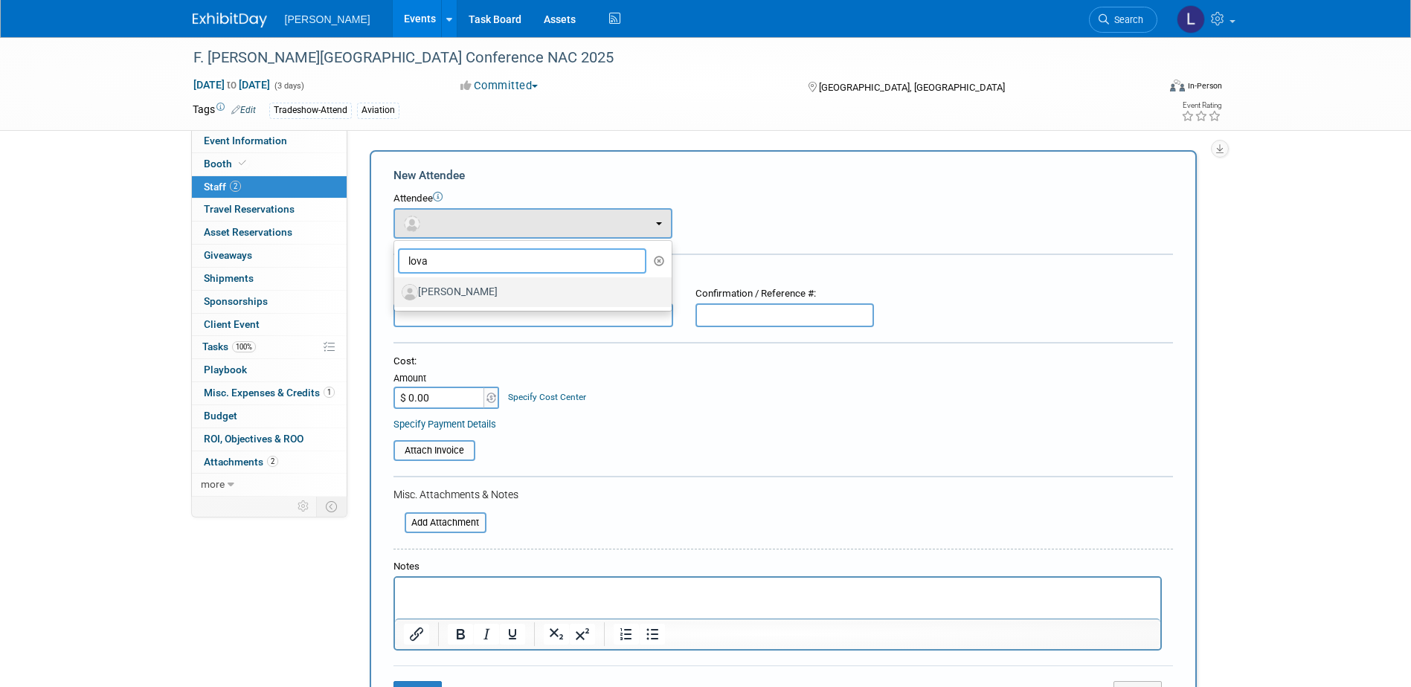
type input "lova"
click at [465, 285] on label "[PERSON_NAME]" at bounding box center [529, 292] width 255 height 24
click at [396, 286] on input "[PERSON_NAME]" at bounding box center [392, 291] width 10 height 10
select select "2106e83c-0e6b-4e24-bb8c-b033d94a885c"
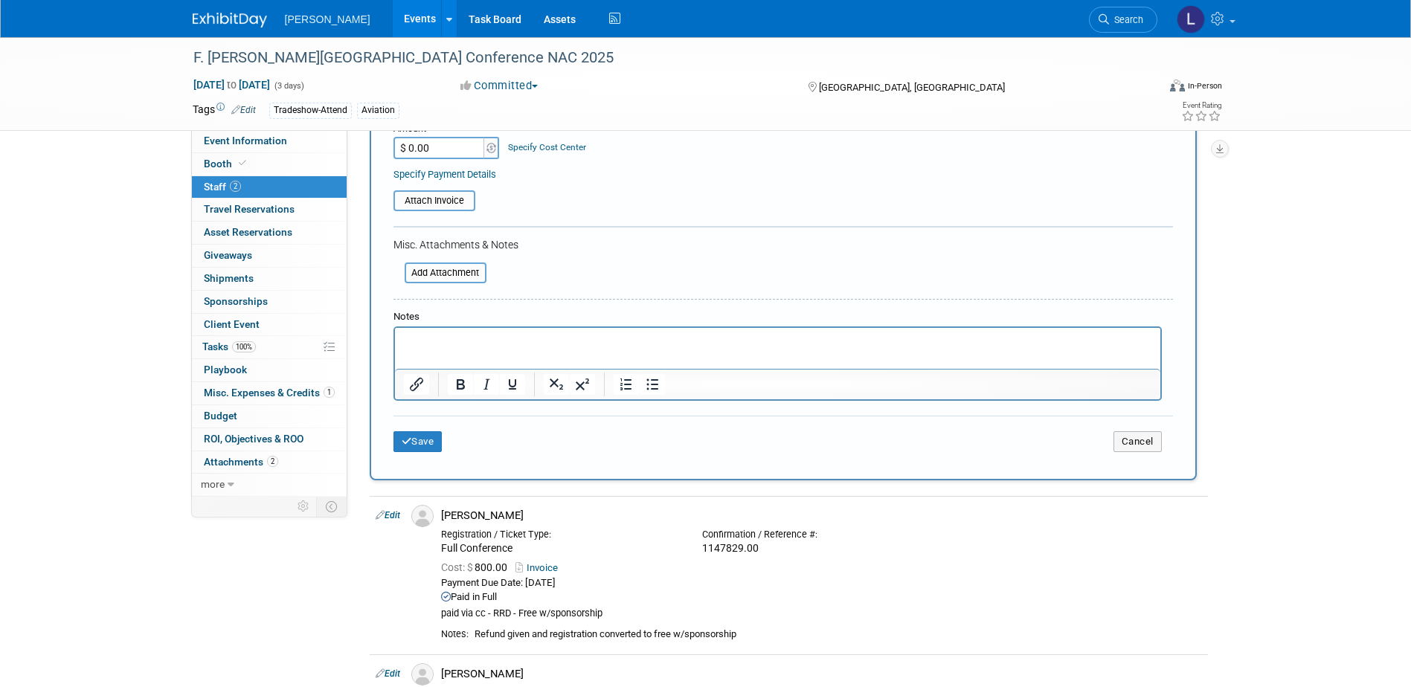
click at [448, 454] on div "Save Cancel" at bounding box center [782, 440] width 779 height 48
click at [418, 440] on button "Save" at bounding box center [417, 441] width 49 height 21
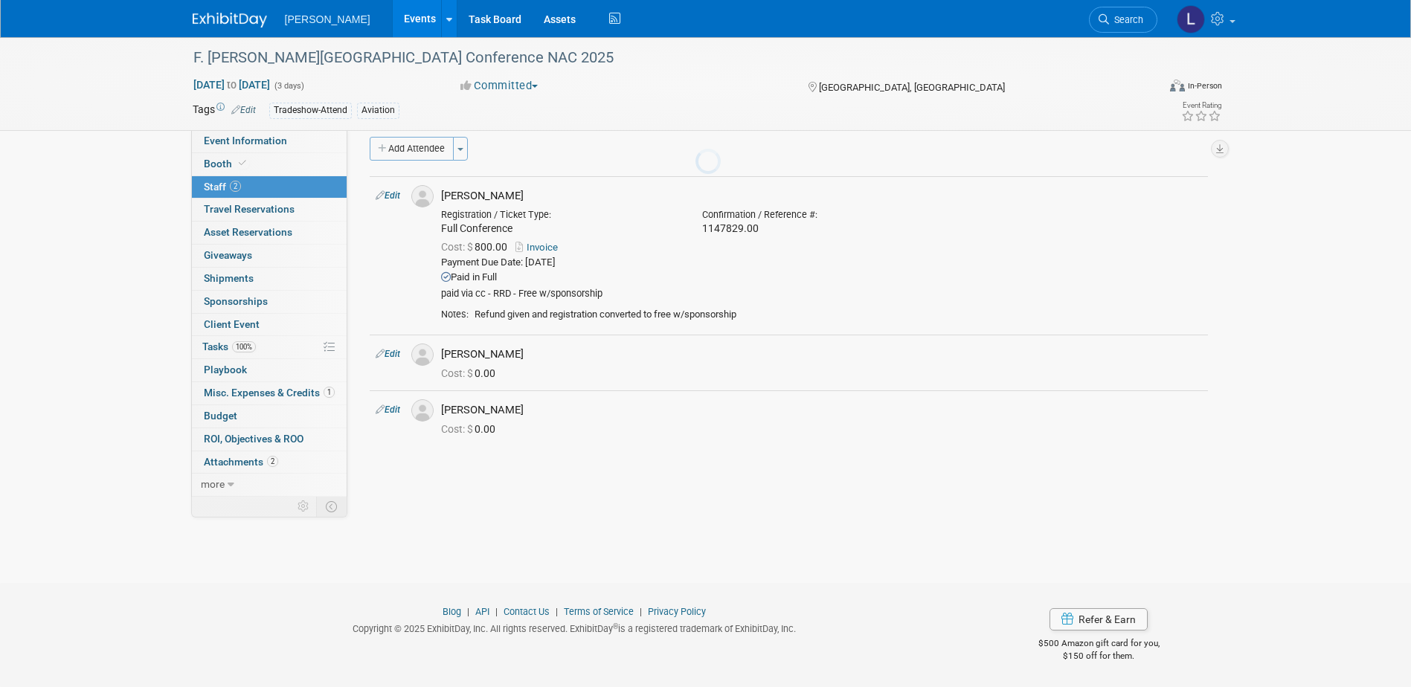
scroll to position [13, 0]
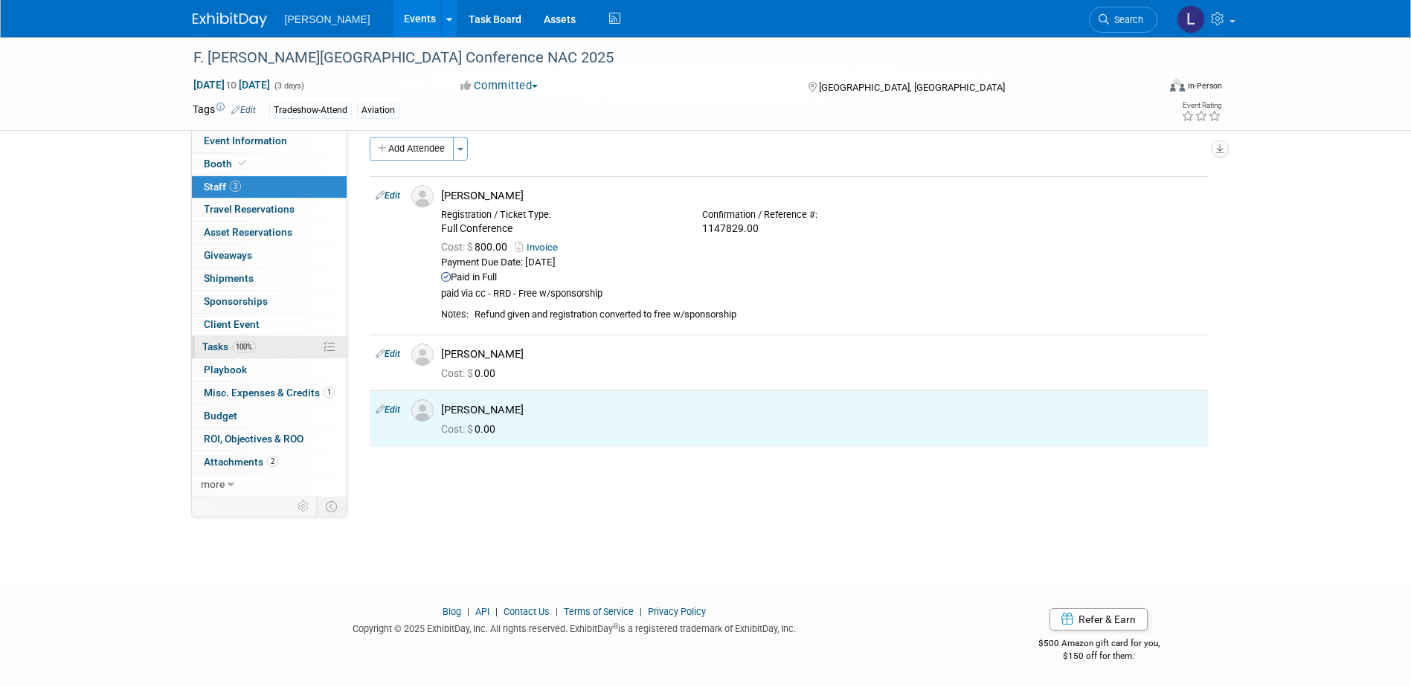
click at [265, 347] on link "100% Tasks 100%" at bounding box center [269, 347] width 155 height 22
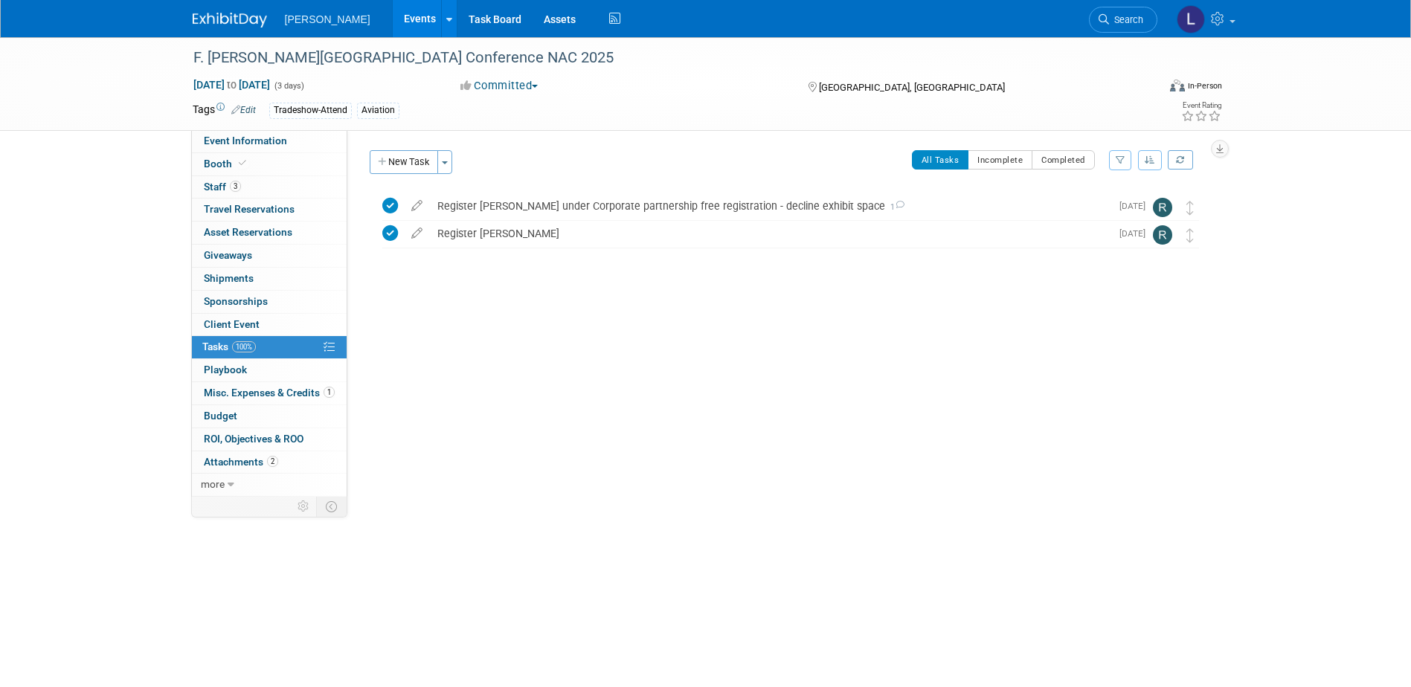
click at [402, 165] on button "New Task" at bounding box center [404, 162] width 68 height 24
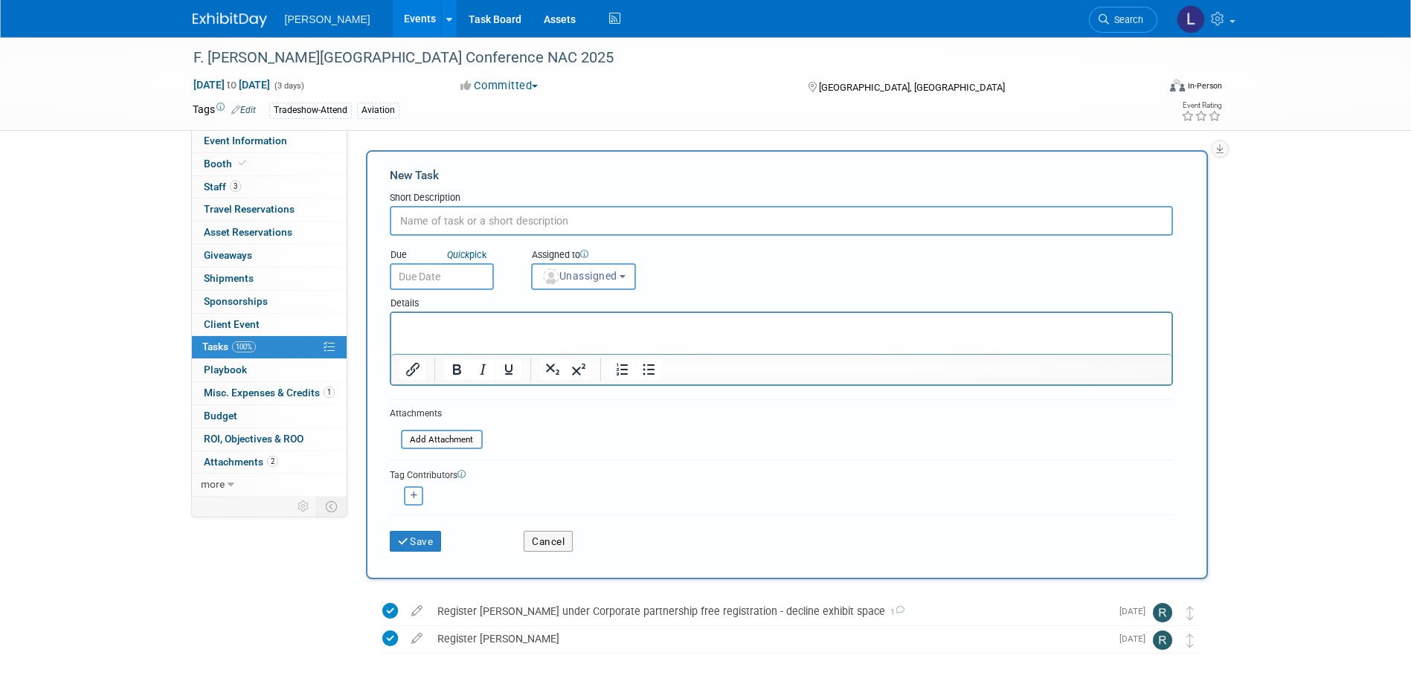
click at [586, 228] on input "text" at bounding box center [781, 221] width 783 height 30
type input "Register Jeffery and Mark for NAC"
click at [609, 277] on span "Unassigned" at bounding box center [579, 276] width 76 height 12
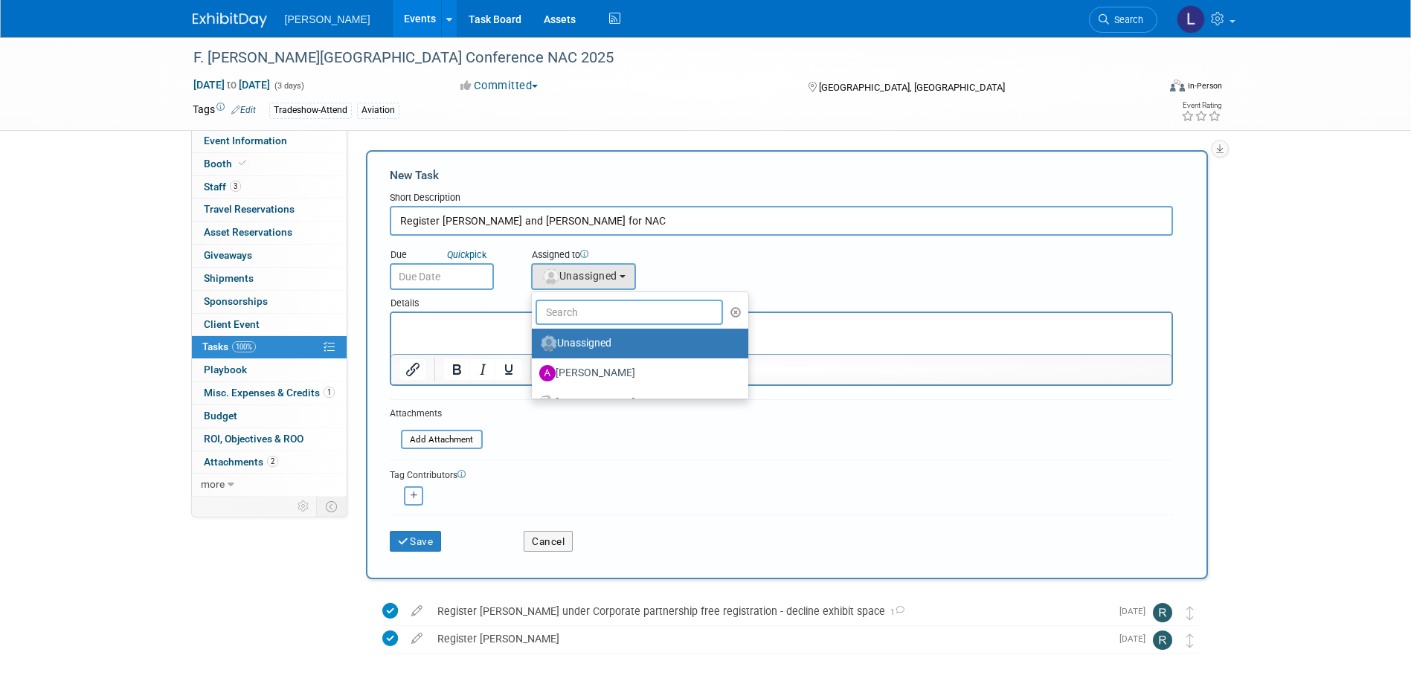
click at [605, 319] on input "text" at bounding box center [629, 312] width 188 height 25
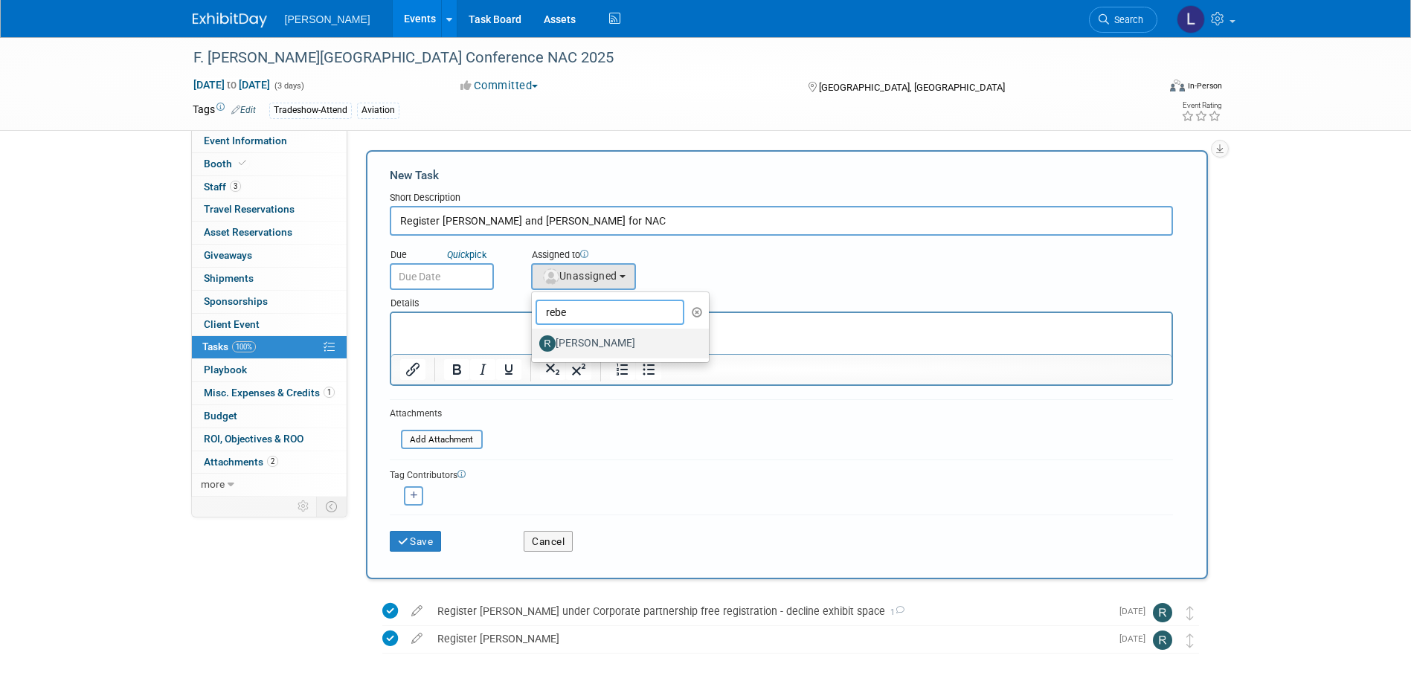
type input "rebe"
click at [599, 343] on label "[PERSON_NAME]" at bounding box center [616, 344] width 155 height 24
click at [534, 343] on input "[PERSON_NAME]" at bounding box center [529, 342] width 10 height 10
select select "844a177d-a181-44ff-a72a-5731d68e4351"
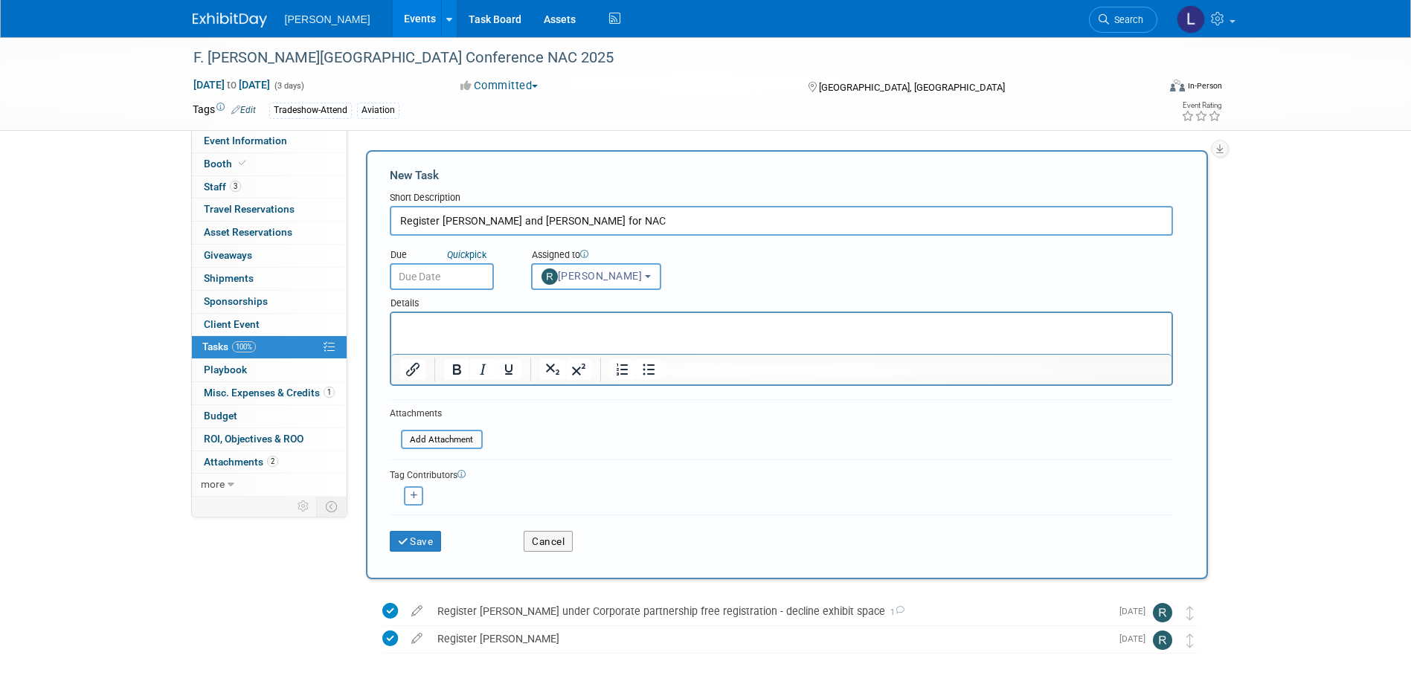
click at [464, 280] on input "text" at bounding box center [442, 276] width 104 height 27
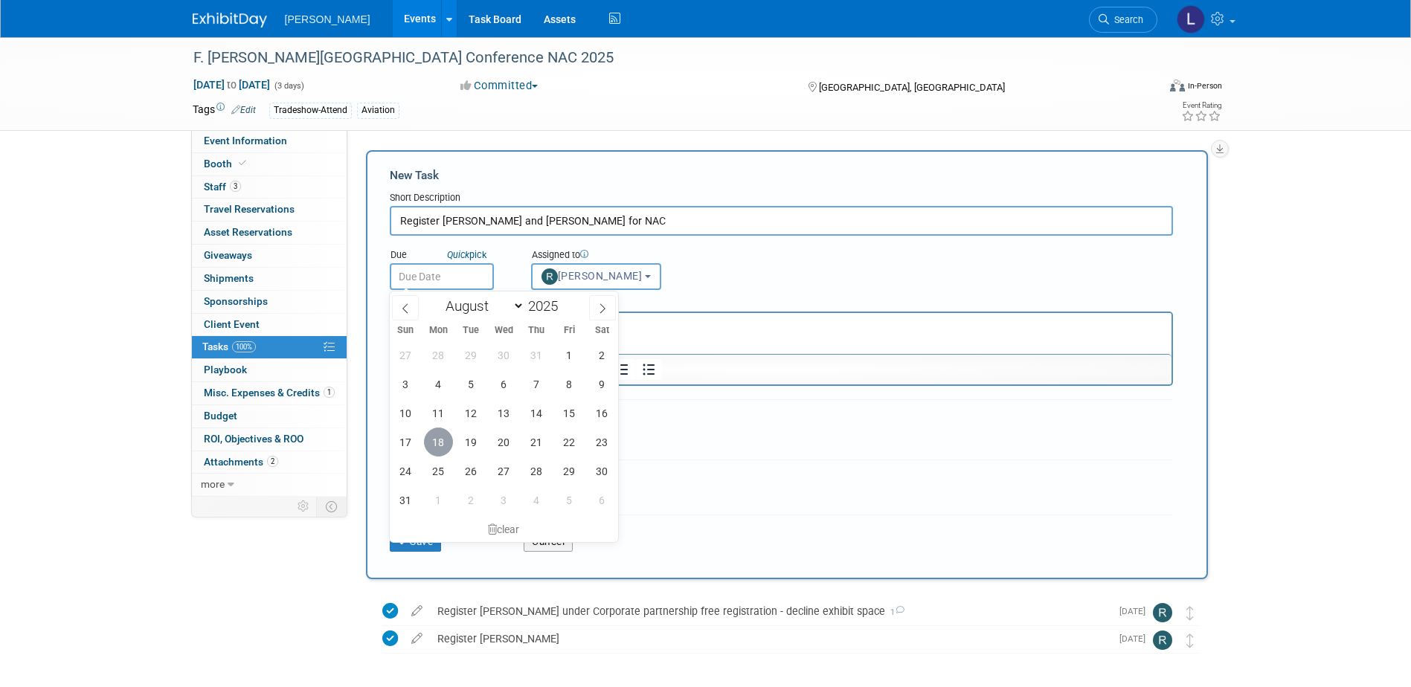
click at [446, 438] on span "18" at bounding box center [438, 442] width 29 height 29
type input "Aug 18, 2025"
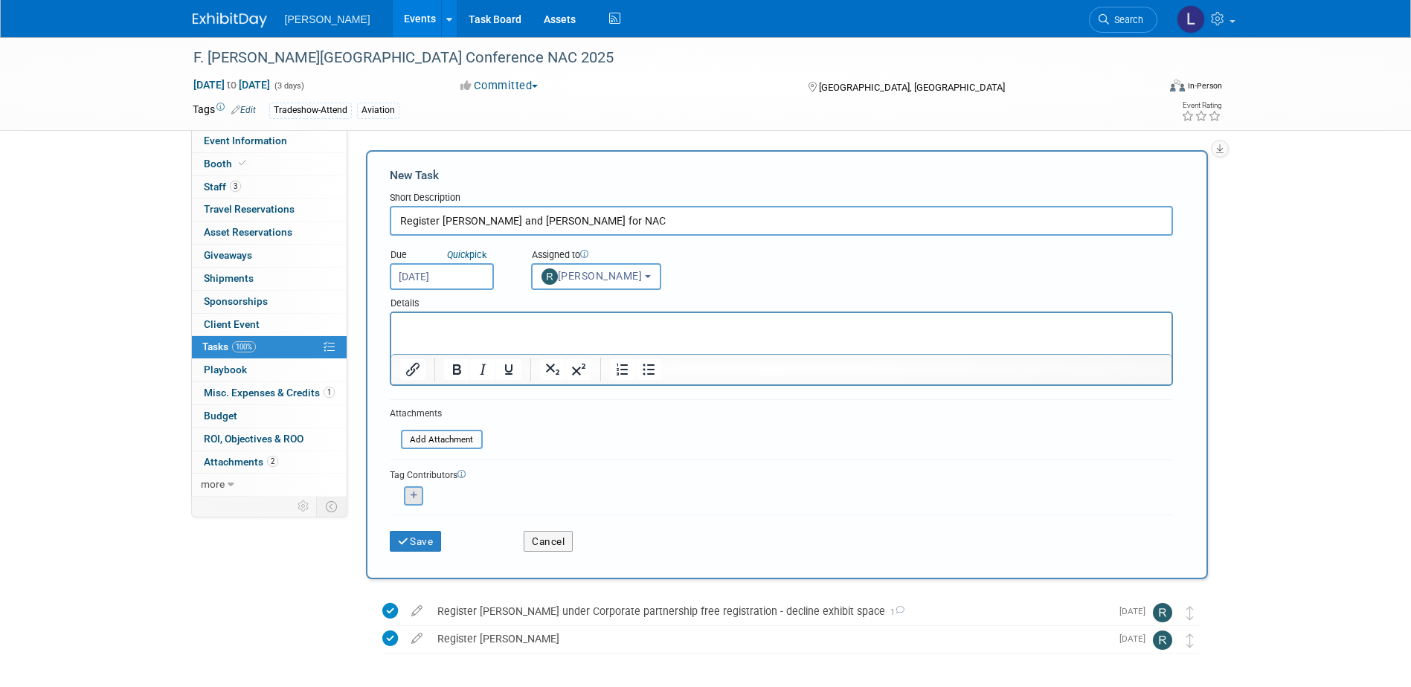
drag, startPoint x: 425, startPoint y: 488, endPoint x: 413, endPoint y: 494, distance: 14.0
click at [425, 488] on div "<img src="https://www.exhibitday.com/Images/Unassigned-User-Icon.png" style="wi…" at bounding box center [414, 495] width 48 height 19
click at [412, 494] on icon "button" at bounding box center [414, 496] width 7 height 8
select select
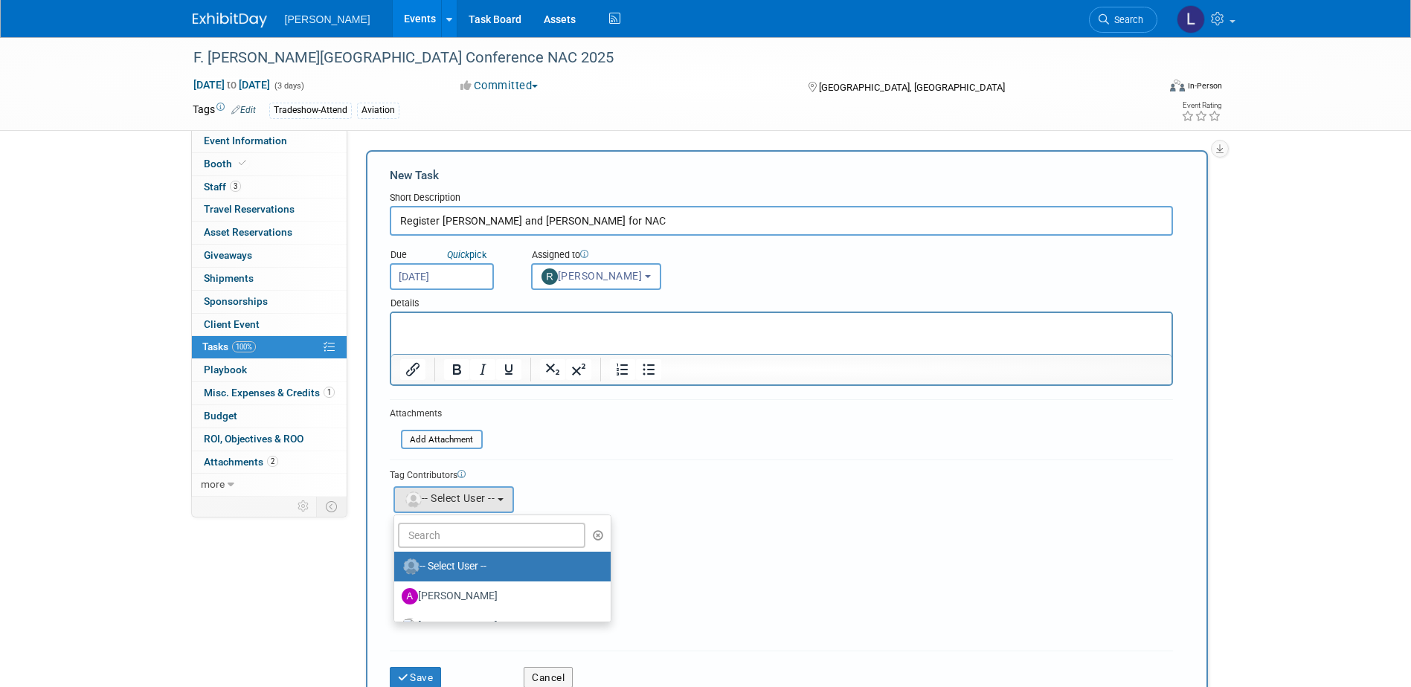
click at [418, 516] on ul "-- Select User -- Aaron Golden Alexandra Hall Alexis Rump Amanda Jurinen-Tweeda…" at bounding box center [502, 569] width 218 height 108
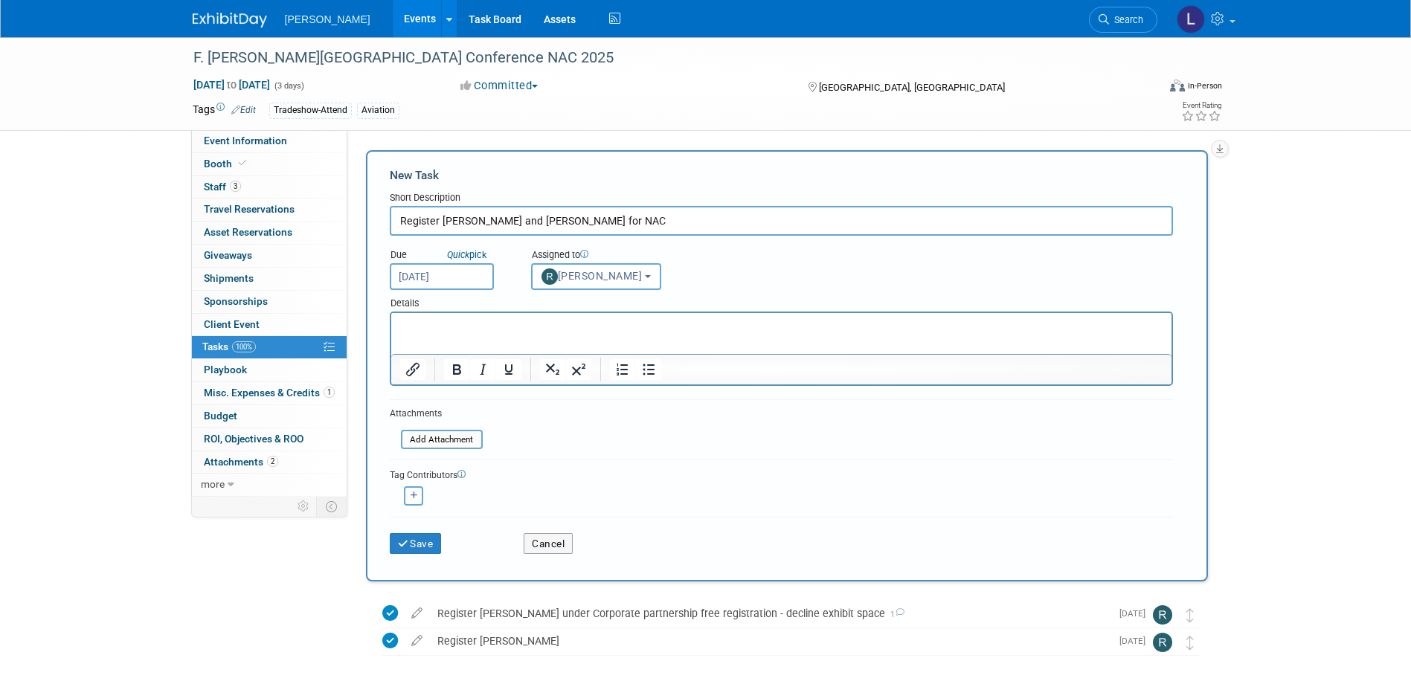
click at [423, 499] on div "<img src="https://www.exhibitday.com/Images/Unassigned-User-Icon.png" style="wi…" at bounding box center [414, 495] width 48 height 19
click at [420, 497] on button "button" at bounding box center [413, 495] width 19 height 19
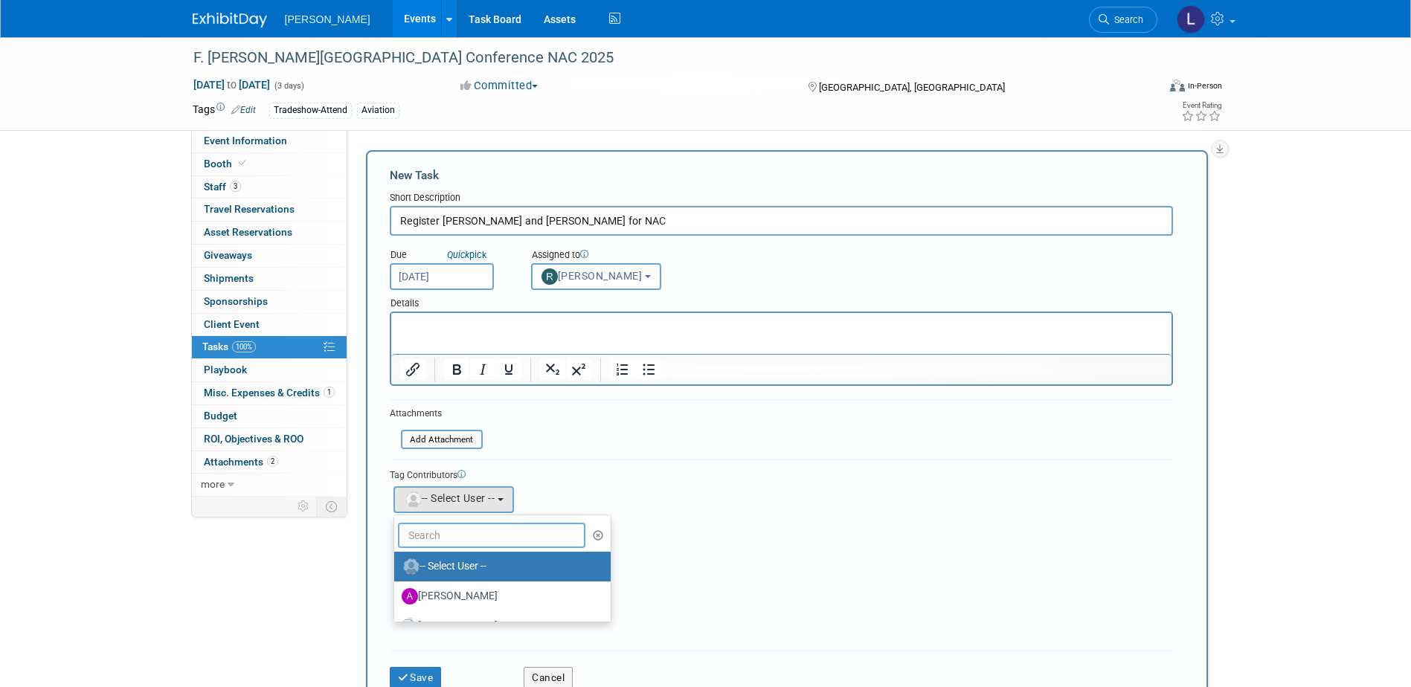
click at [428, 528] on input "text" at bounding box center [492, 535] width 188 height 25
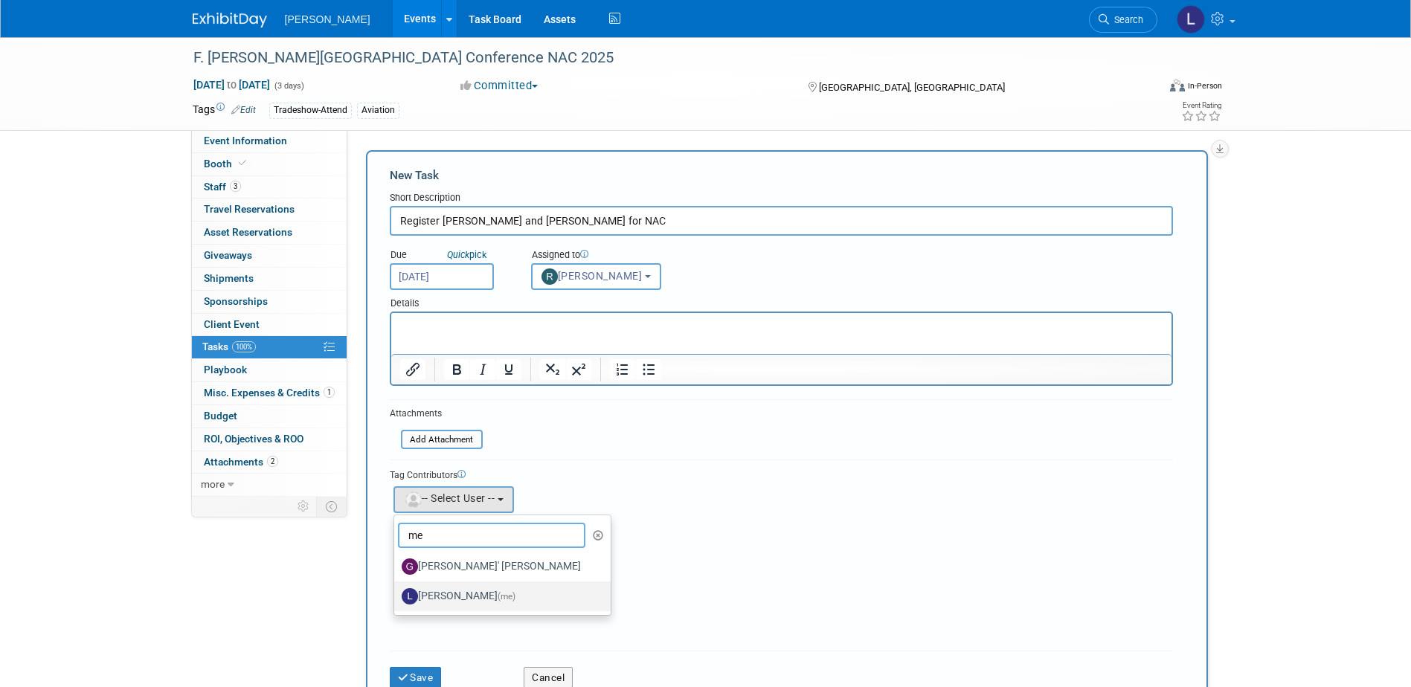
type input "me"
click at [434, 585] on label "Lindsey Wolanczyk (me)" at bounding box center [499, 597] width 194 height 24
click at [396, 590] on input "Lindsey Wolanczyk (me)" at bounding box center [392, 595] width 10 height 10
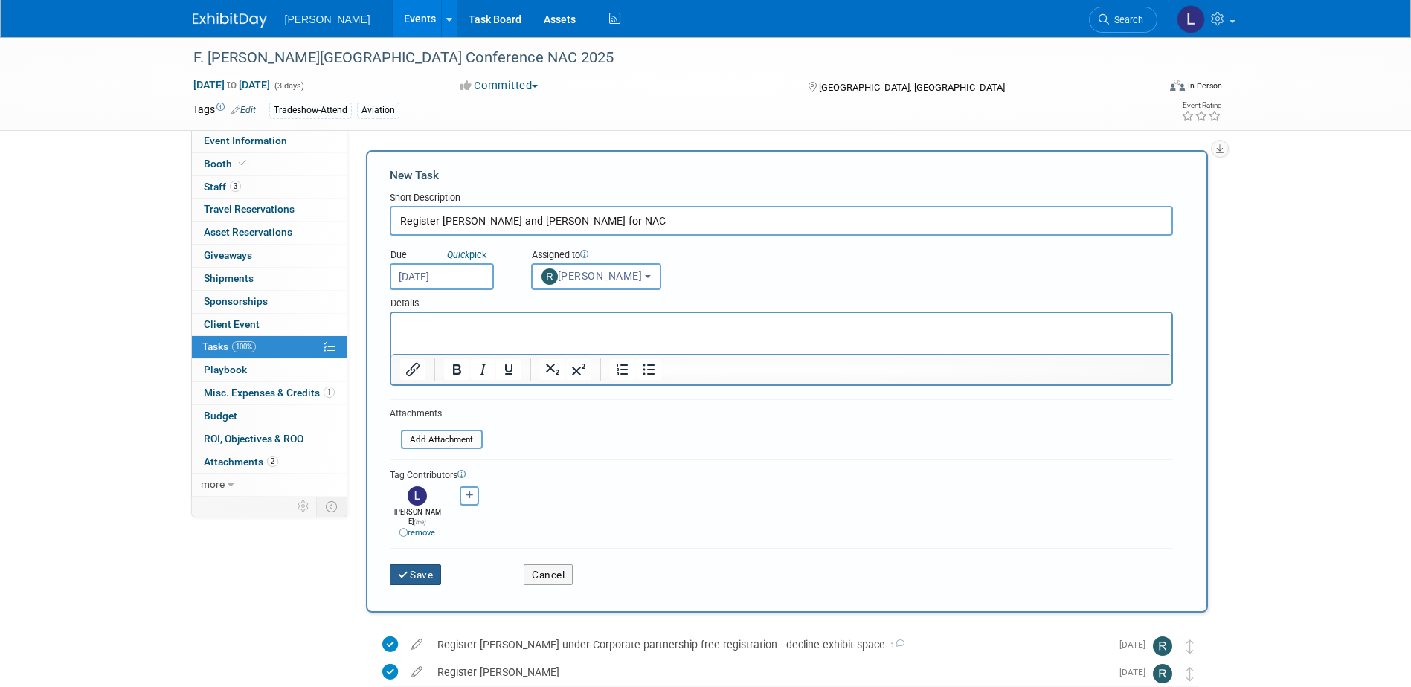
click at [422, 576] on div "Save Cancel" at bounding box center [781, 572] width 783 height 48
click at [426, 566] on button "Save" at bounding box center [416, 574] width 52 height 21
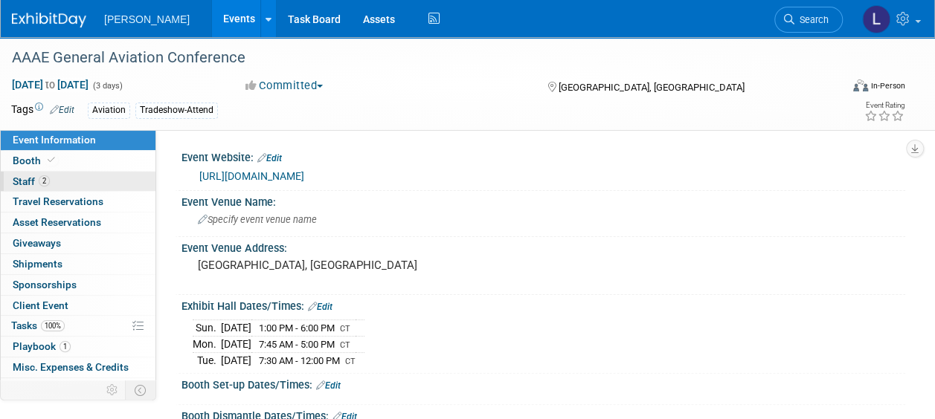
click at [80, 181] on link "2 Staff 2" at bounding box center [78, 182] width 155 height 20
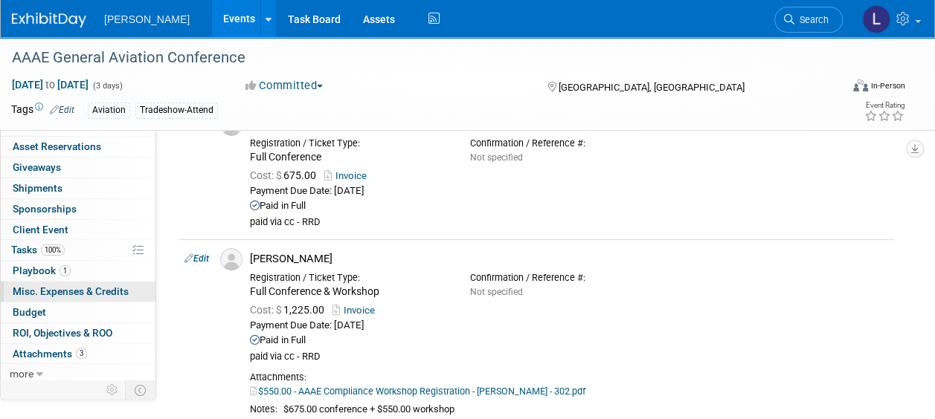
scroll to position [149, 0]
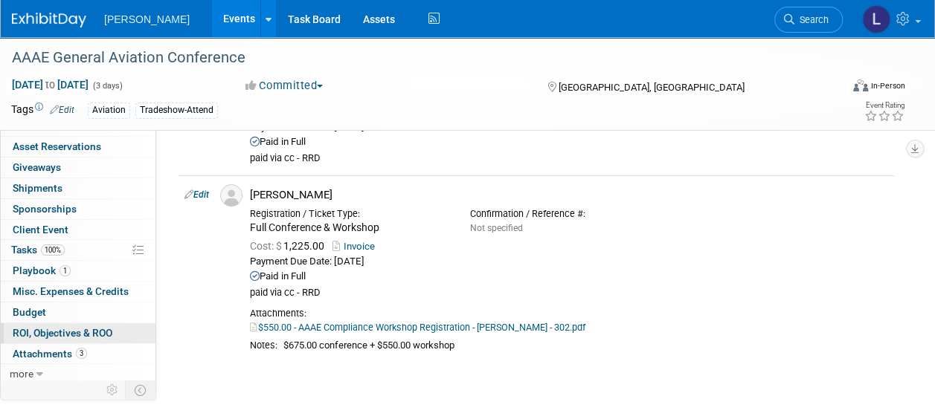
click at [63, 329] on span "ROI, Objectives & ROO 0" at bounding box center [63, 333] width 100 height 12
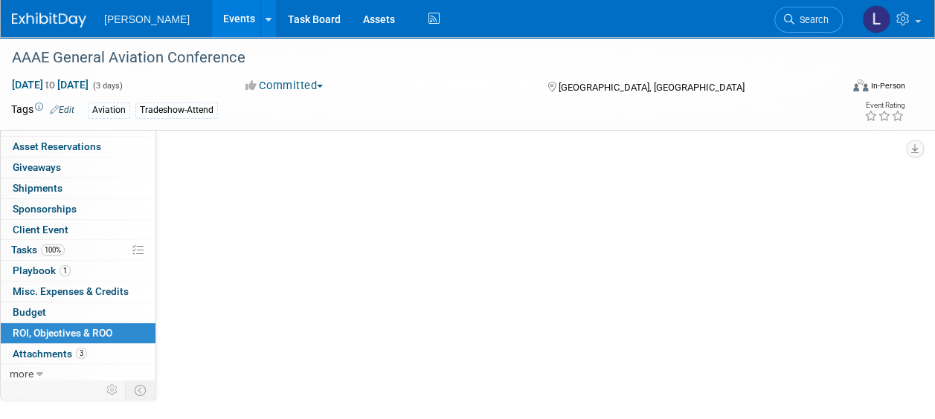
scroll to position [0, 0]
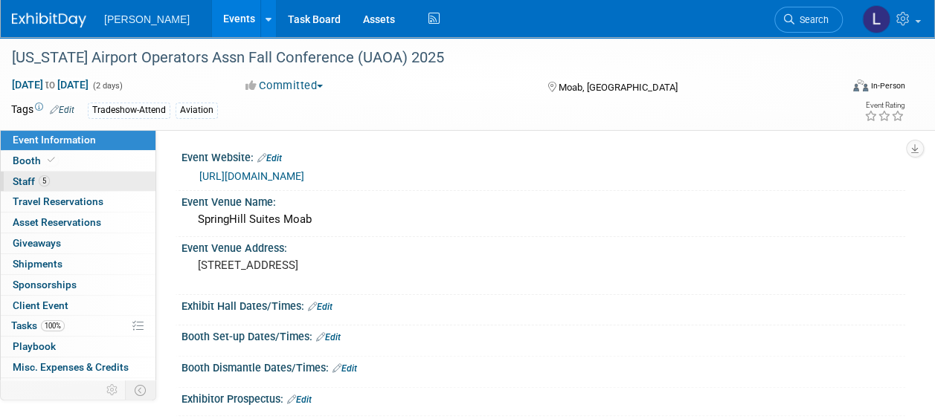
click at [71, 178] on link "5 Staff 5" at bounding box center [78, 182] width 155 height 20
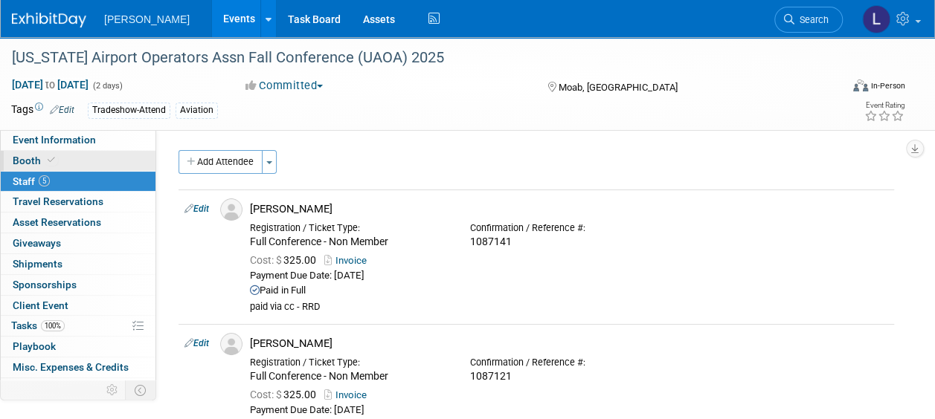
click at [64, 152] on link "Booth" at bounding box center [78, 161] width 155 height 20
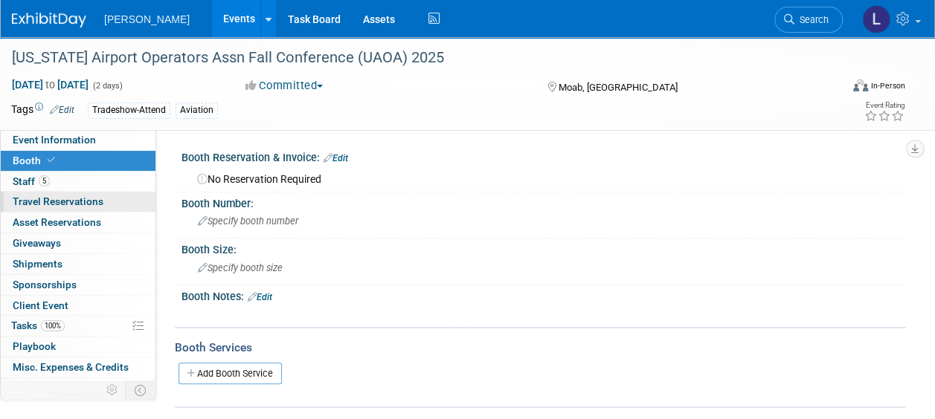
scroll to position [76, 0]
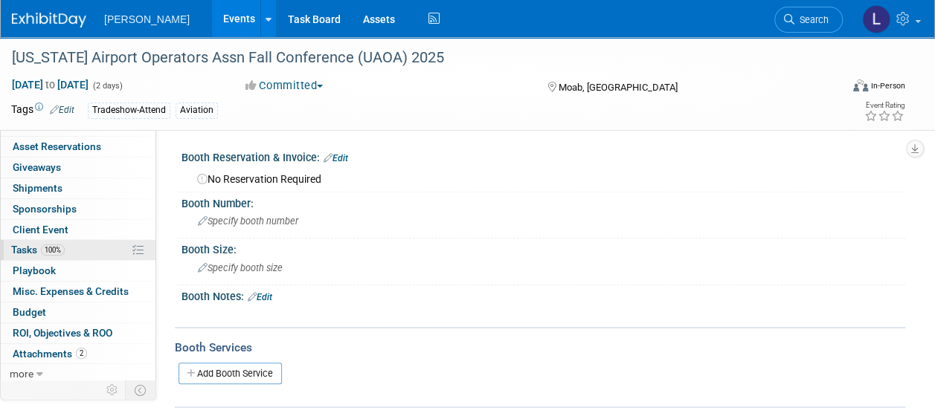
click at [83, 244] on link "100% Tasks 100%" at bounding box center [78, 250] width 155 height 20
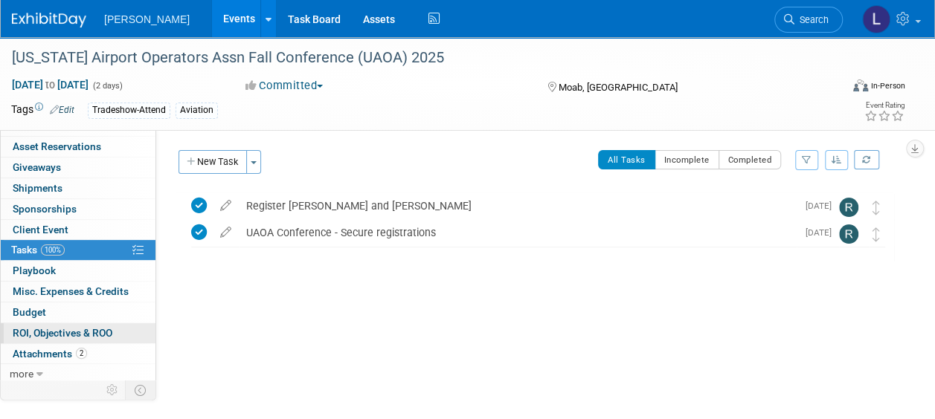
click at [63, 329] on span "ROI, Objectives & ROO 0" at bounding box center [63, 333] width 100 height 12
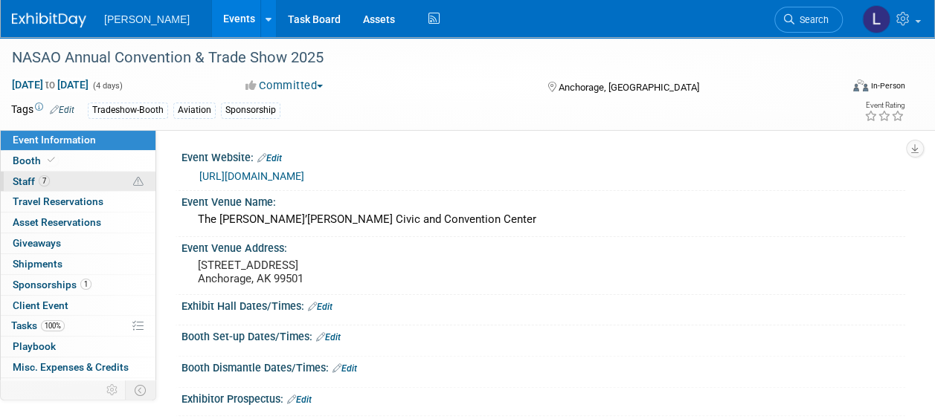
click at [76, 184] on link "7 Staff 7" at bounding box center [78, 182] width 155 height 20
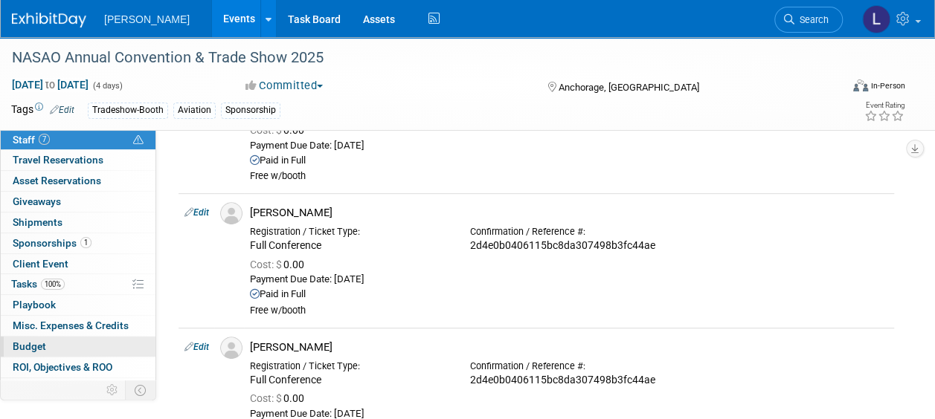
scroll to position [76, 0]
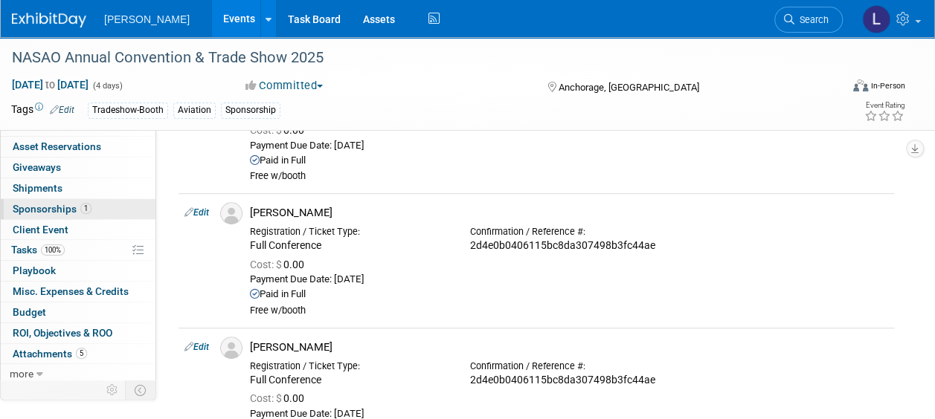
click at [91, 213] on link "1 Sponsorships 1" at bounding box center [78, 209] width 155 height 20
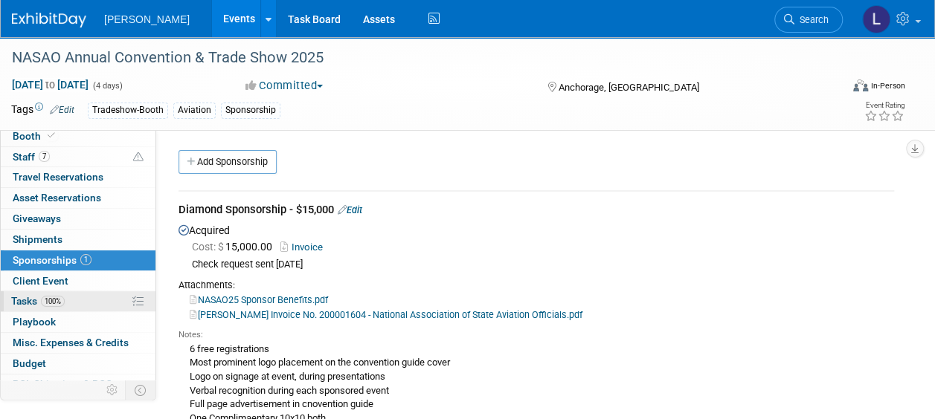
scroll to position [0, 0]
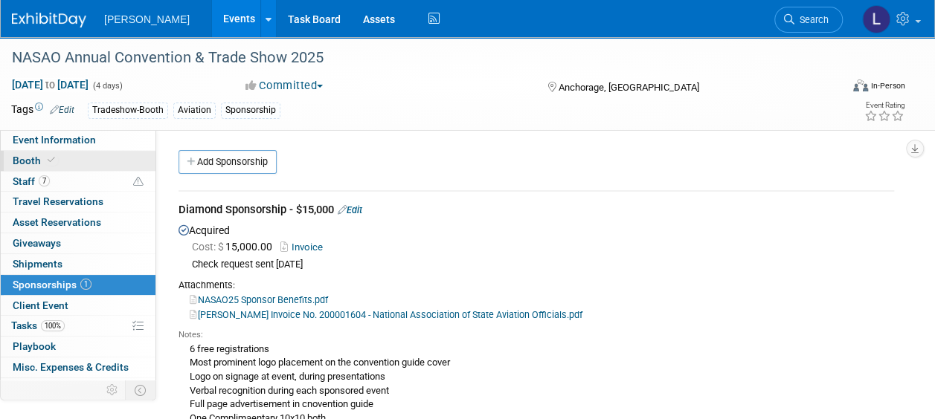
click at [59, 156] on link "Booth" at bounding box center [78, 161] width 155 height 20
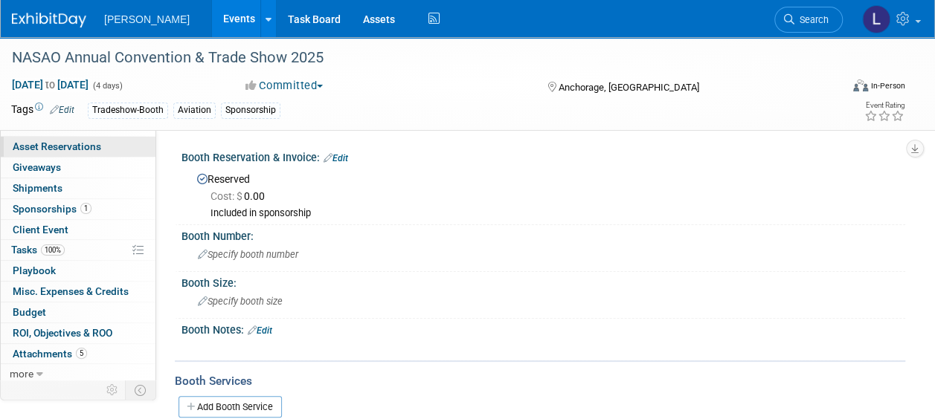
scroll to position [76, 0]
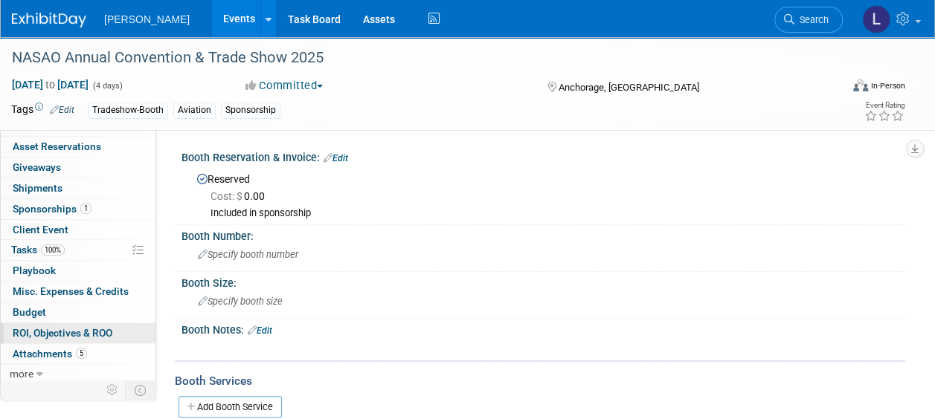
click at [82, 333] on span "ROI, Objectives & ROO 0" at bounding box center [63, 333] width 100 height 12
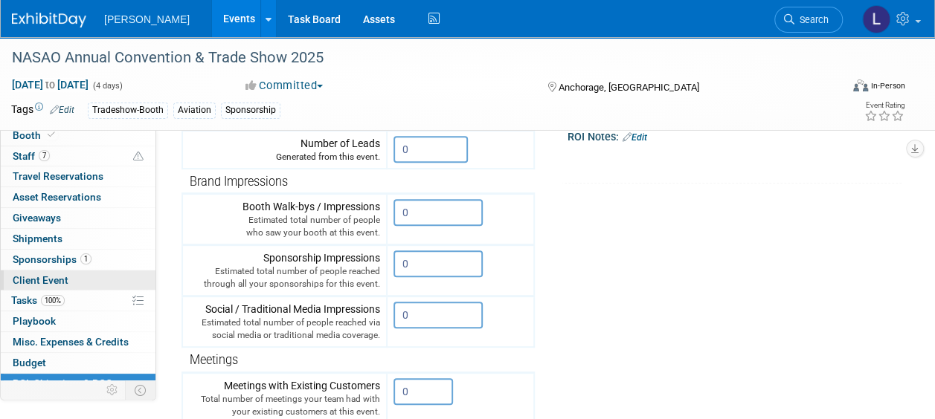
scroll to position [1, 0]
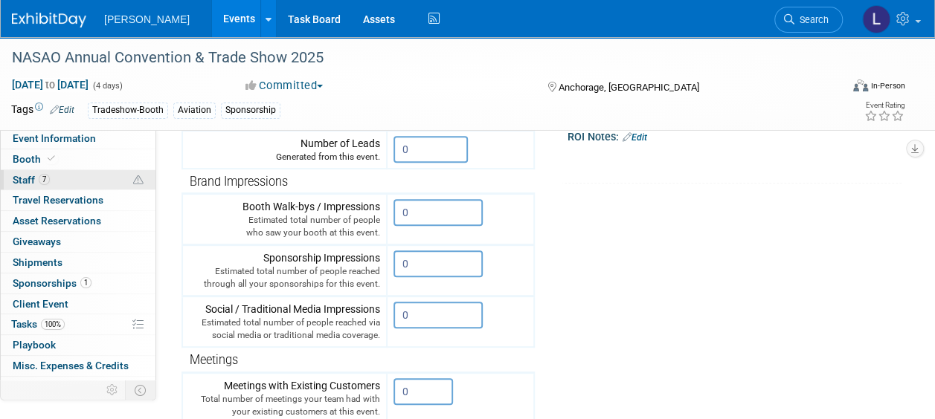
click at [62, 176] on link "7 Staff 7" at bounding box center [78, 180] width 155 height 20
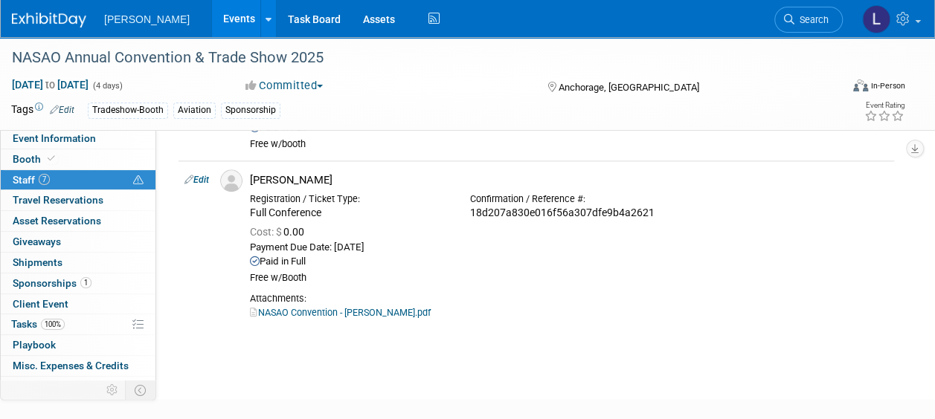
scroll to position [801, 0]
